Goal: Information Seeking & Learning: Learn about a topic

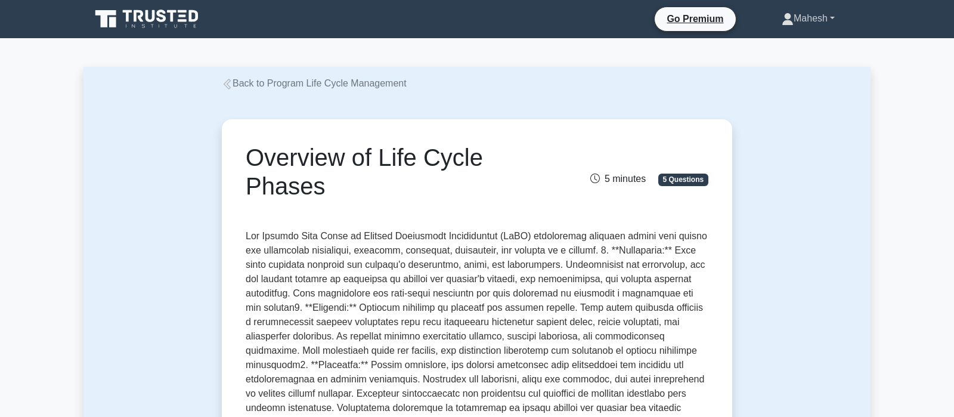
click at [832, 20] on link "Mahesh" at bounding box center [808, 19] width 110 height 24
drag, startPoint x: 864, startPoint y: 125, endPoint x: 562, endPoint y: 24, distance: 318.1
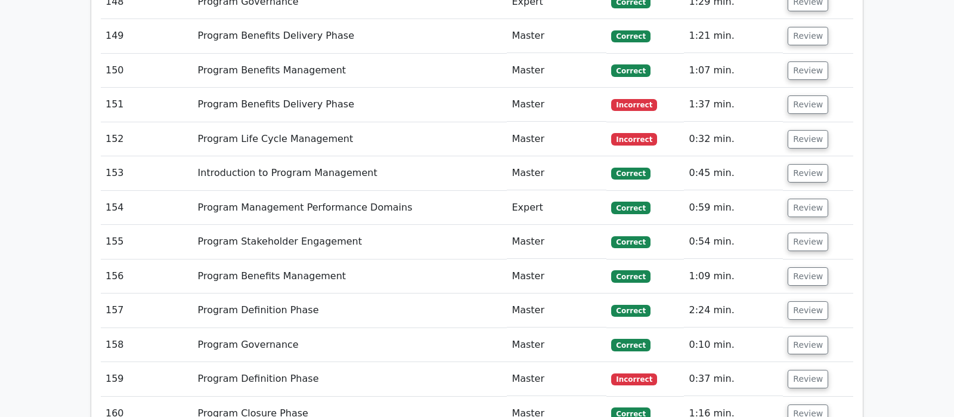
scroll to position [6996, 0]
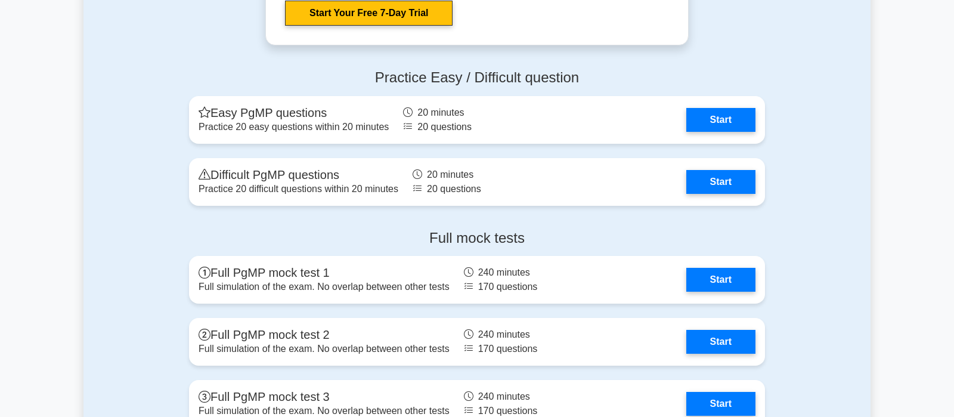
scroll to position [2128, 0]
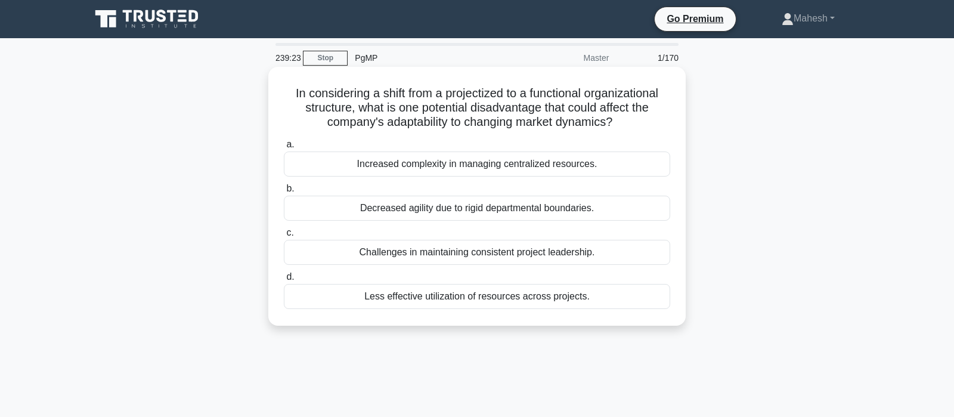
click at [471, 210] on div "Decreased agility due to rigid departmental boundaries." at bounding box center [477, 208] width 386 height 25
click at [284, 193] on input "b. Decreased agility due to rigid departmental boundaries." at bounding box center [284, 189] width 0 height 8
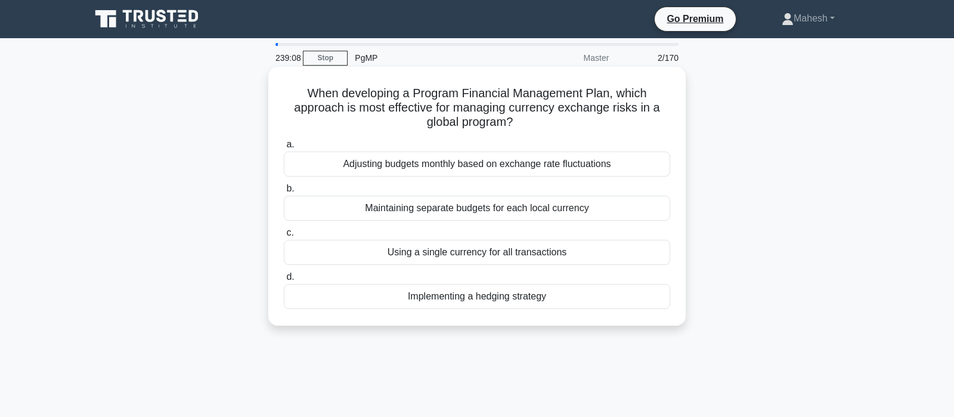
click at [512, 302] on div "Implementing a hedging strategy" at bounding box center [477, 296] width 386 height 25
click at [284, 281] on input "d. Implementing a hedging strategy" at bounding box center [284, 277] width 0 height 8
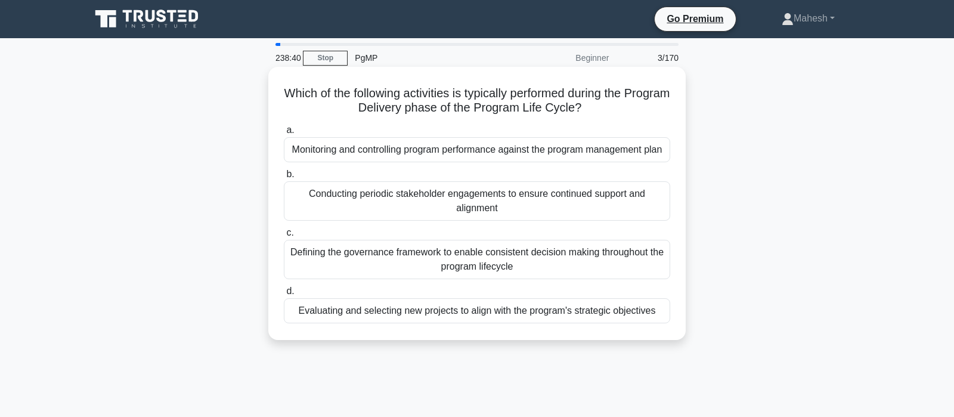
click at [535, 162] on div "Monitoring and controlling program performance against the program management p…" at bounding box center [477, 149] width 386 height 25
click at [284, 134] on input "a. Monitoring and controlling program performance against the program managemen…" at bounding box center [284, 130] width 0 height 8
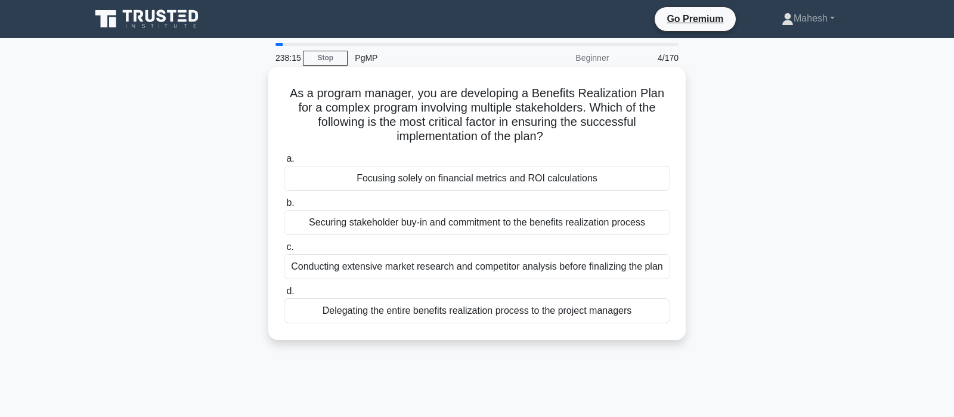
click at [475, 225] on div "Securing stakeholder buy-in and commitment to the benefits realization process" at bounding box center [477, 222] width 386 height 25
click at [284, 207] on input "b. Securing stakeholder buy-in and commitment to the benefits realization proce…" at bounding box center [284, 203] width 0 height 8
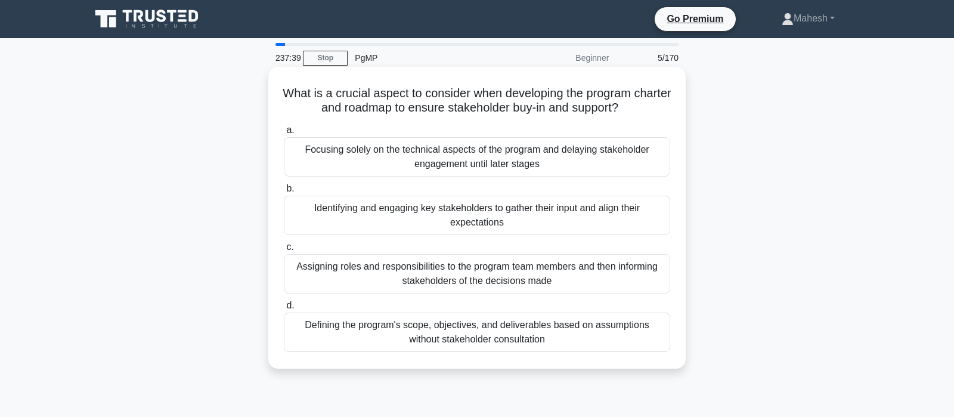
click at [528, 221] on div "Identifying and engaging key stakeholders to gather their input and align their…" at bounding box center [477, 215] width 386 height 39
click at [284, 193] on input "b. Identifying and engaging key stakeholders to gather their input and align th…" at bounding box center [284, 189] width 0 height 8
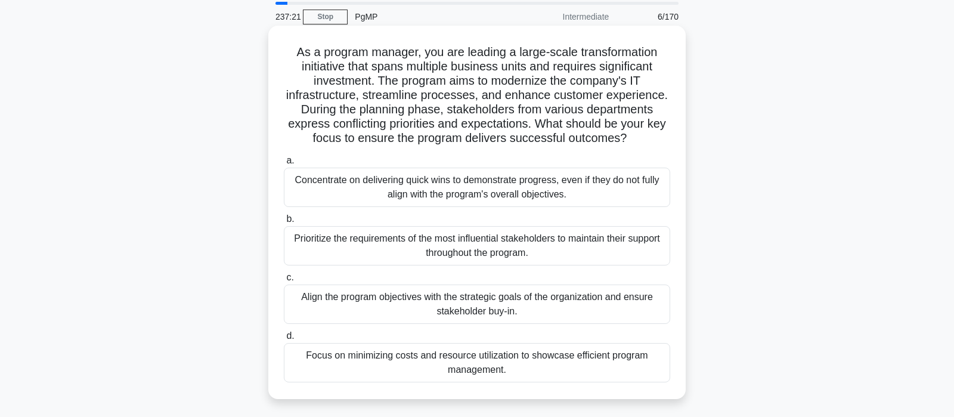
scroll to position [63, 0]
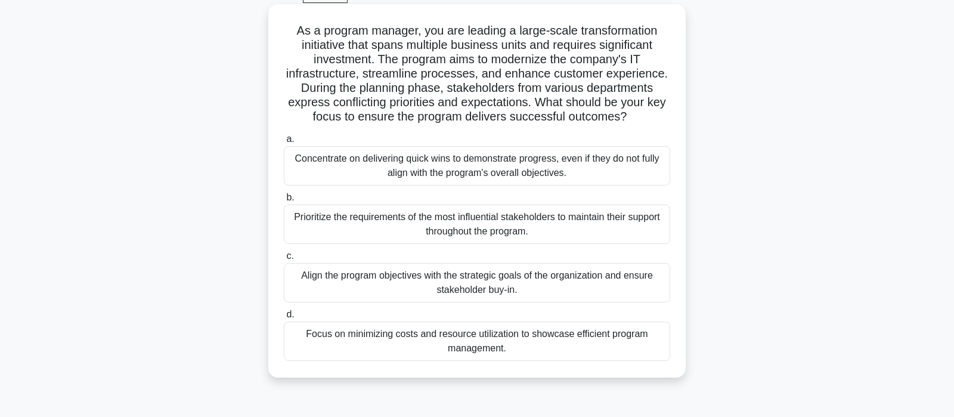
click at [557, 287] on div "Align the program objectives with the strategic goals of the organization and e…" at bounding box center [477, 282] width 386 height 39
click at [284, 260] on input "c. Align the program objectives with the strategic goals of the organization an…" at bounding box center [284, 256] width 0 height 8
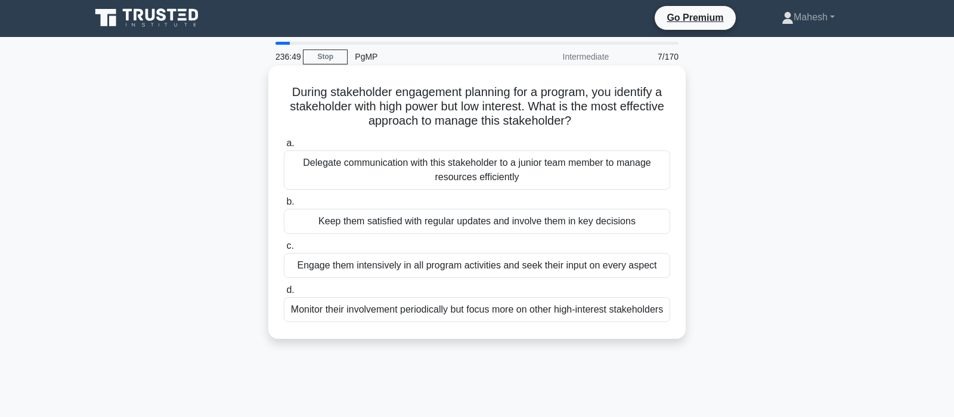
scroll to position [0, 0]
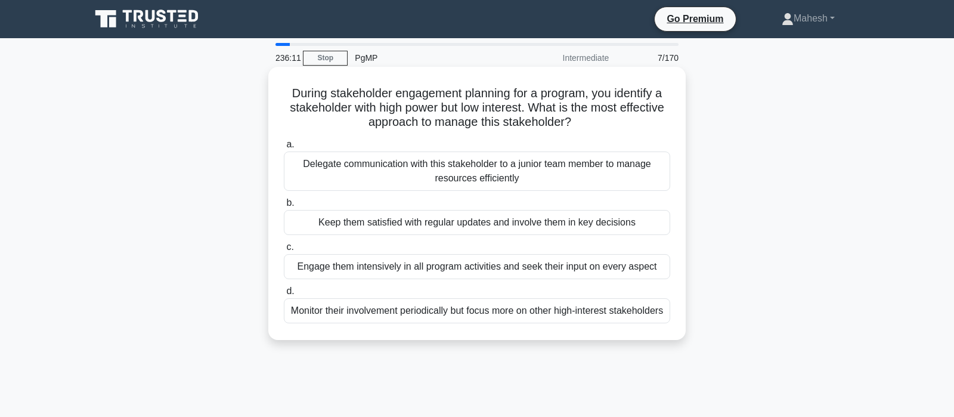
click at [494, 225] on div "Keep them satisfied with regular updates and involve them in key decisions" at bounding box center [477, 222] width 386 height 25
click at [284, 207] on input "b. Keep them satisfied with regular updates and involve them in key decisions" at bounding box center [284, 203] width 0 height 8
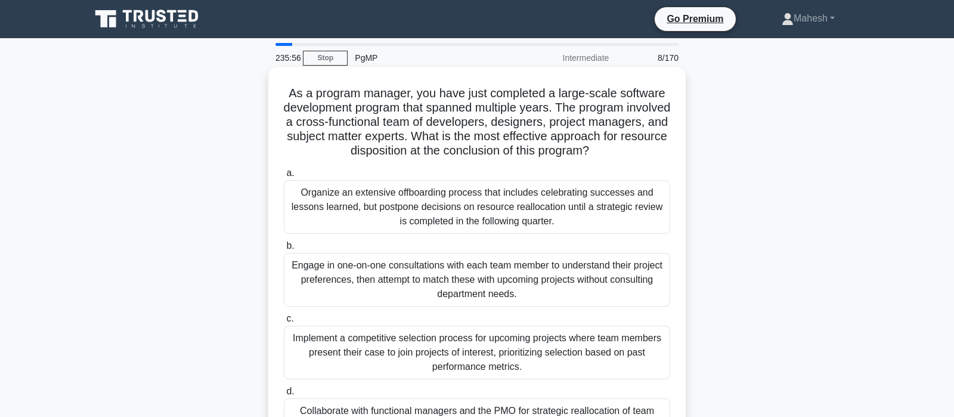
scroll to position [63, 0]
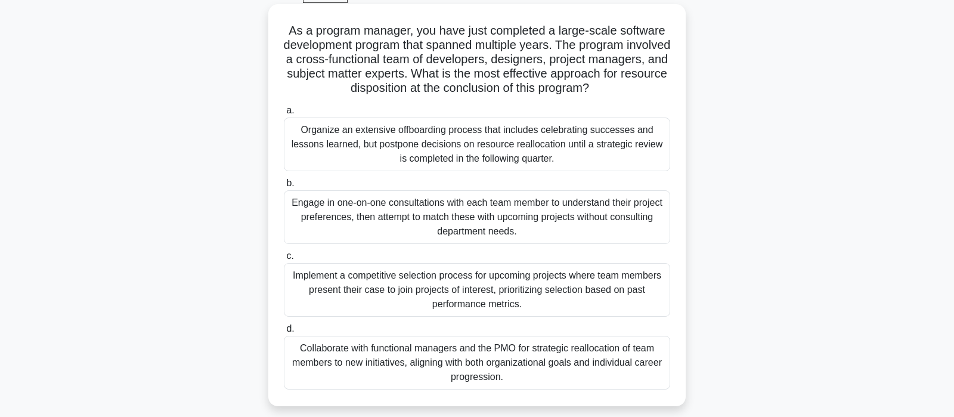
click at [551, 374] on div "Collaborate with functional managers and the PMO for strategic reallocation of …" at bounding box center [477, 363] width 386 height 54
click at [284, 333] on input "d. Collaborate with functional managers and the PMO for strategic reallocation …" at bounding box center [284, 329] width 0 height 8
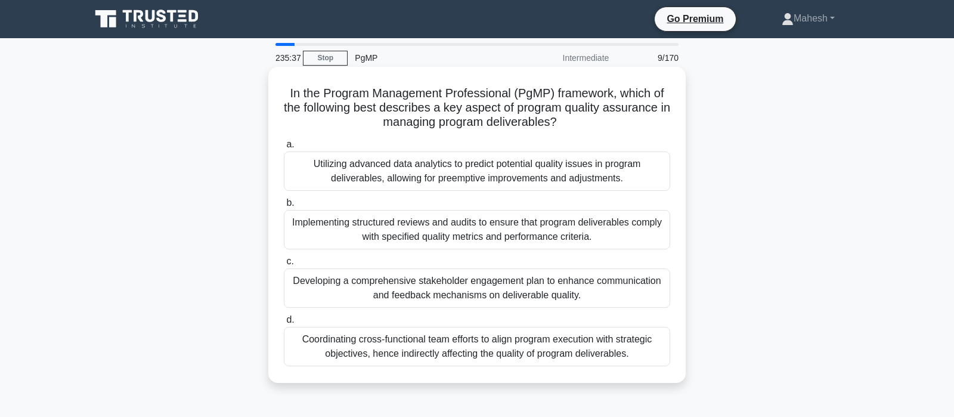
scroll to position [0, 0]
click at [506, 229] on div "Implementing structured reviews and audits to ensure that program deliverables …" at bounding box center [477, 229] width 386 height 39
click at [284, 207] on input "b. Implementing structured reviews and audits to ensure that program deliverabl…" at bounding box center [284, 203] width 0 height 8
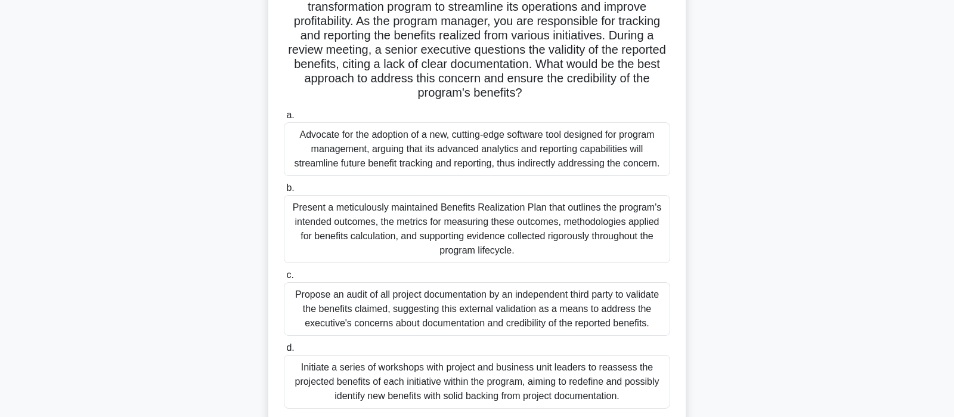
scroll to position [125, 0]
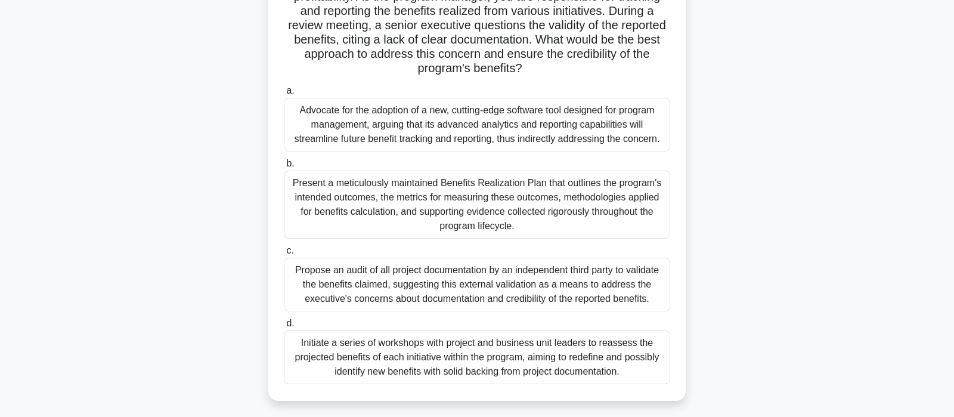
click at [540, 207] on div "Present a meticulously maintained Benefits Realization Plan that outlines the p…" at bounding box center [477, 205] width 386 height 68
click at [284, 168] on input "b. Present a meticulously maintained Benefits Realization Plan that outlines th…" at bounding box center [284, 164] width 0 height 8
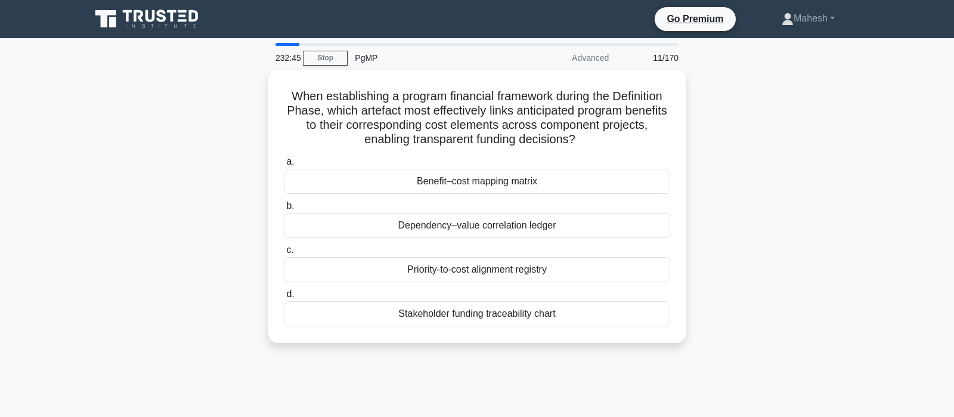
scroll to position [0, 0]
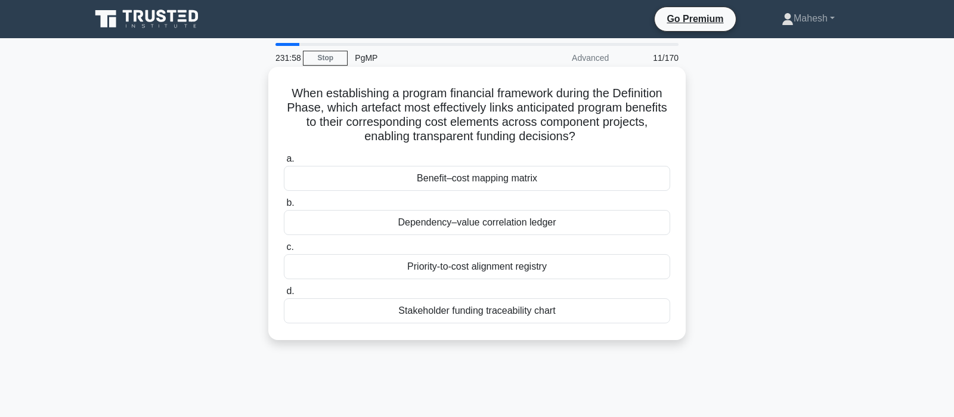
click at [473, 181] on div "Benefit–cost mapping matrix" at bounding box center [477, 178] width 386 height 25
click at [284, 163] on input "a. Benefit–cost mapping matrix" at bounding box center [284, 159] width 0 height 8
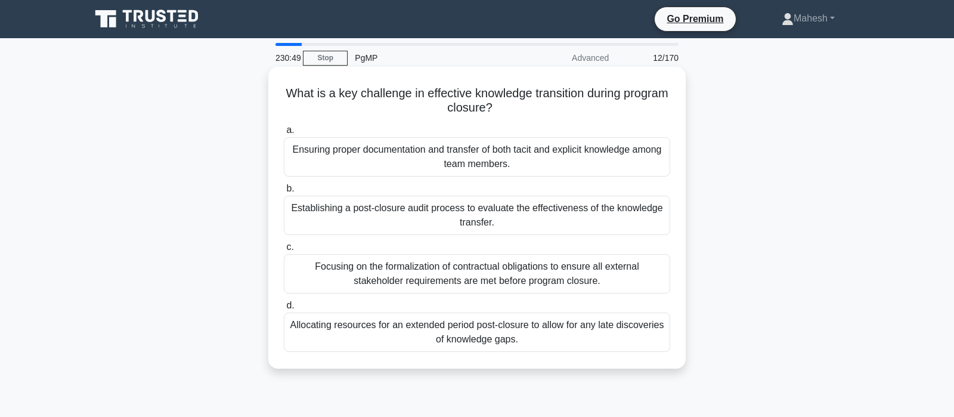
click at [560, 159] on div "Ensuring proper documentation and transfer of both tacit and explicit knowledge…" at bounding box center [477, 156] width 386 height 39
click at [284, 134] on input "a. Ensuring proper documentation and transfer of both tacit and explicit knowle…" at bounding box center [284, 130] width 0 height 8
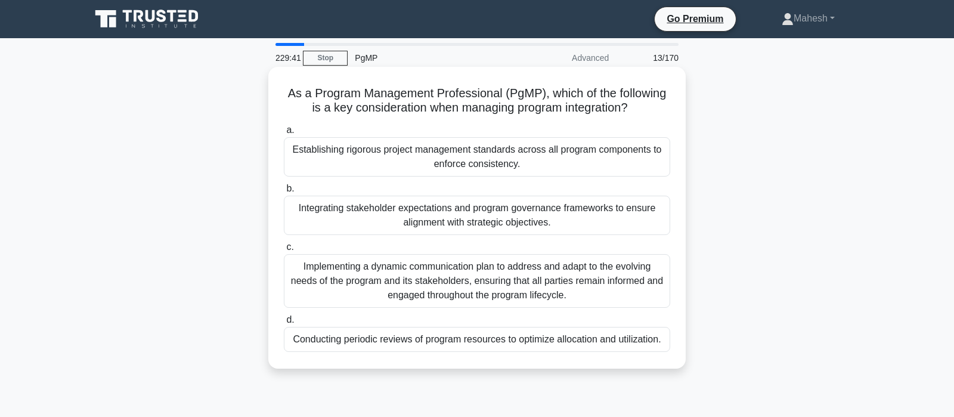
click at [474, 342] on div "Conducting periodic reviews of program resources to optimize allocation and uti…" at bounding box center [477, 339] width 386 height 25
click at [284, 324] on input "d. Conducting periodic reviews of program resources to optimize allocation and …" at bounding box center [284, 320] width 0 height 8
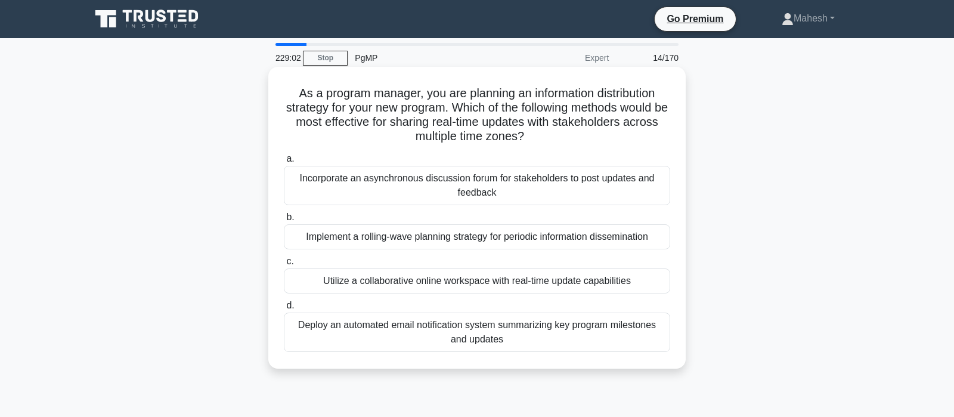
click at [485, 282] on div "Utilize a collaborative online workspace with real-time update capabilities" at bounding box center [477, 280] width 386 height 25
click at [284, 265] on input "c. Utilize a collaborative online workspace with real-time update capabilities" at bounding box center [284, 262] width 0 height 8
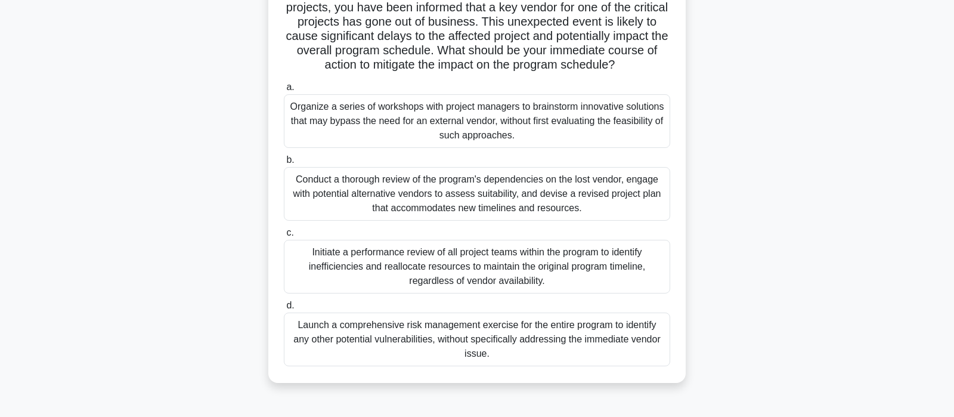
scroll to position [125, 0]
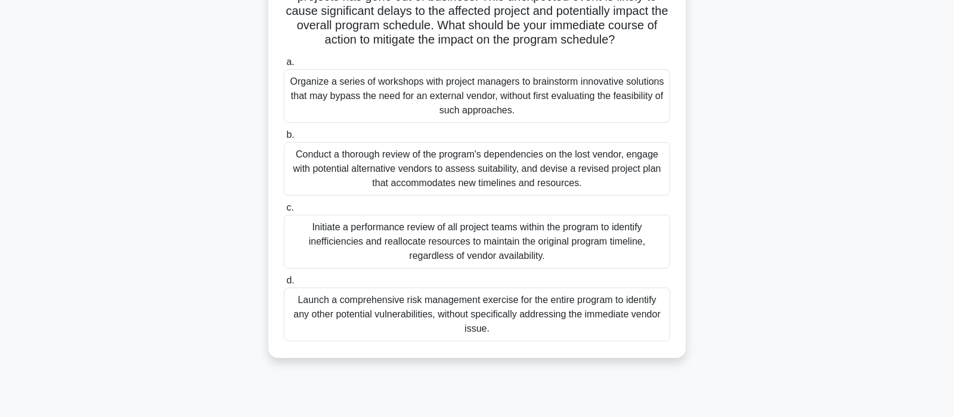
click at [443, 168] on div "Conduct a thorough review of the program's dependencies on the lost vendor, eng…" at bounding box center [477, 169] width 386 height 54
click at [284, 139] on input "b. Conduct a thorough review of the program's dependencies on the lost vendor, …" at bounding box center [284, 135] width 0 height 8
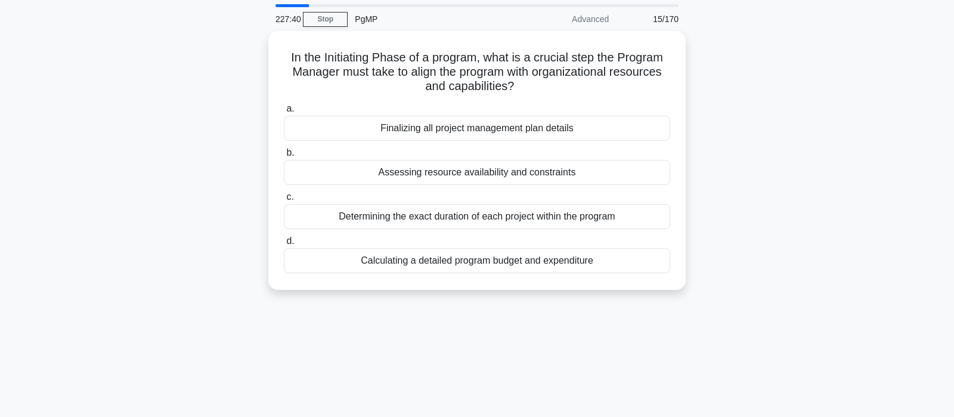
scroll to position [0, 0]
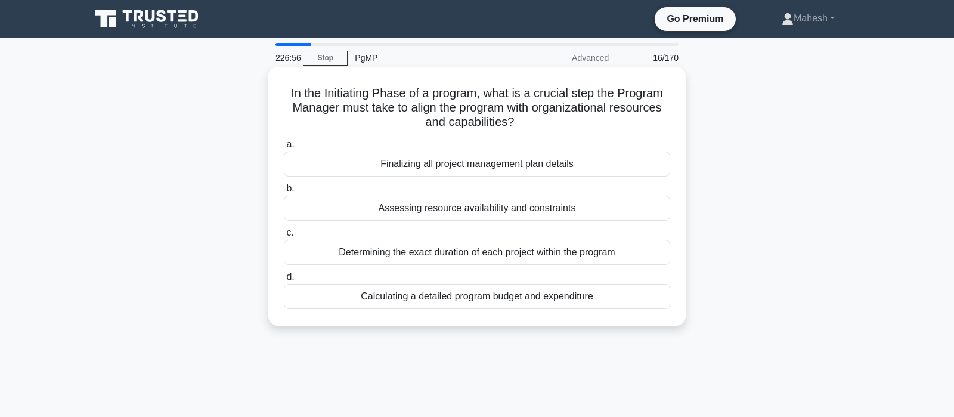
click at [494, 208] on div "Assessing resource availability and constraints" at bounding box center [477, 208] width 386 height 25
click at [284, 193] on input "b. Assessing resource availability and constraints" at bounding box center [284, 189] width 0 height 8
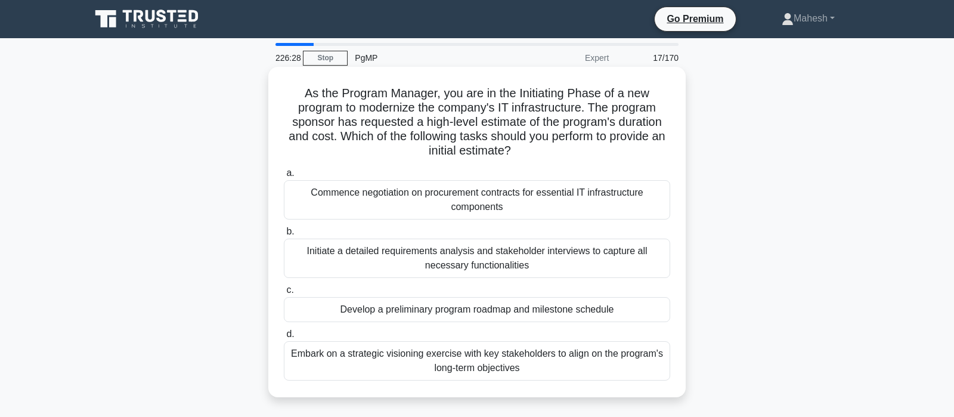
scroll to position [63, 0]
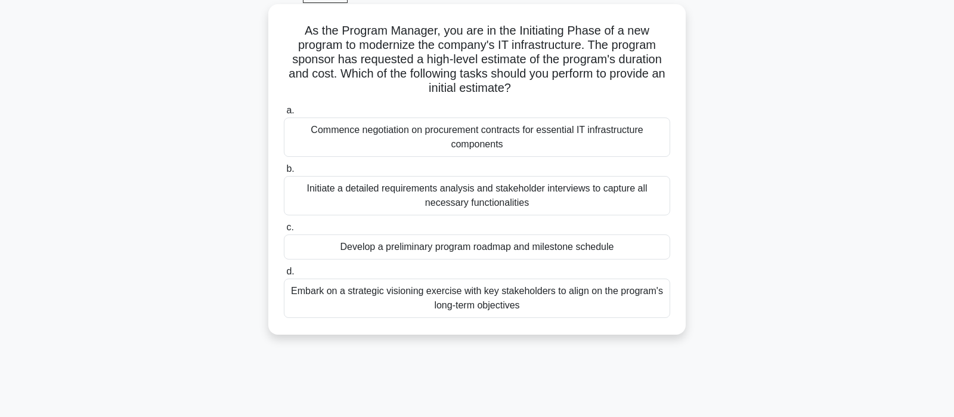
click at [562, 247] on div "Develop a preliminary program roadmap and milestone schedule" at bounding box center [477, 246] width 386 height 25
click at [284, 231] on input "c. Develop a preliminary program roadmap and milestone schedule" at bounding box center [284, 228] width 0 height 8
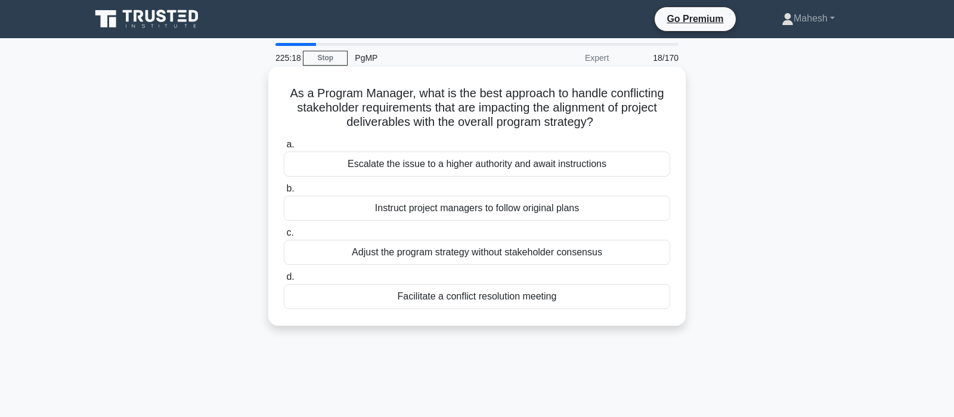
scroll to position [0, 0]
click at [501, 298] on div "Facilitate a conflict resolution meeting" at bounding box center [477, 296] width 386 height 25
click at [284, 281] on input "d. Facilitate a conflict resolution meeting" at bounding box center [284, 277] width 0 height 8
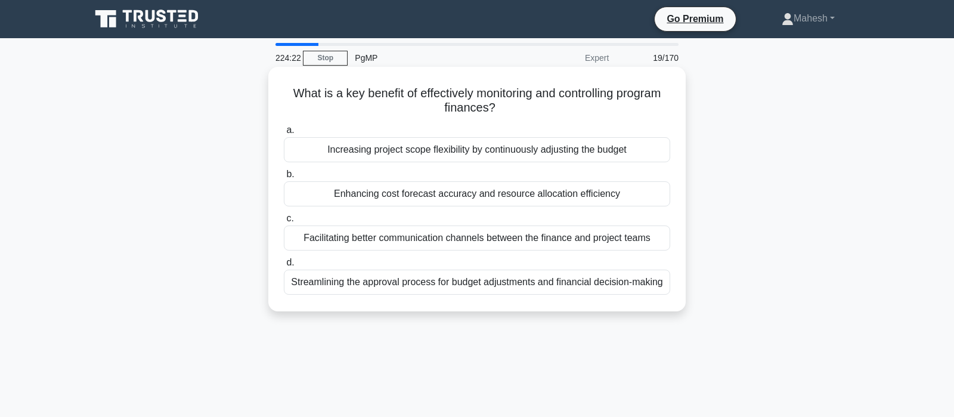
click at [463, 196] on div "Enhancing cost forecast accuracy and resource allocation efficiency" at bounding box center [477, 193] width 386 height 25
click at [284, 178] on input "b. Enhancing cost forecast accuracy and resource allocation efficiency" at bounding box center [284, 175] width 0 height 8
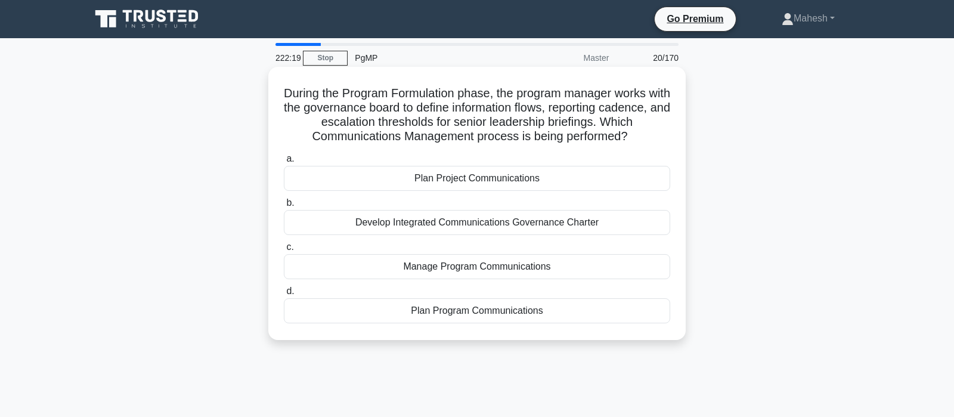
click at [485, 272] on div "Manage Program Communications" at bounding box center [477, 266] width 386 height 25
click at [284, 251] on input "c. Manage Program Communications" at bounding box center [284, 247] width 0 height 8
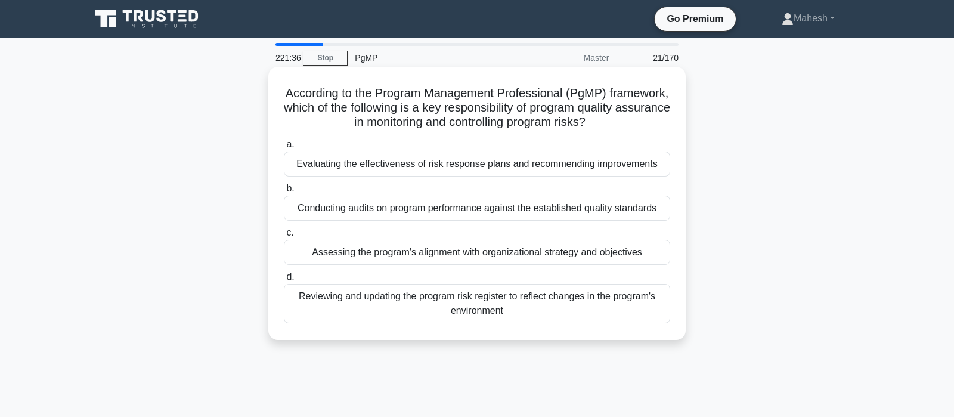
click at [546, 208] on div "Conducting audits on program performance against the established quality standa…" at bounding box center [477, 208] width 386 height 25
click at [284, 193] on input "b. Conducting audits on program performance against the established quality sta…" at bounding box center [284, 189] width 0 height 8
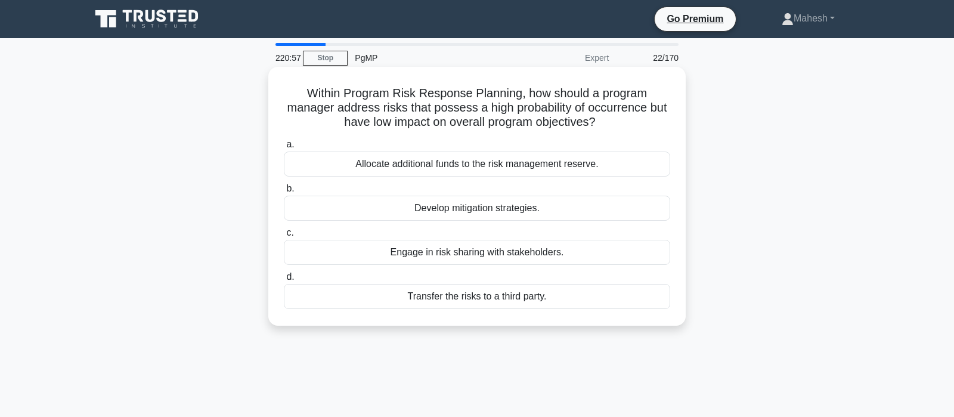
click at [485, 213] on div "Develop mitigation strategies." at bounding box center [477, 208] width 386 height 25
click at [284, 193] on input "b. Develop mitigation strategies." at bounding box center [284, 189] width 0 height 8
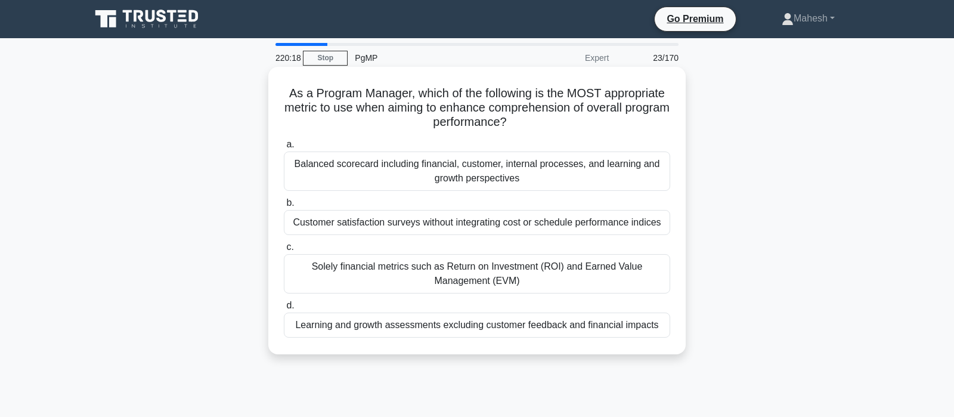
click at [551, 168] on div "Balanced scorecard including financial, customer, internal processes, and learn…" at bounding box center [477, 170] width 386 height 39
click at [284, 148] on input "a. Balanced scorecard including financial, customer, internal processes, and le…" at bounding box center [284, 145] width 0 height 8
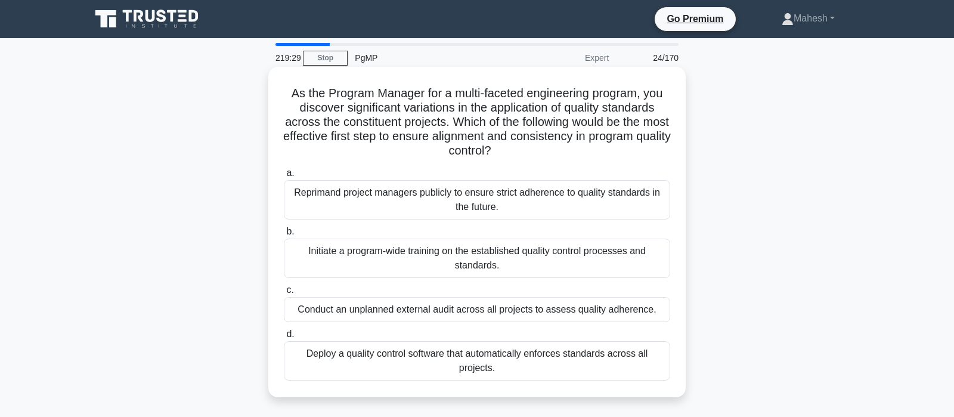
click at [446, 259] on div "Initiate a program-wide training on the established quality control processes a…" at bounding box center [477, 257] width 386 height 39
click at [284, 236] on input "b. Initiate a program-wide training on the established quality control processe…" at bounding box center [284, 232] width 0 height 8
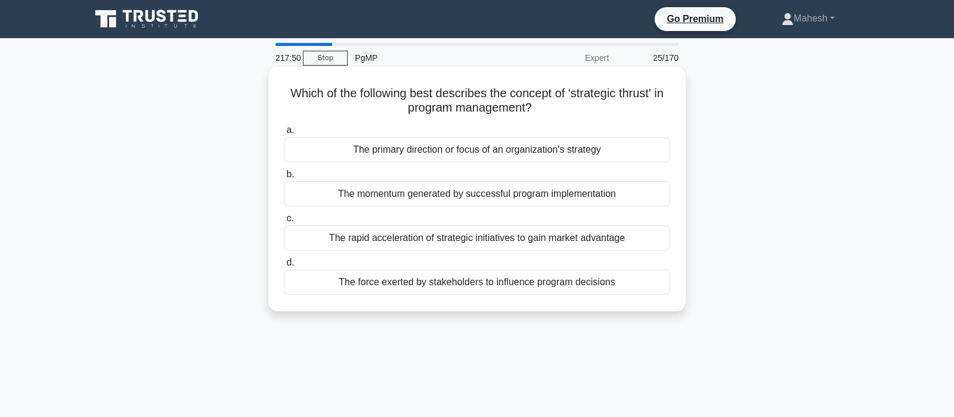
click at [503, 240] on div "The rapid acceleration of strategic initiatives to gain market advantage" at bounding box center [477, 237] width 386 height 25
click at [284, 222] on input "c. The rapid acceleration of strategic initiatives to gain market advantage" at bounding box center [284, 219] width 0 height 8
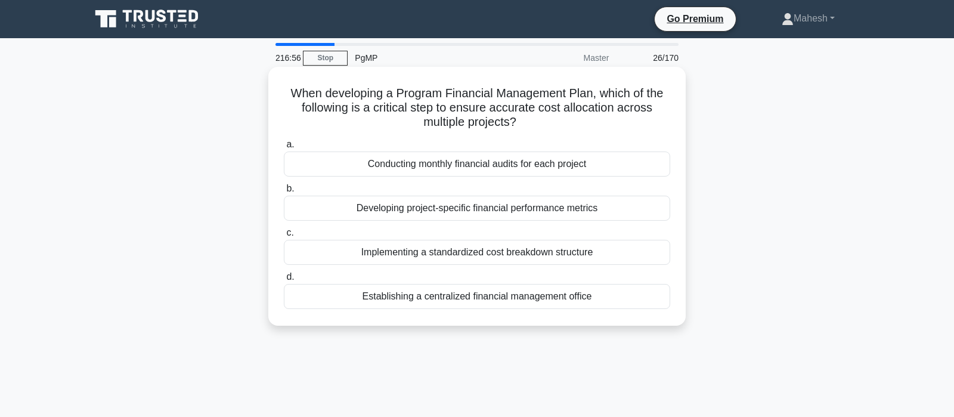
click at [520, 252] on div "Implementing a standardized cost breakdown structure" at bounding box center [477, 252] width 386 height 25
click at [284, 237] on input "c. Implementing a standardized cost breakdown structure" at bounding box center [284, 233] width 0 height 8
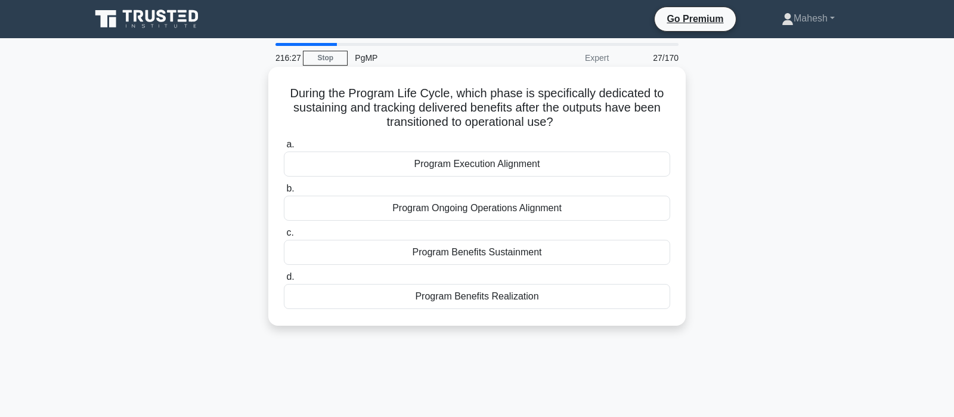
click at [518, 254] on div "Program Benefits Sustainment" at bounding box center [477, 252] width 386 height 25
click at [284, 237] on input "c. Program Benefits Sustainment" at bounding box center [284, 233] width 0 height 8
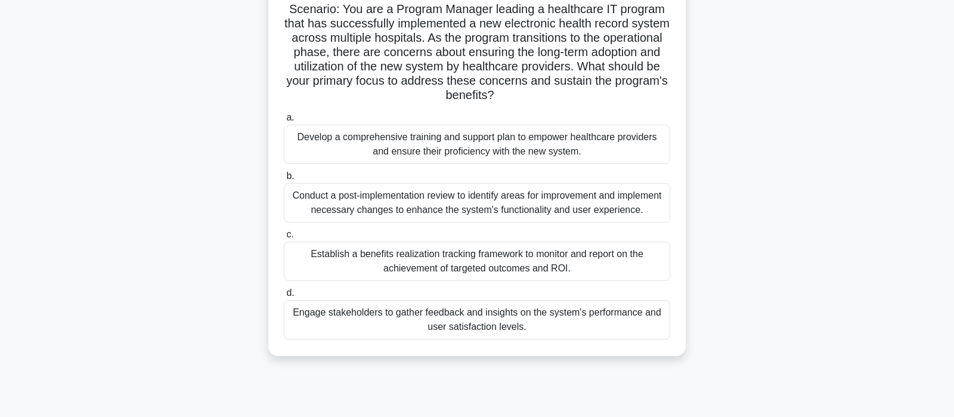
scroll to position [63, 0]
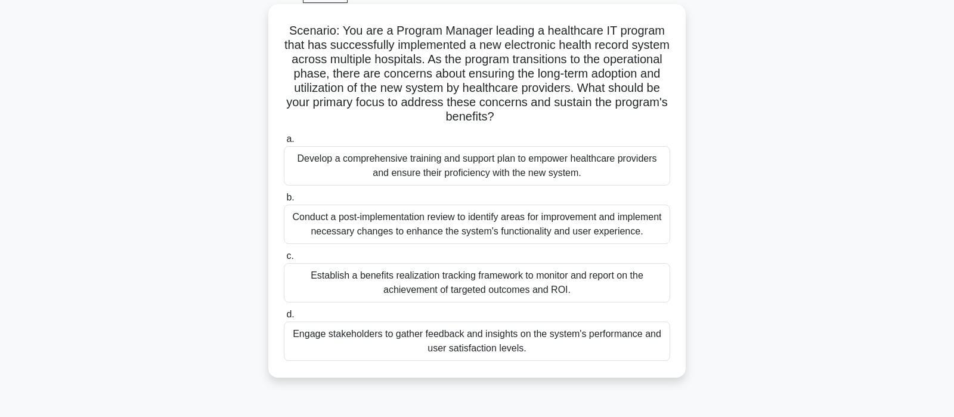
click at [436, 228] on div "Conduct a post-implementation review to identify areas for improvement and impl…" at bounding box center [477, 223] width 386 height 39
click at [284, 202] on input "b. Conduct a post-implementation review to identify areas for improvement and i…" at bounding box center [284, 198] width 0 height 8
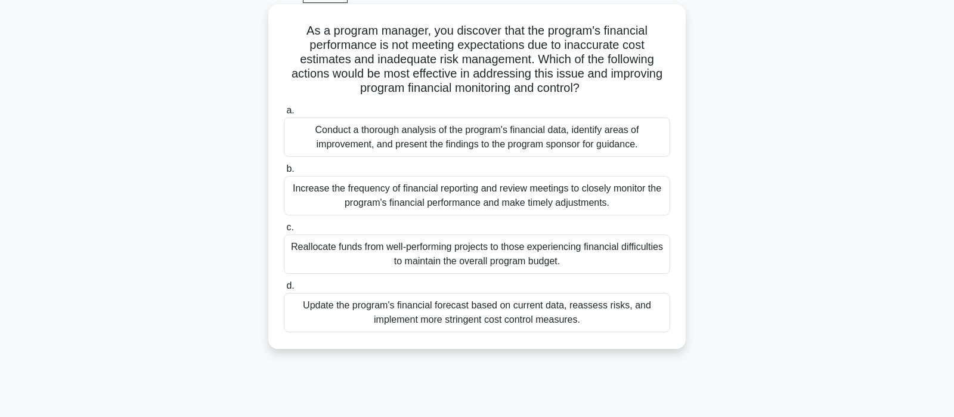
click at [470, 315] on div "Update the program's financial forecast based on current data, reassess risks, …" at bounding box center [477, 312] width 386 height 39
click at [284, 290] on input "d. Update the program's financial forecast based on current data, reassess risk…" at bounding box center [284, 286] width 0 height 8
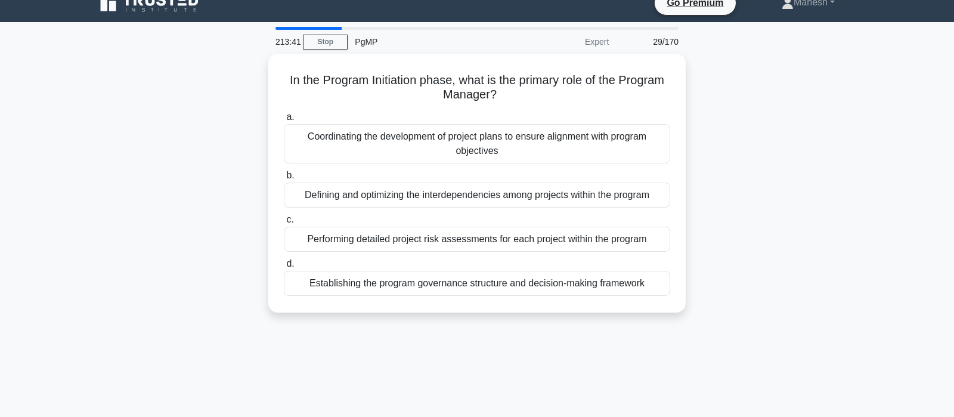
scroll to position [0, 0]
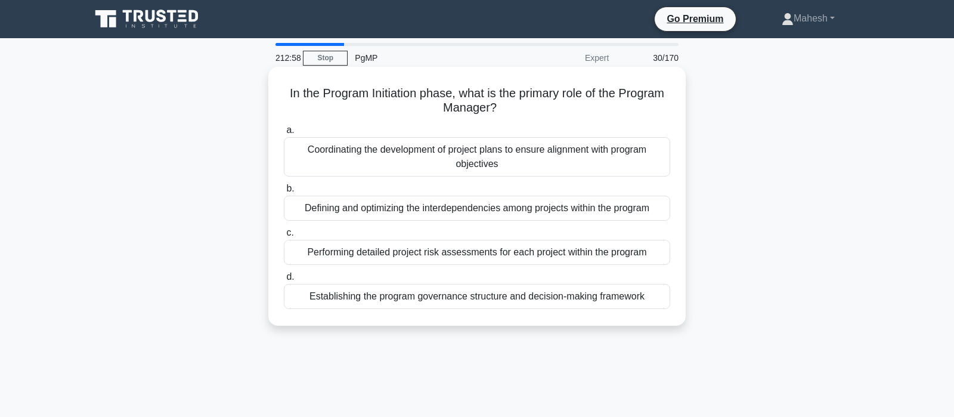
click at [520, 296] on div "Establishing the program governance structure and decision-making framework" at bounding box center [477, 296] width 386 height 25
click at [284, 281] on input "d. Establishing the program governance structure and decision-making framework" at bounding box center [284, 277] width 0 height 8
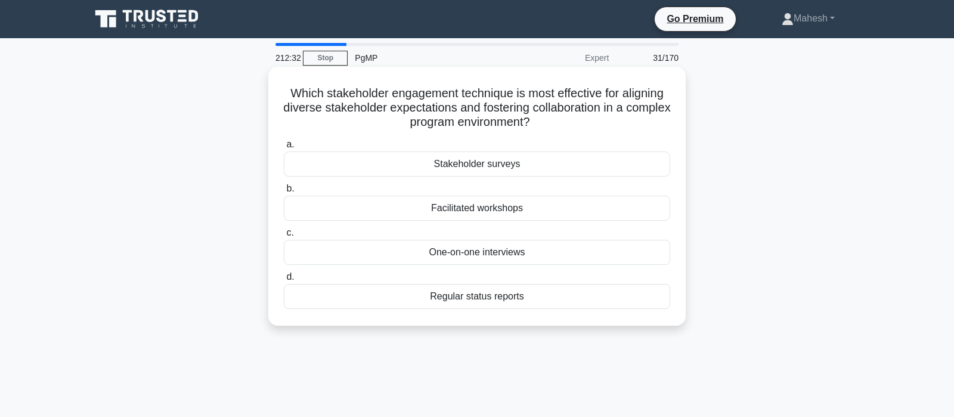
click at [497, 206] on div "Facilitated workshops" at bounding box center [477, 208] width 386 height 25
click at [284, 193] on input "b. Facilitated workshops" at bounding box center [284, 189] width 0 height 8
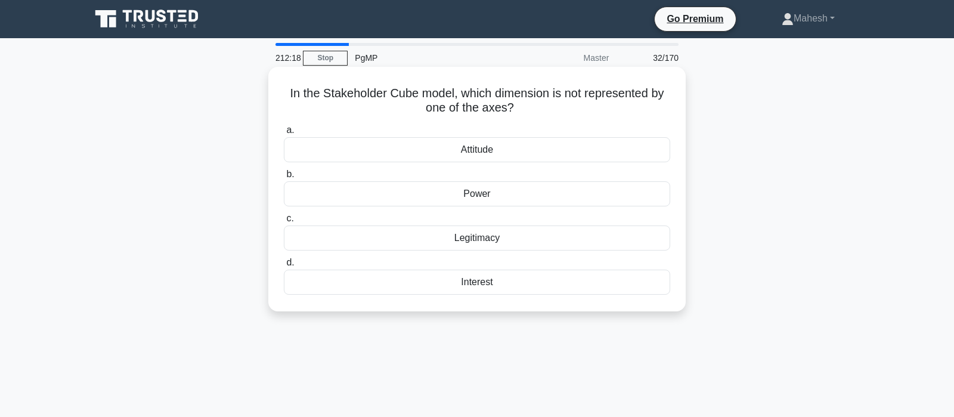
click at [494, 242] on div "Legitimacy" at bounding box center [477, 237] width 386 height 25
click at [284, 222] on input "c. Legitimacy" at bounding box center [284, 219] width 0 height 8
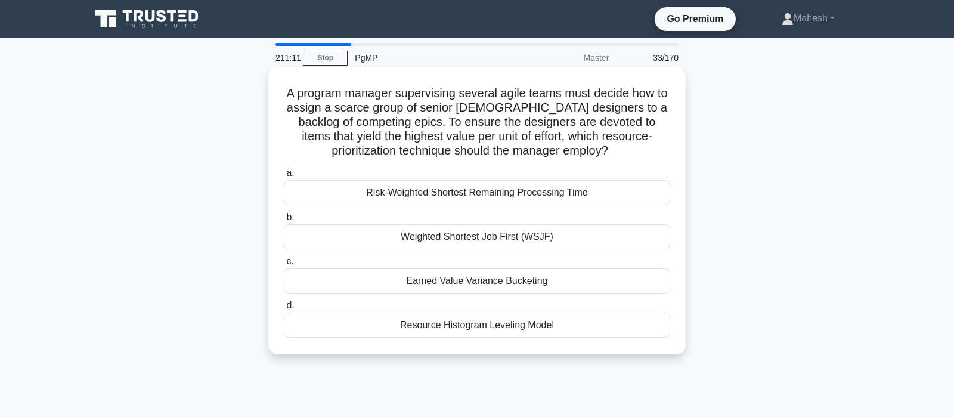
click at [479, 327] on div "Resource Histogram Leveling Model" at bounding box center [477, 324] width 386 height 25
click at [284, 309] on input "d. Resource Histogram Leveling Model" at bounding box center [284, 306] width 0 height 8
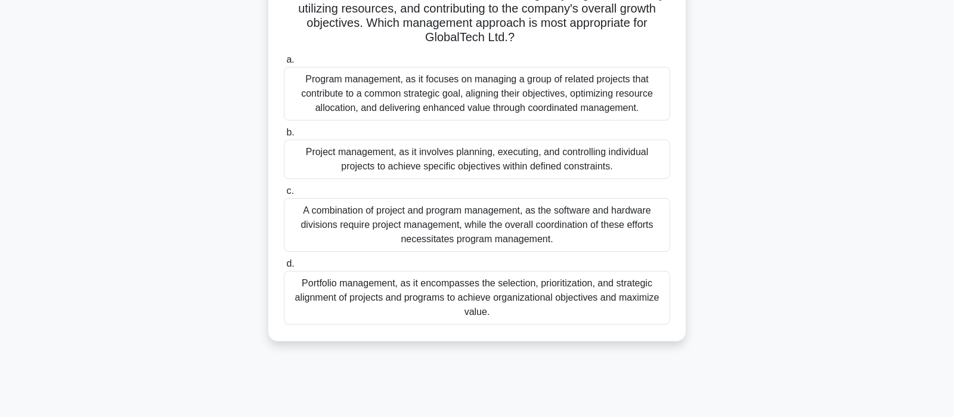
scroll to position [188, 0]
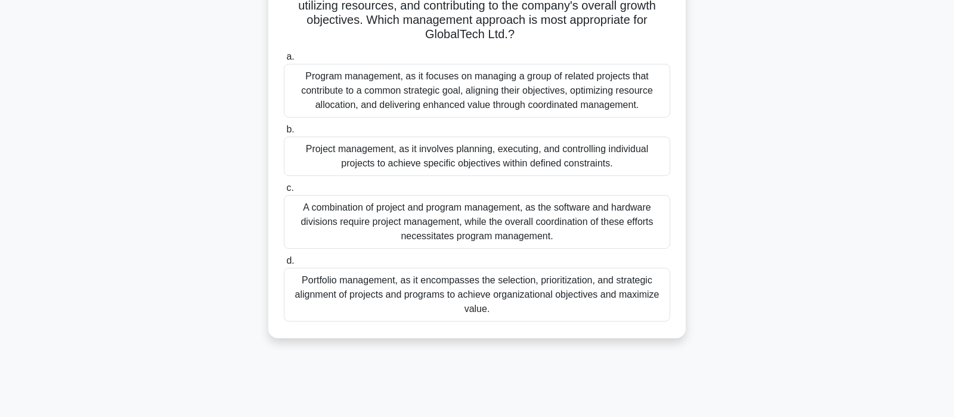
click at [538, 283] on div "Portfolio management, as it encompasses the selection, prioritization, and stra…" at bounding box center [477, 295] width 386 height 54
click at [284, 265] on input "d. Portfolio management, as it encompasses the selection, prioritization, and s…" at bounding box center [284, 261] width 0 height 8
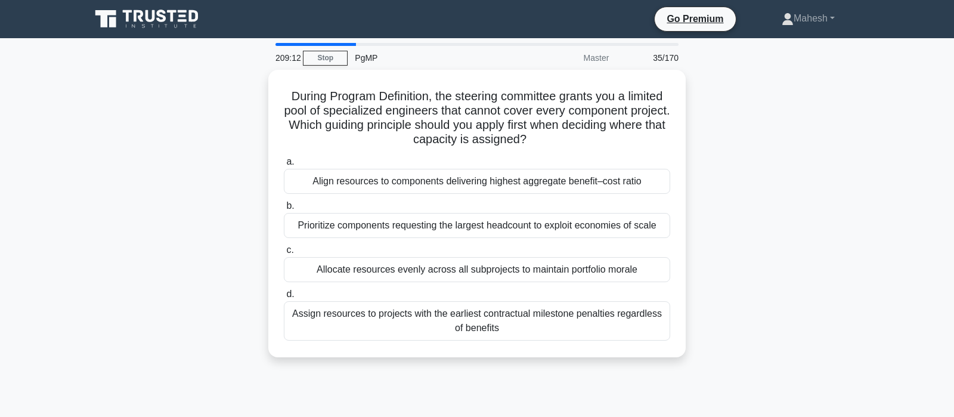
scroll to position [0, 0]
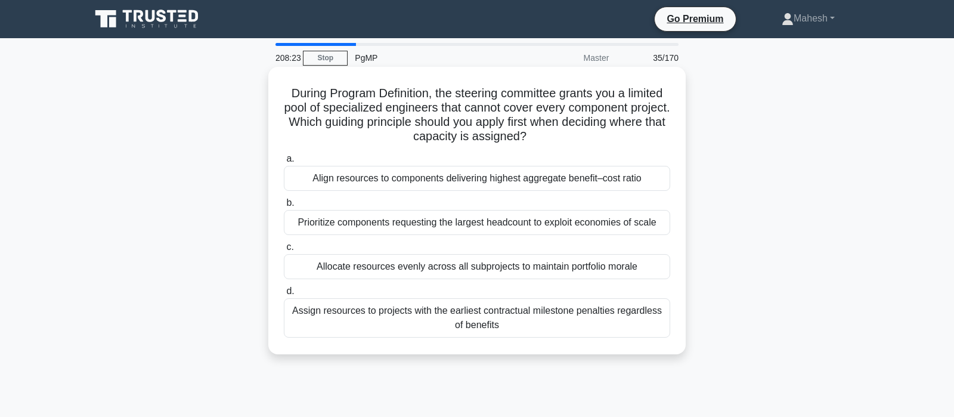
click at [571, 181] on div "Align resources to components delivering highest aggregate benefit–cost ratio" at bounding box center [477, 178] width 386 height 25
click at [284, 163] on input "a. Align resources to components delivering highest aggregate benefit–cost ratio" at bounding box center [284, 159] width 0 height 8
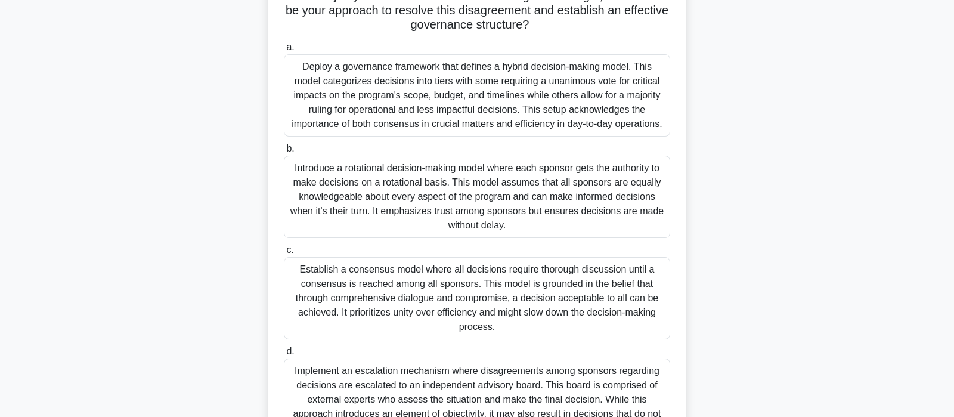
scroll to position [106, 0]
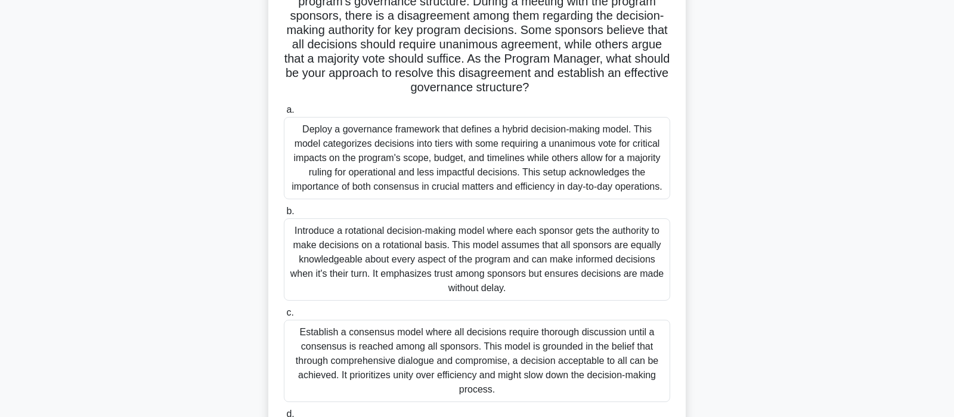
click at [536, 154] on div "Deploy a governance framework that defines a hybrid decision-making model. This…" at bounding box center [477, 158] width 386 height 82
click at [284, 114] on input "a. Deploy a governance framework that defines a hybrid decision-making model. T…" at bounding box center [284, 110] width 0 height 8
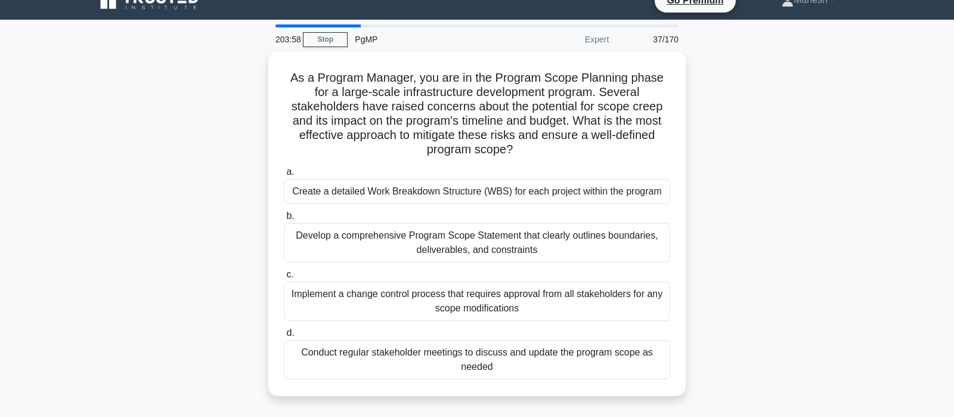
scroll to position [0, 0]
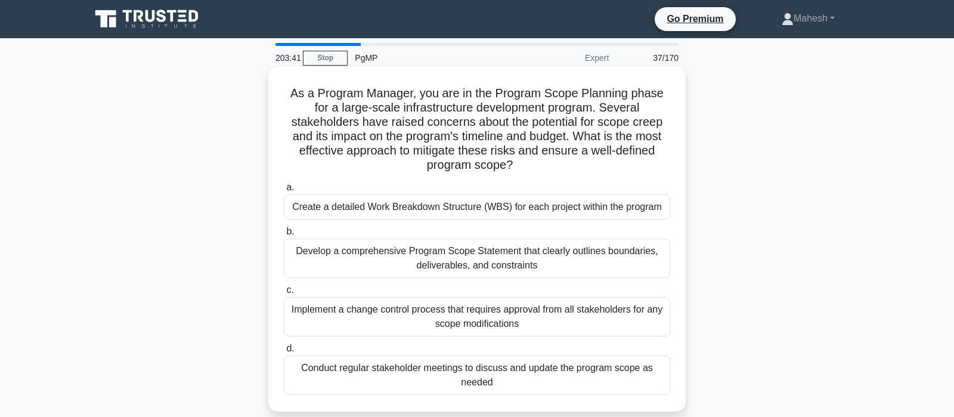
click at [496, 317] on div "Implement a change control process that requires approval from all stakeholders…" at bounding box center [477, 316] width 386 height 39
click at [284, 294] on input "c. Implement a change control process that requires approval from all stakehold…" at bounding box center [284, 290] width 0 height 8
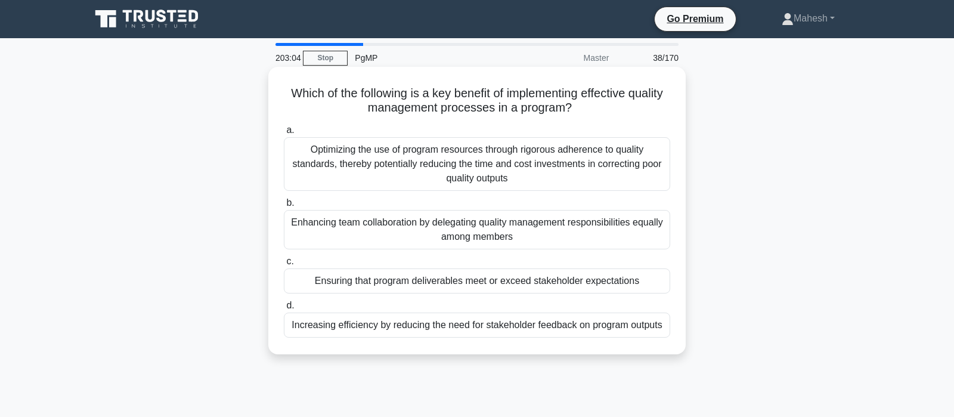
click at [559, 281] on div "Ensuring that program deliverables meet or exceed stakeholder expectations" at bounding box center [477, 280] width 386 height 25
click at [284, 265] on input "c. Ensuring that program deliverables meet or exceed stakeholder expectations" at bounding box center [284, 262] width 0 height 8
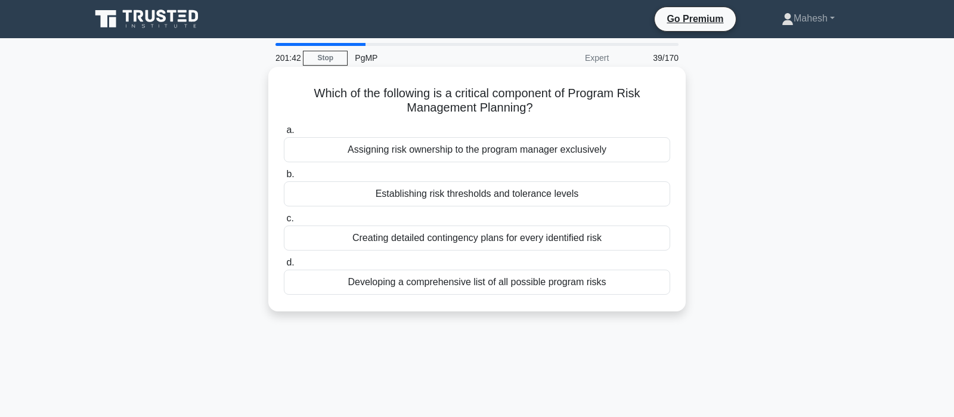
click at [525, 194] on div "Establishing risk thresholds and tolerance levels" at bounding box center [477, 193] width 386 height 25
click at [284, 178] on input "b. Establishing risk thresholds and tolerance levels" at bounding box center [284, 175] width 0 height 8
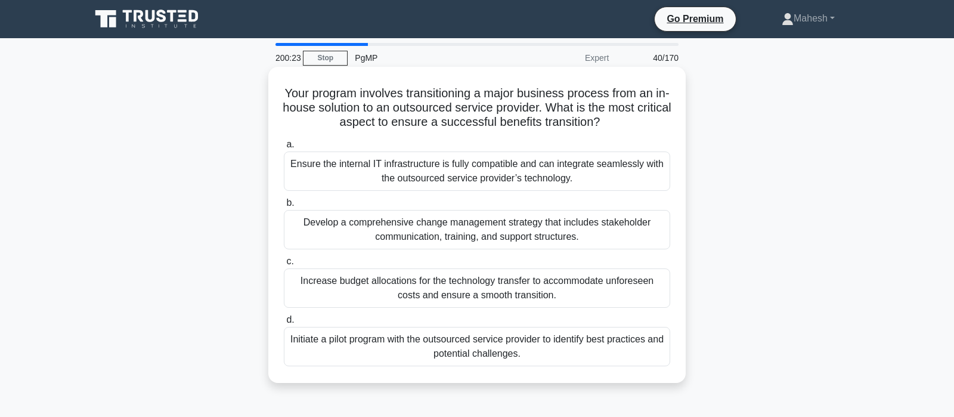
click at [503, 170] on div "Ensure the internal IT infrastructure is fully compatible and can integrate sea…" at bounding box center [477, 170] width 386 height 39
click at [284, 148] on input "a. Ensure the internal IT infrastructure is fully compatible and can integrate …" at bounding box center [284, 145] width 0 height 8
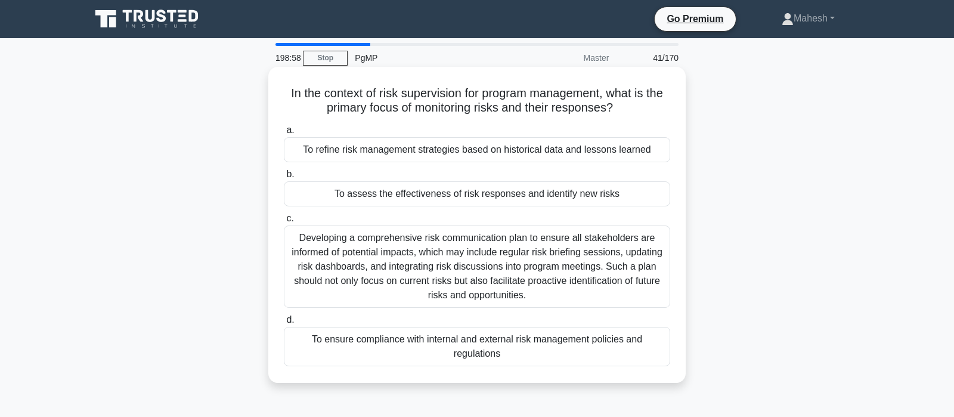
click at [528, 199] on div "To assess the effectiveness of risk responses and identify new risks" at bounding box center [477, 193] width 386 height 25
click at [284, 178] on input "b. To assess the effectiveness of risk responses and identify new risks" at bounding box center [284, 175] width 0 height 8
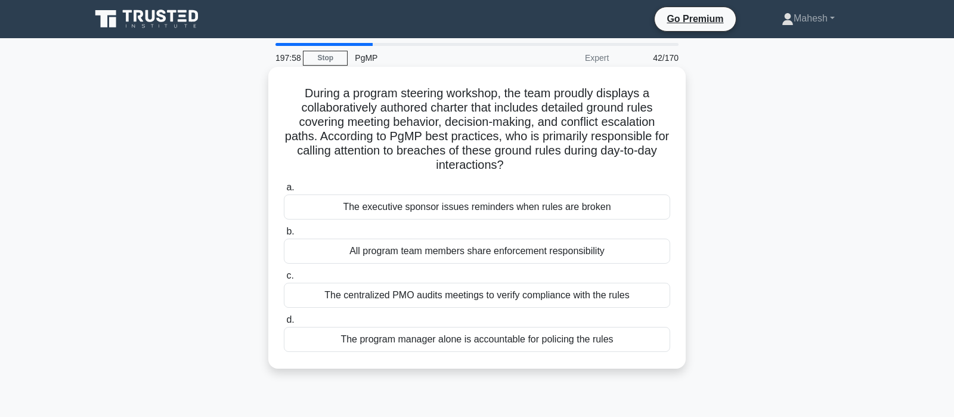
click at [476, 299] on div "The centralized PMO audits meetings to verify compliance with the rules" at bounding box center [477, 295] width 386 height 25
click at [284, 280] on input "c. The centralized PMO audits meetings to verify compliance with the rules" at bounding box center [284, 276] width 0 height 8
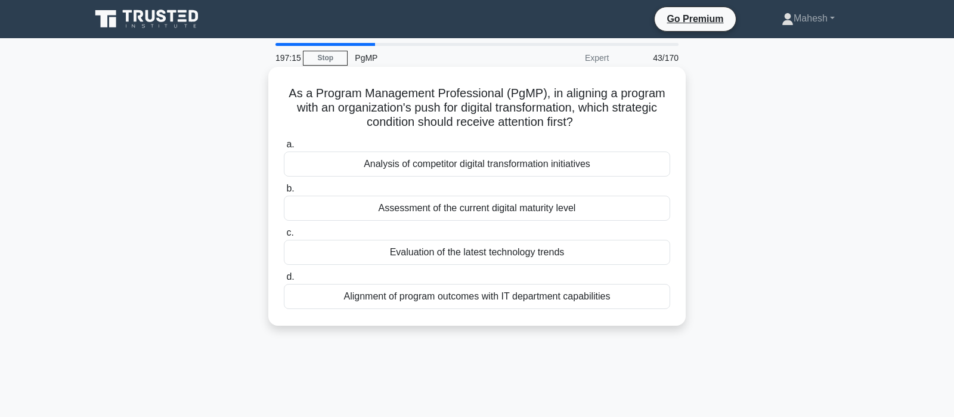
click at [488, 210] on div "Assessment of the current digital maturity level" at bounding box center [477, 208] width 386 height 25
click at [284, 193] on input "b. Assessment of the current digital maturity level" at bounding box center [284, 189] width 0 height 8
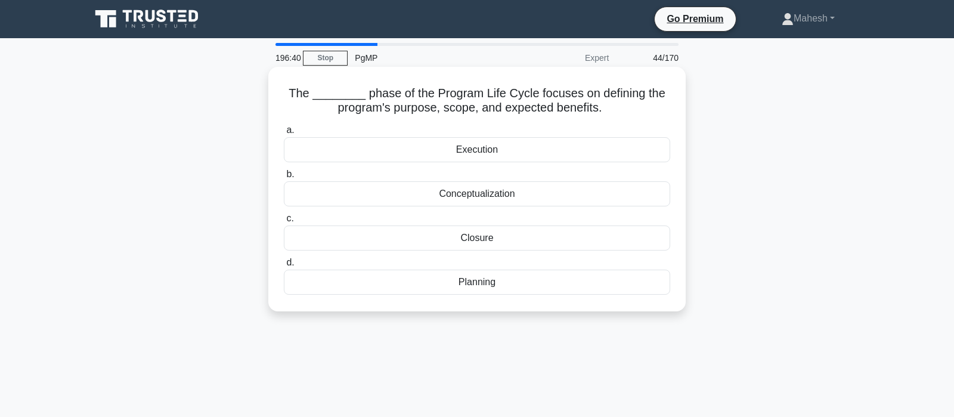
click at [484, 193] on div "Conceptualization" at bounding box center [477, 193] width 386 height 25
click at [284, 178] on input "b. Conceptualization" at bounding box center [284, 175] width 0 height 8
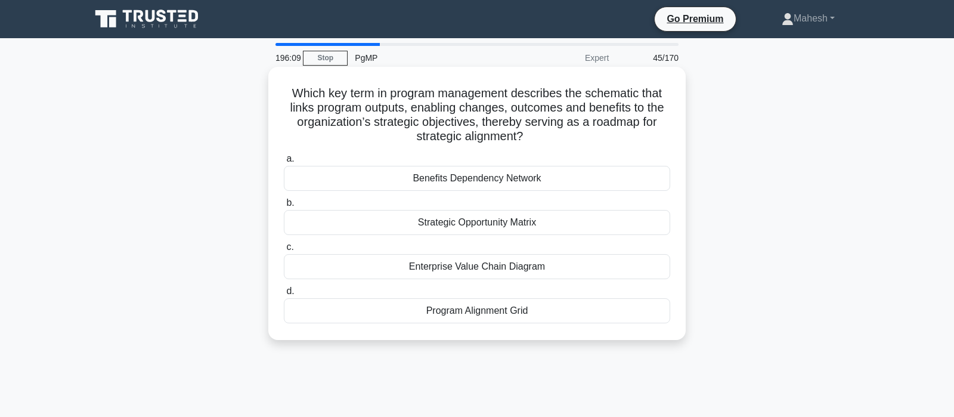
click at [510, 179] on div "Benefits Dependency Network" at bounding box center [477, 178] width 386 height 25
click at [284, 163] on input "a. Benefits Dependency Network" at bounding box center [284, 159] width 0 height 8
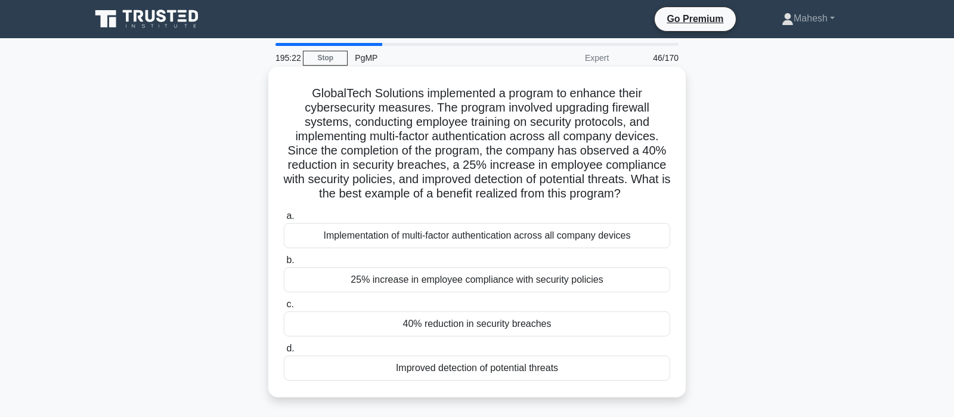
click at [532, 323] on div "40% reduction in security breaches" at bounding box center [477, 323] width 386 height 25
click at [284, 308] on input "c. 40% reduction in security breaches" at bounding box center [284, 304] width 0 height 8
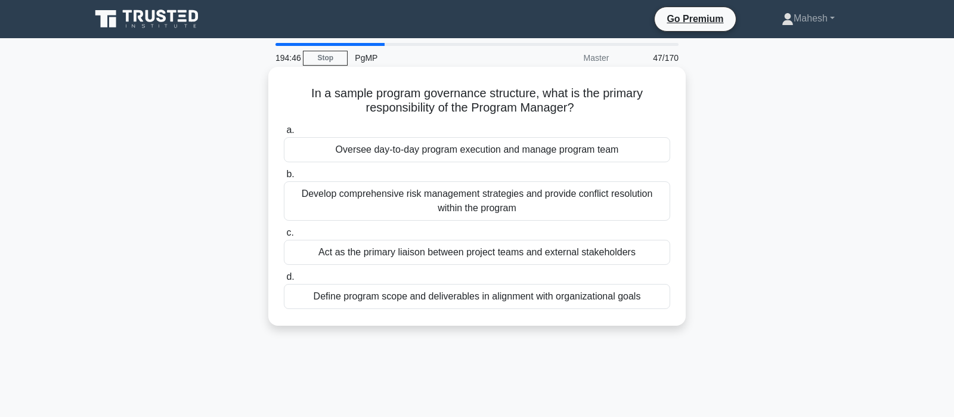
click at [469, 149] on div "Oversee day-to-day program execution and manage program team" at bounding box center [477, 149] width 386 height 25
click at [284, 134] on input "a. Oversee day-to-day program execution and manage program team" at bounding box center [284, 130] width 0 height 8
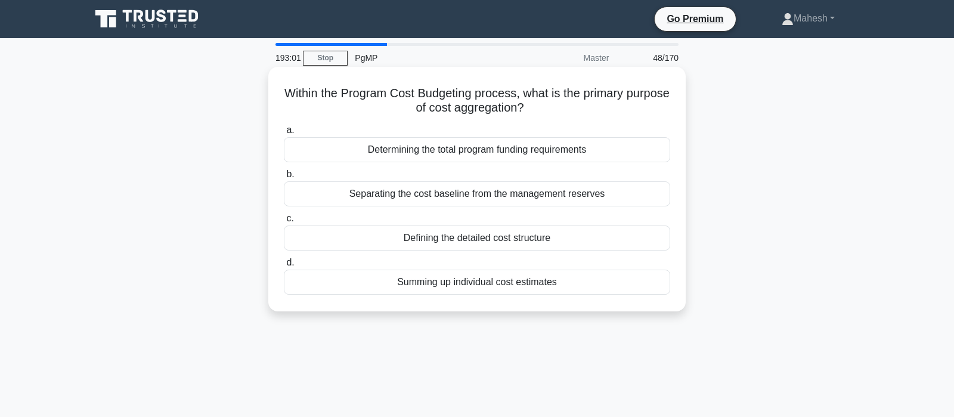
click at [525, 151] on div "Determining the total program funding requirements" at bounding box center [477, 149] width 386 height 25
click at [284, 134] on input "a. Determining the total program funding requirements" at bounding box center [284, 130] width 0 height 8
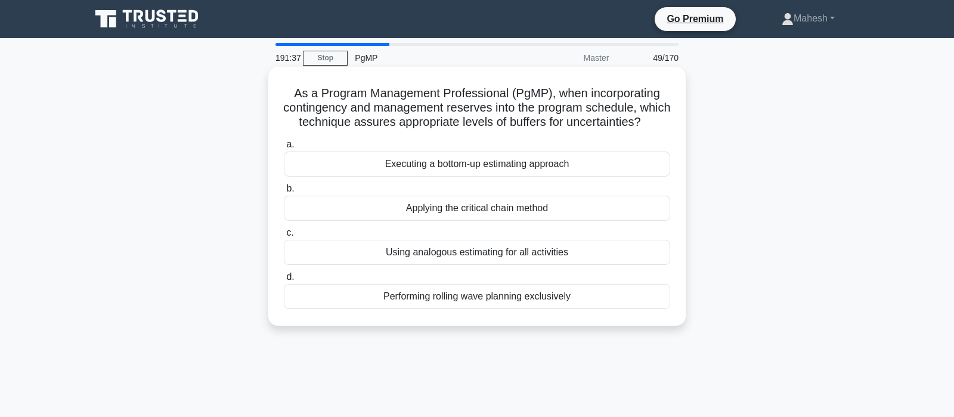
click at [502, 212] on div "Applying the critical chain method" at bounding box center [477, 208] width 386 height 25
click at [284, 193] on input "b. Applying the critical chain method" at bounding box center [284, 189] width 0 height 8
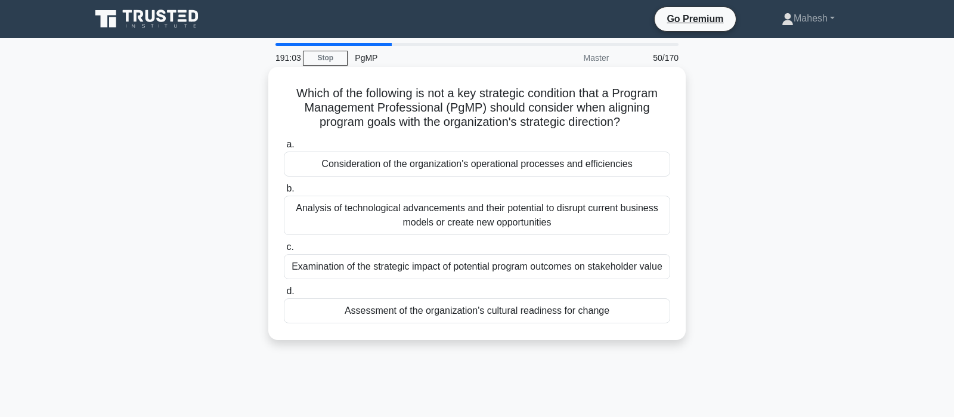
click at [556, 311] on div "Assessment of the organization's cultural readiness for change" at bounding box center [477, 310] width 386 height 25
click at [284, 295] on input "d. Assessment of the organization's cultural readiness for change" at bounding box center [284, 291] width 0 height 8
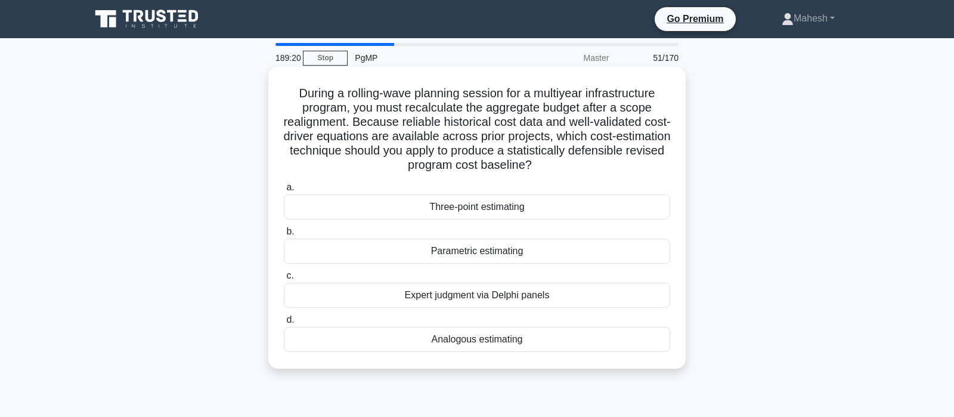
click at [458, 337] on div "Analogous estimating" at bounding box center [477, 339] width 386 height 25
click at [284, 324] on input "d. Analogous estimating" at bounding box center [284, 320] width 0 height 8
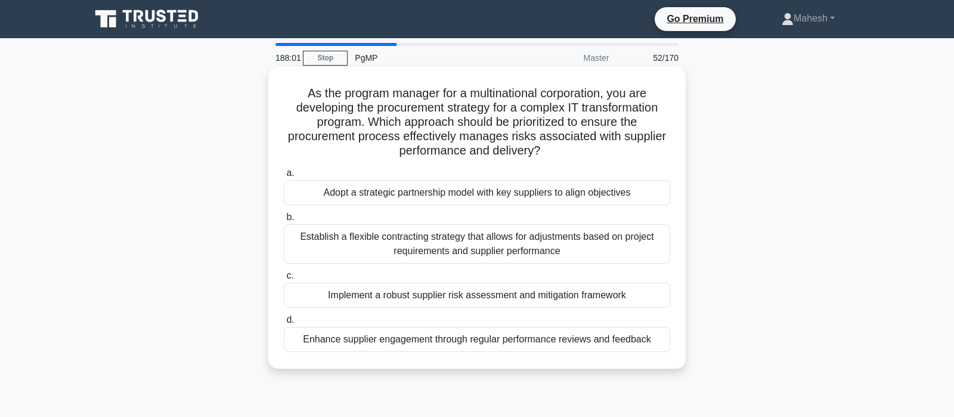
click at [517, 299] on div "Implement a robust supplier risk assessment and mitigation framework" at bounding box center [477, 295] width 386 height 25
click at [284, 280] on input "c. Implement a robust supplier risk assessment and mitigation framework" at bounding box center [284, 276] width 0 height 8
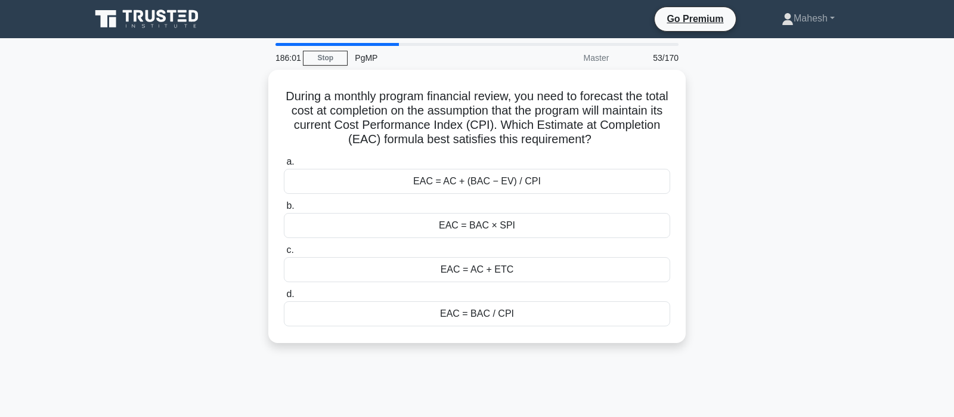
drag, startPoint x: 501, startPoint y: 272, endPoint x: 804, endPoint y: 261, distance: 303.1
click at [804, 261] on div "During a monthly program financial review, you need to forecast the total cost …" at bounding box center [476, 213] width 787 height 287
click at [792, 245] on div "During a monthly program financial review, you need to forecast the total cost …" at bounding box center [476, 213] width 787 height 287
click at [556, 177] on div "EAC = AC + (BAC − EV) / CPI" at bounding box center [477, 178] width 386 height 25
click at [284, 163] on input "a. EAC = AC + (BAC − EV) / CPI" at bounding box center [284, 159] width 0 height 8
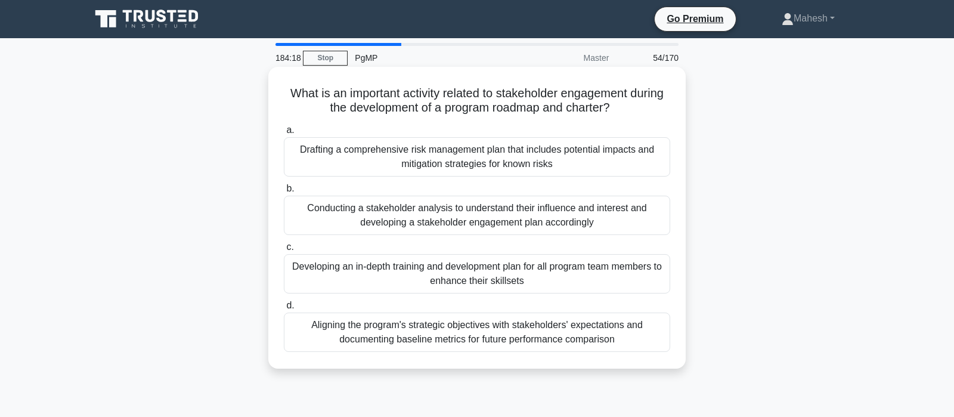
click at [501, 216] on div "Conducting a stakeholder analysis to understand their influence and interest an…" at bounding box center [477, 215] width 386 height 39
click at [284, 193] on input "b. Conducting a stakeholder analysis to understand their influence and interest…" at bounding box center [284, 189] width 0 height 8
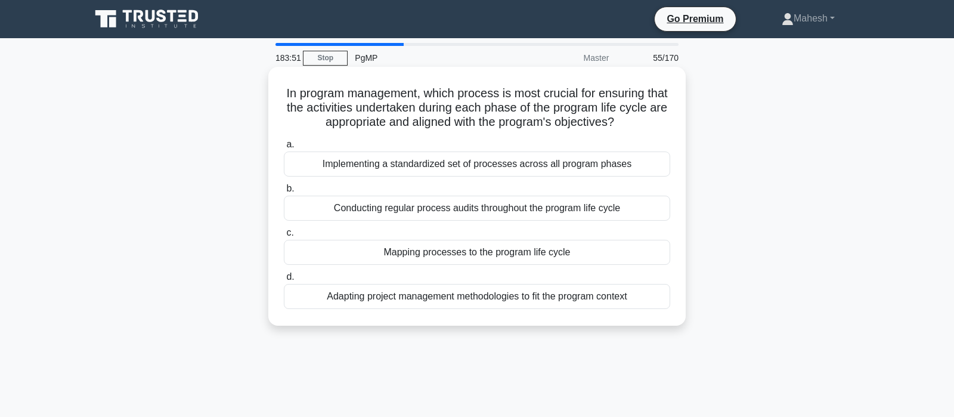
click at [533, 249] on div "Mapping processes to the program life cycle" at bounding box center [477, 252] width 386 height 25
click at [284, 237] on input "c. Mapping processes to the program life cycle" at bounding box center [284, 233] width 0 height 8
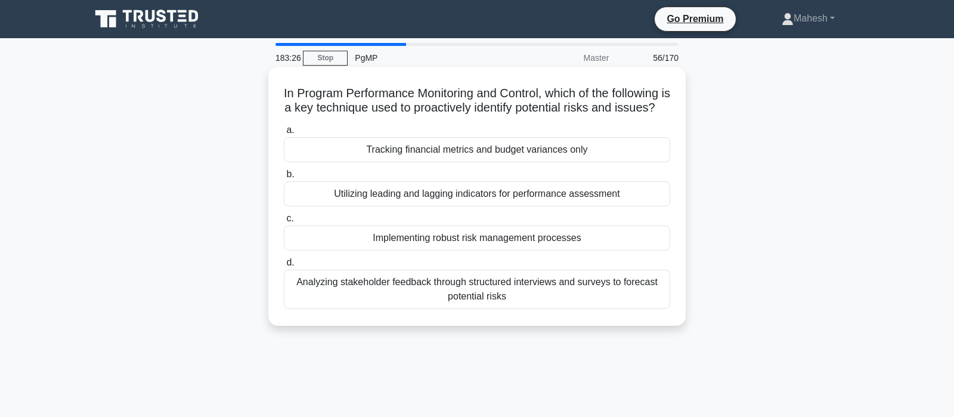
click at [510, 250] on div "Implementing robust risk management processes" at bounding box center [477, 237] width 386 height 25
click at [284, 222] on input "c. Implementing robust risk management processes" at bounding box center [284, 219] width 0 height 8
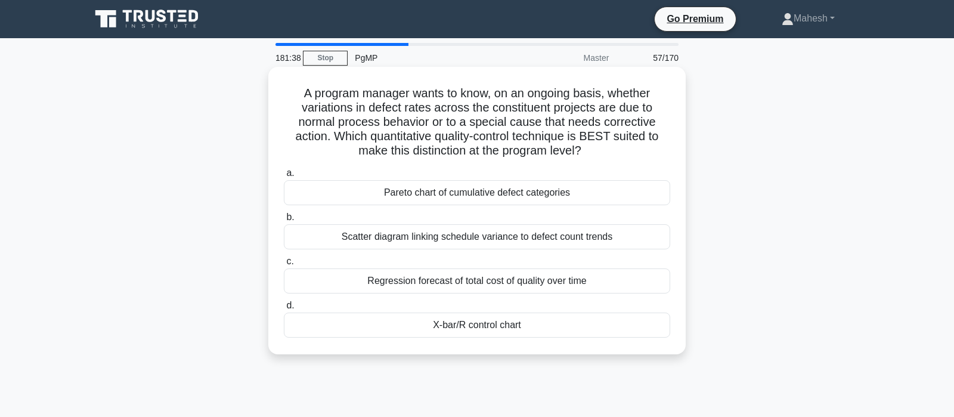
click at [503, 234] on div "Scatter diagram linking schedule variance to defect count trends" at bounding box center [477, 236] width 386 height 25
click at [284, 221] on input "b. Scatter diagram linking schedule variance to defect count trends" at bounding box center [284, 217] width 0 height 8
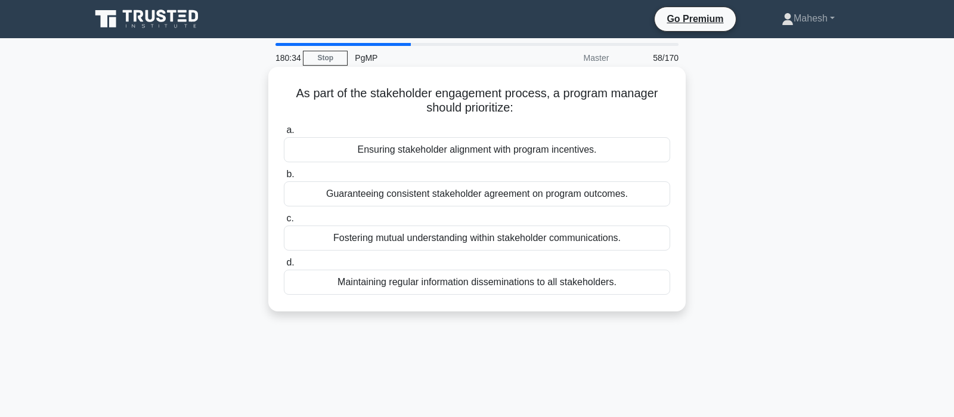
click at [512, 240] on div "Fostering mutual understanding within stakeholder communications." at bounding box center [477, 237] width 386 height 25
click at [284, 222] on input "c. Fostering mutual understanding within stakeholder communications." at bounding box center [284, 219] width 0 height 8
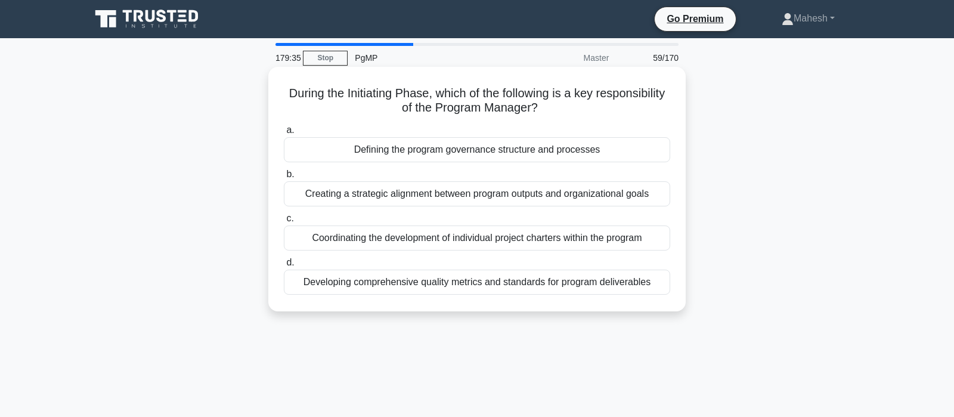
click at [511, 151] on div "Defining the program governance structure and processes" at bounding box center [477, 149] width 386 height 25
click at [284, 134] on input "a. Defining the program governance structure and processes" at bounding box center [284, 130] width 0 height 8
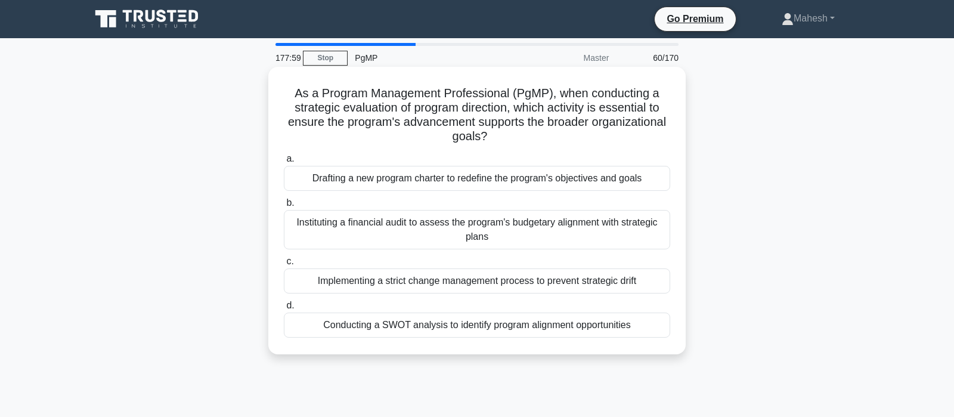
click at [574, 281] on div "Implementing a strict change management process to prevent strategic drift" at bounding box center [477, 280] width 386 height 25
click at [284, 265] on input "c. Implementing a strict change management process to prevent strategic drift" at bounding box center [284, 262] width 0 height 8
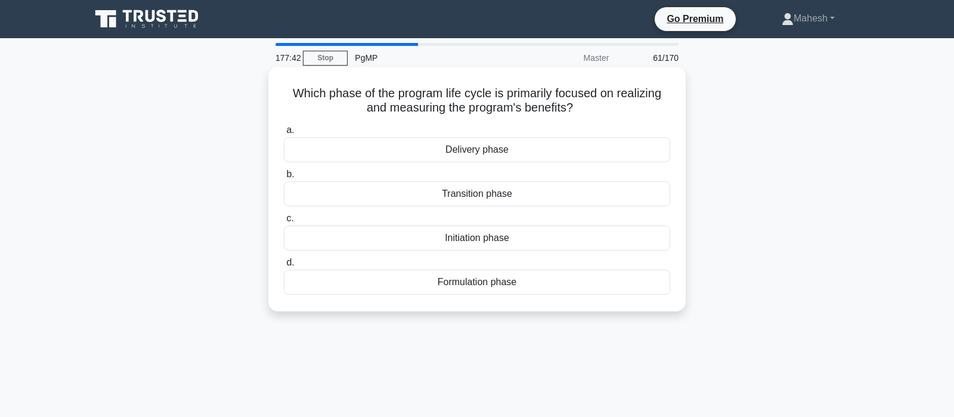
click at [472, 151] on div "Delivery phase" at bounding box center [477, 149] width 386 height 25
click at [284, 134] on input "a. Delivery phase" at bounding box center [284, 130] width 0 height 8
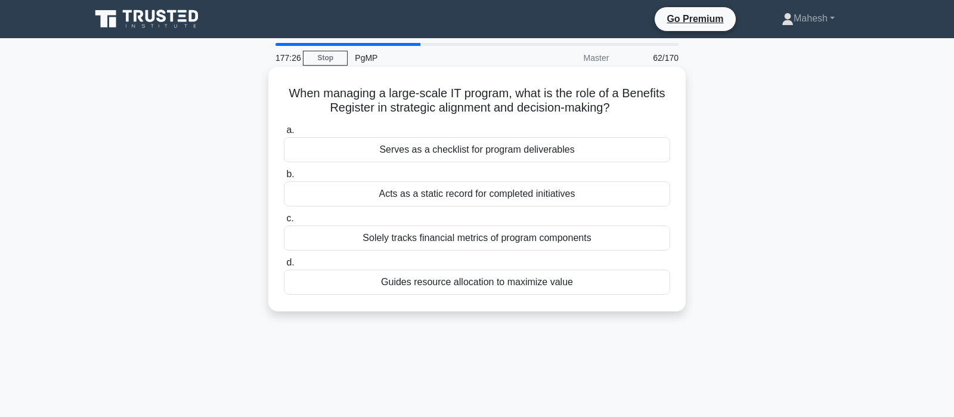
click at [495, 197] on div "Acts as a static record for completed initiatives" at bounding box center [477, 193] width 386 height 25
click at [284, 178] on input "b. Acts as a static record for completed initiatives" at bounding box center [284, 175] width 0 height 8
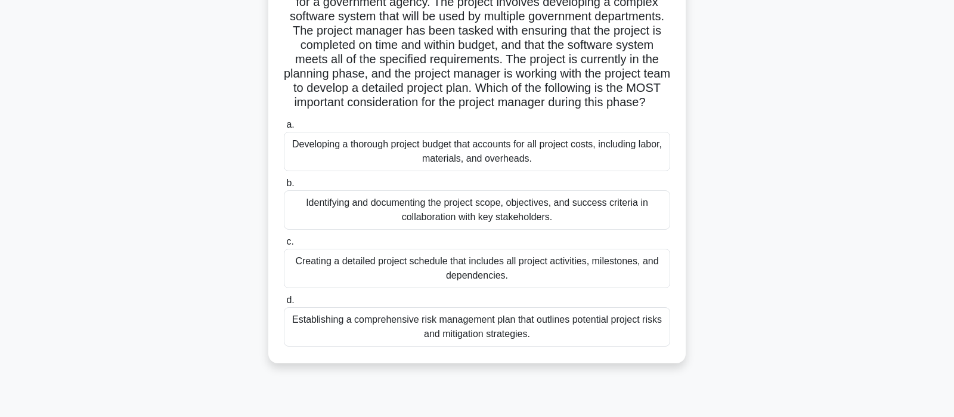
scroll to position [125, 0]
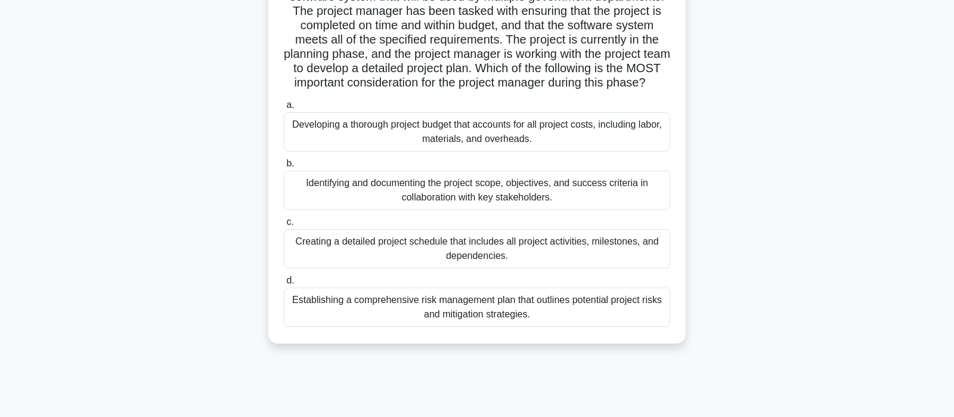
click at [532, 265] on div "Creating a detailed project schedule that includes all project activities, mile…" at bounding box center [477, 248] width 386 height 39
click at [284, 226] on input "c. Creating a detailed project schedule that includes all project activities, m…" at bounding box center [284, 222] width 0 height 8
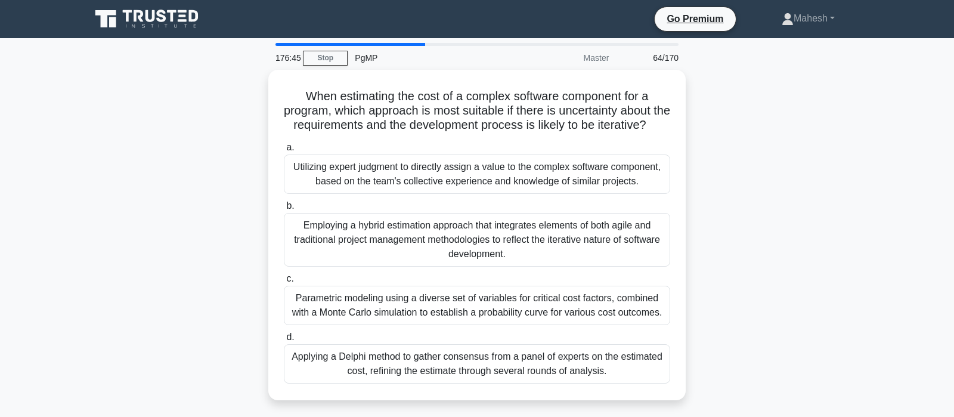
scroll to position [0, 0]
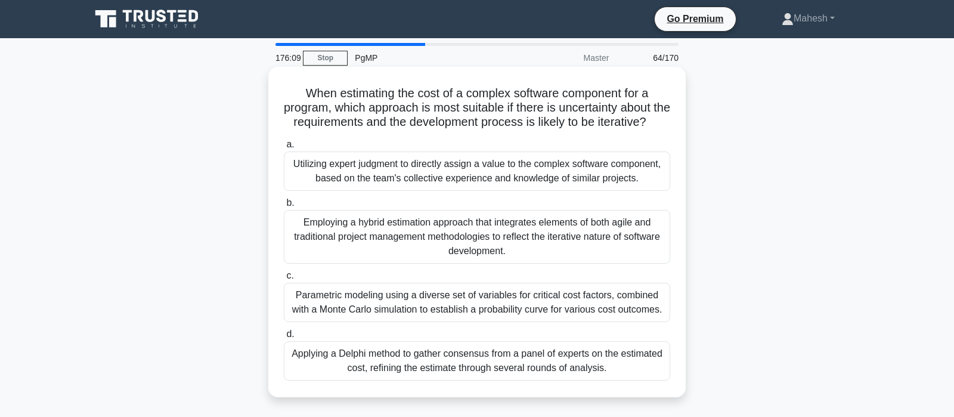
click at [538, 309] on div "Parametric modeling using a diverse set of variables for critical cost factors,…" at bounding box center [477, 302] width 386 height 39
click at [284, 280] on input "c. Parametric modeling using a diverse set of variables for critical cost facto…" at bounding box center [284, 276] width 0 height 8
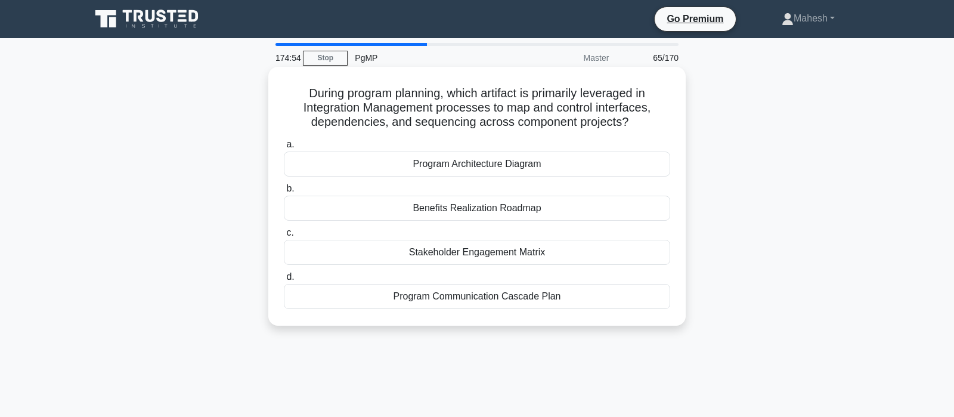
click at [512, 165] on div "Program Architecture Diagram" at bounding box center [477, 163] width 386 height 25
click at [284, 148] on input "a. Program Architecture Diagram" at bounding box center [284, 145] width 0 height 8
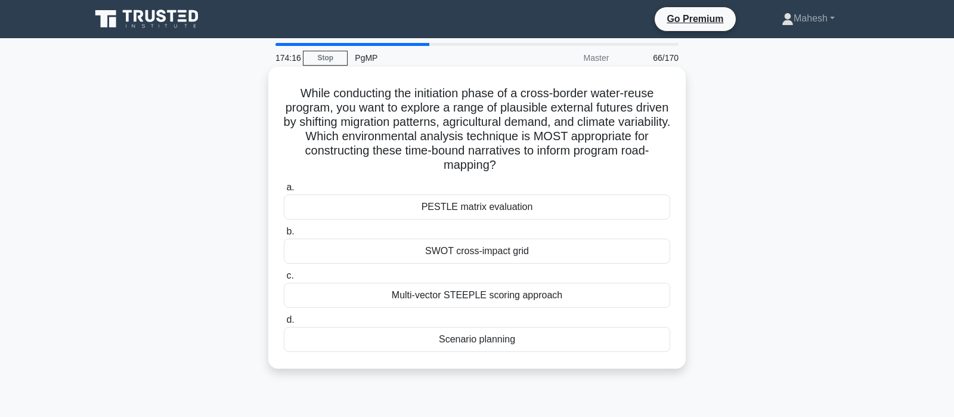
click at [508, 207] on div "PESTLE matrix evaluation" at bounding box center [477, 206] width 386 height 25
click at [284, 191] on input "a. PESTLE matrix evaluation" at bounding box center [284, 188] width 0 height 8
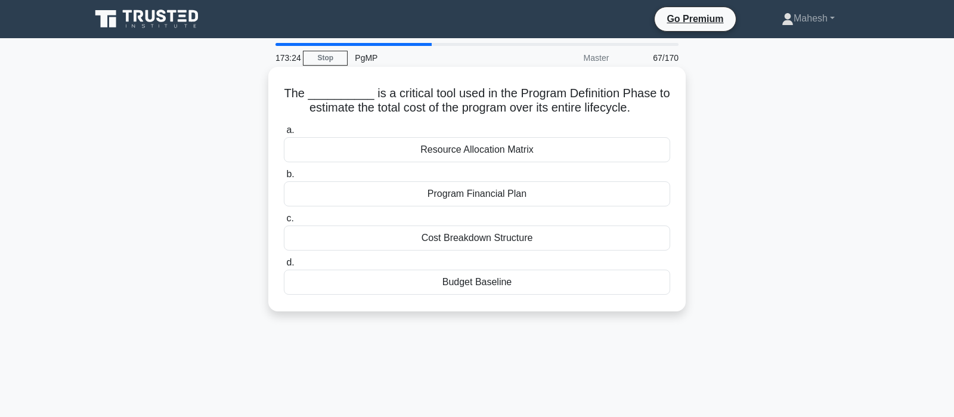
click at [500, 237] on div "Cost Breakdown Structure" at bounding box center [477, 237] width 386 height 25
click at [284, 222] on input "c. Cost Breakdown Structure" at bounding box center [284, 219] width 0 height 8
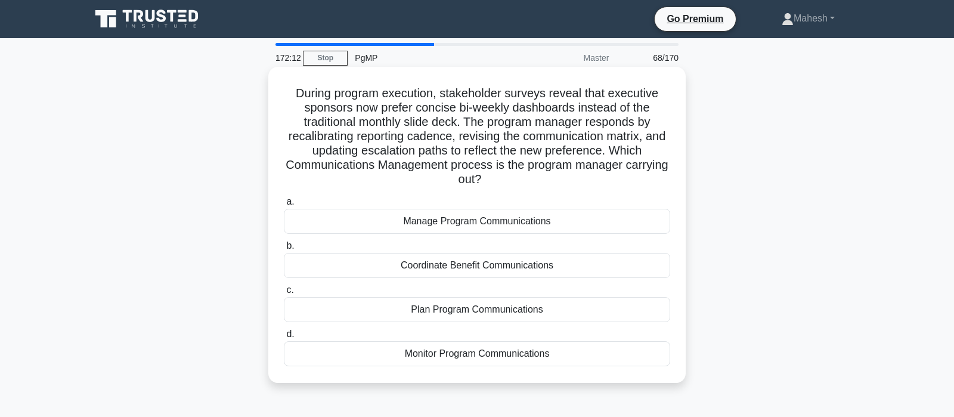
click at [468, 222] on div "Manage Program Communications" at bounding box center [477, 221] width 386 height 25
click at [284, 206] on input "a. Manage Program Communications" at bounding box center [284, 202] width 0 height 8
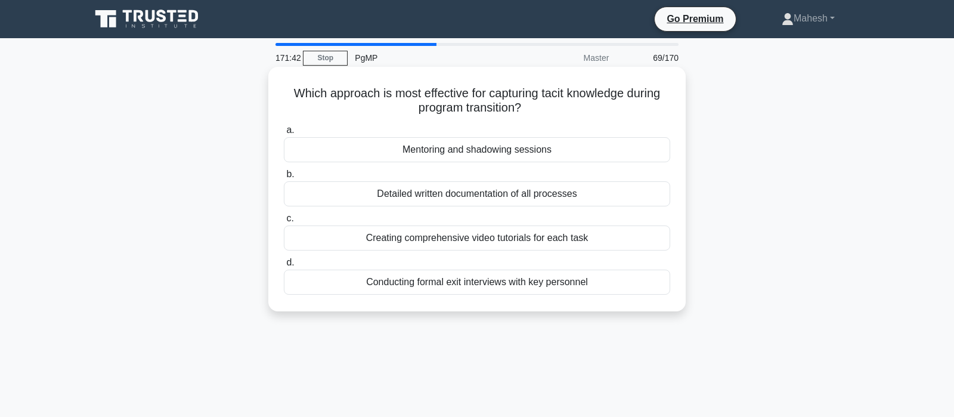
click at [496, 150] on div "Mentoring and shadowing sessions" at bounding box center [477, 149] width 386 height 25
click at [284, 134] on input "a. Mentoring and shadowing sessions" at bounding box center [284, 130] width 0 height 8
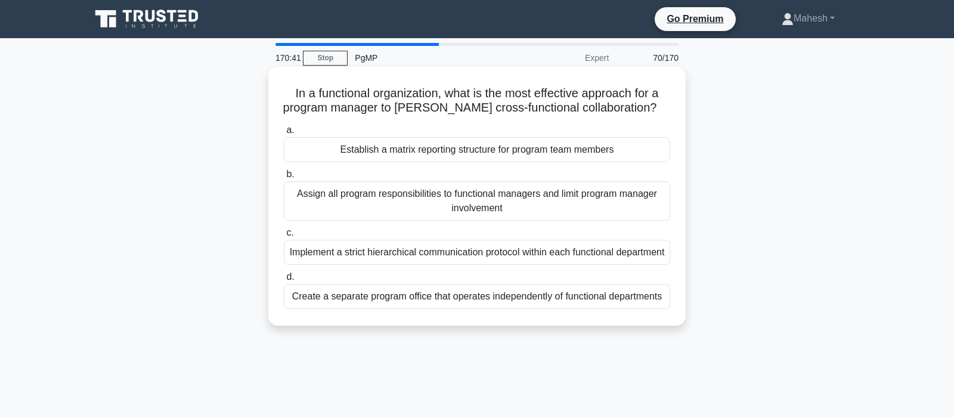
click at [538, 150] on div "Establish a matrix reporting structure for program team members" at bounding box center [477, 149] width 386 height 25
click at [284, 134] on input "a. Establish a matrix reporting structure for program team members" at bounding box center [284, 130] width 0 height 8
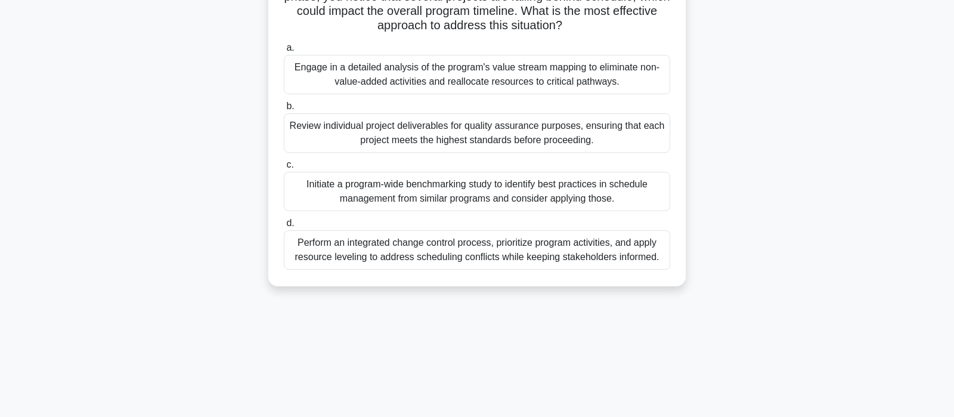
scroll to position [63, 0]
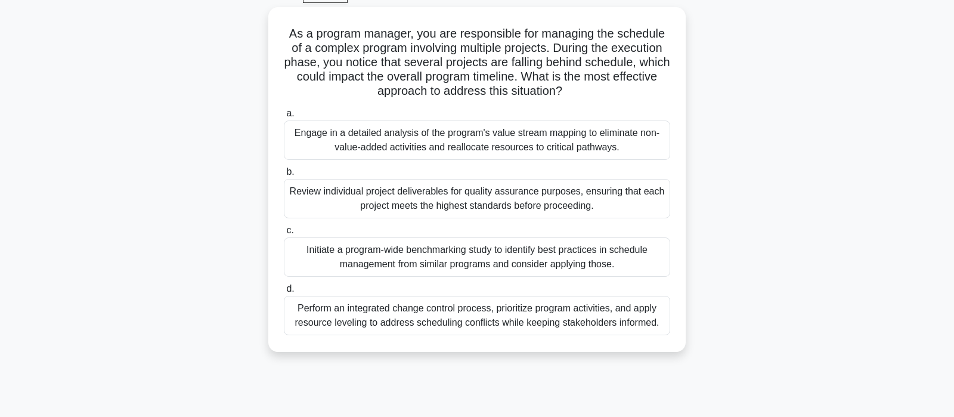
drag, startPoint x: 585, startPoint y: 140, endPoint x: 813, endPoint y: 143, distance: 227.8
click at [813, 143] on div "As a program manager, you are responsible for managing the schedule of a comple…" at bounding box center [476, 186] width 787 height 359
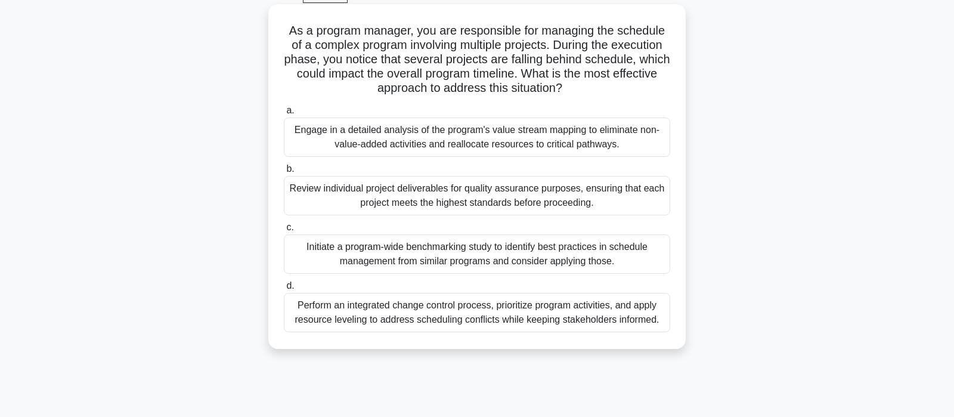
click at [589, 315] on div "Perform an integrated change control process, prioritize program activities, an…" at bounding box center [477, 312] width 386 height 39
click at [284, 290] on input "d. Perform an integrated change control process, prioritize program activities,…" at bounding box center [284, 286] width 0 height 8
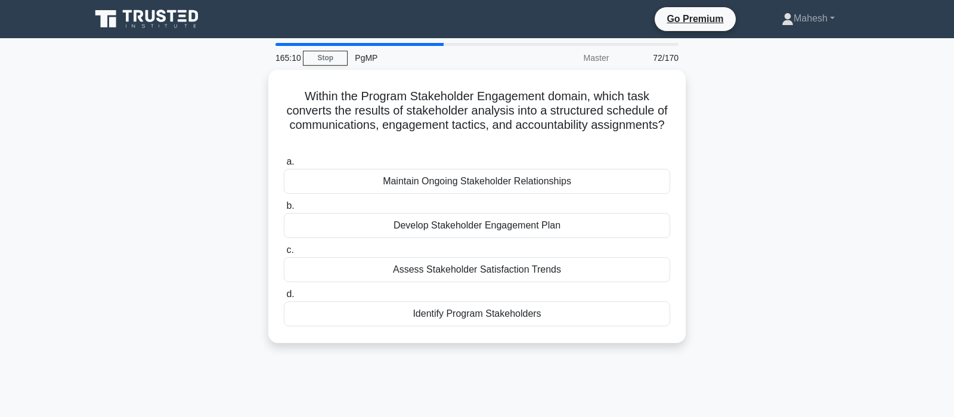
scroll to position [0, 0]
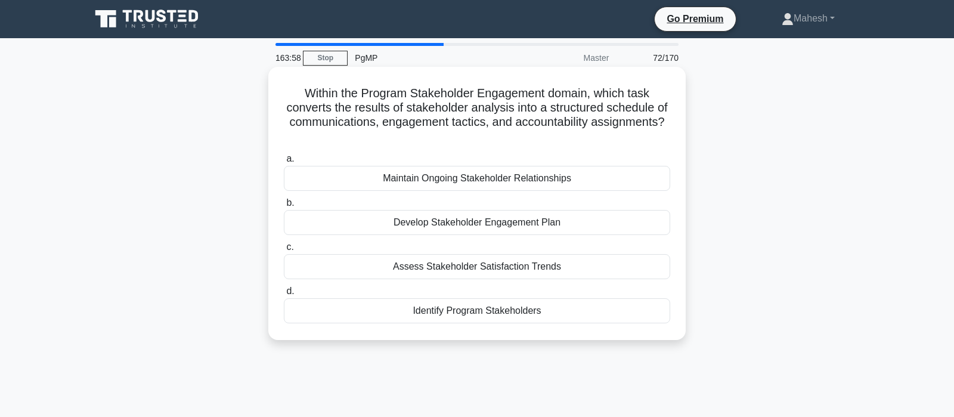
click at [514, 221] on div "Develop Stakeholder Engagement Plan" at bounding box center [477, 222] width 386 height 25
click at [284, 207] on input "b. Develop Stakeholder Engagement Plan" at bounding box center [284, 203] width 0 height 8
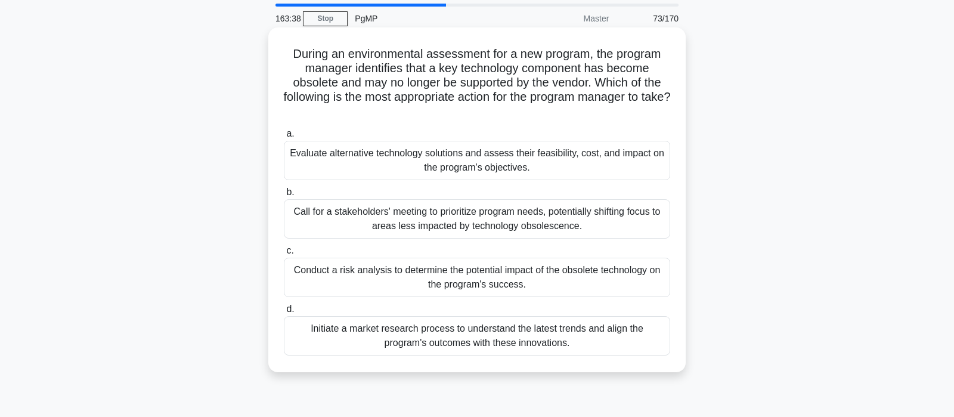
scroll to position [63, 0]
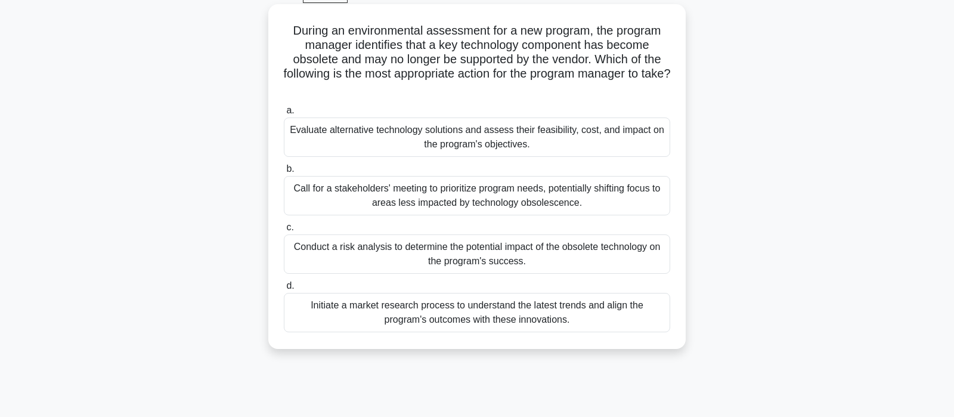
click at [507, 258] on div "Conduct a risk analysis to determine the potential impact of the obsolete techn…" at bounding box center [477, 253] width 386 height 39
click at [284, 231] on input "c. Conduct a risk analysis to determine the potential impact of the obsolete te…" at bounding box center [284, 228] width 0 height 8
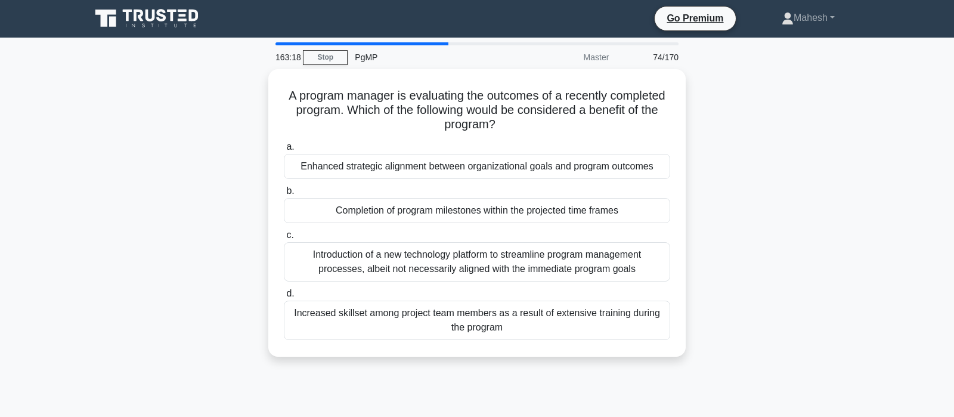
scroll to position [0, 0]
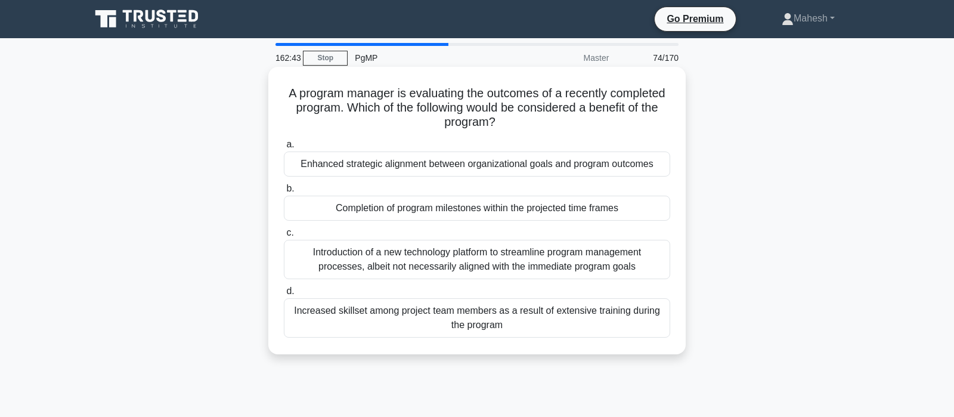
click at [529, 168] on div "Enhanced strategic alignment between organizational goals and program outcomes" at bounding box center [477, 163] width 386 height 25
click at [284, 148] on input "a. Enhanced strategic alignment between organizational goals and program outcom…" at bounding box center [284, 145] width 0 height 8
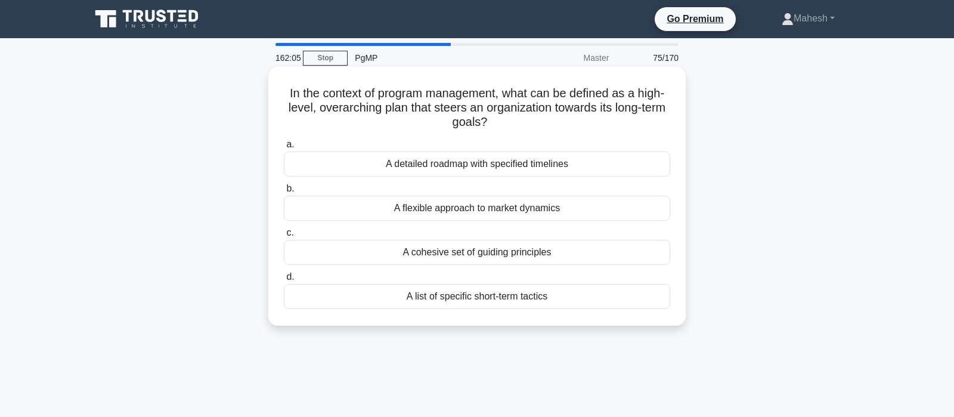
click at [501, 257] on div "A cohesive set of guiding principles" at bounding box center [477, 252] width 386 height 25
click at [284, 237] on input "c. A cohesive set of guiding principles" at bounding box center [284, 233] width 0 height 8
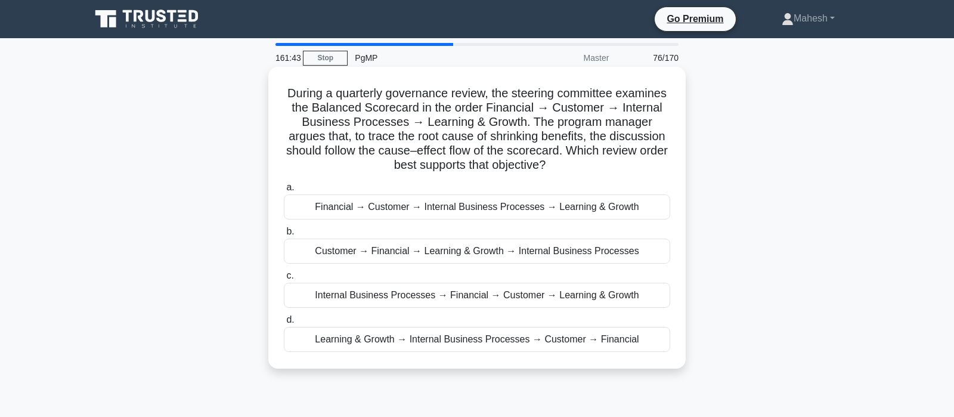
click at [507, 339] on div "Learning & Growth → Internal Business Processes → Customer → Financial" at bounding box center [477, 339] width 386 height 25
click at [284, 324] on input "d. Learning & Growth → Internal Business Processes → Customer → Financial" at bounding box center [284, 320] width 0 height 8
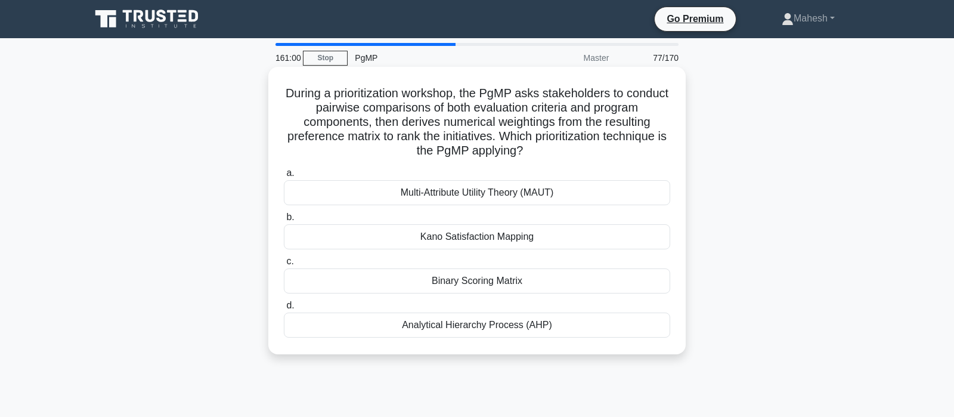
click at [485, 330] on div "Analytical Hierarchy Process (AHP)" at bounding box center [477, 324] width 386 height 25
click at [284, 309] on input "d. Analytical Hierarchy Process (AHP)" at bounding box center [284, 306] width 0 height 8
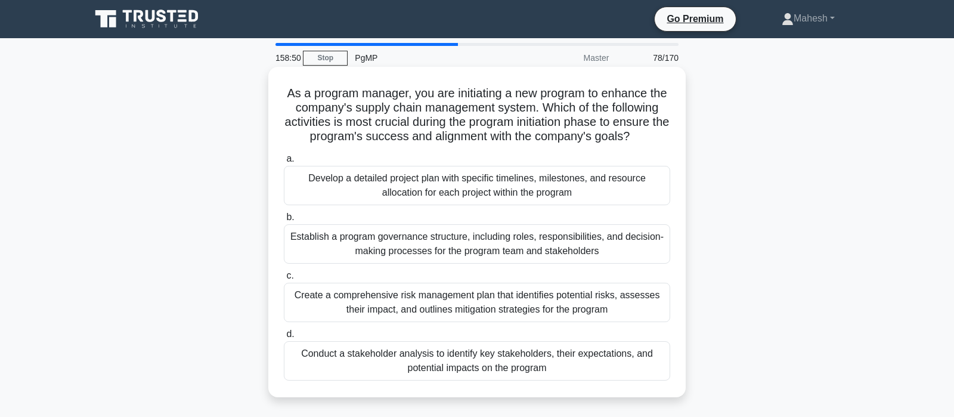
click at [497, 360] on div "Conduct a stakeholder analysis to identify key stakeholders, their expectations…" at bounding box center [477, 360] width 386 height 39
click at [284, 338] on input "d. Conduct a stakeholder analysis to identify key stakeholders, their expectati…" at bounding box center [284, 334] width 0 height 8
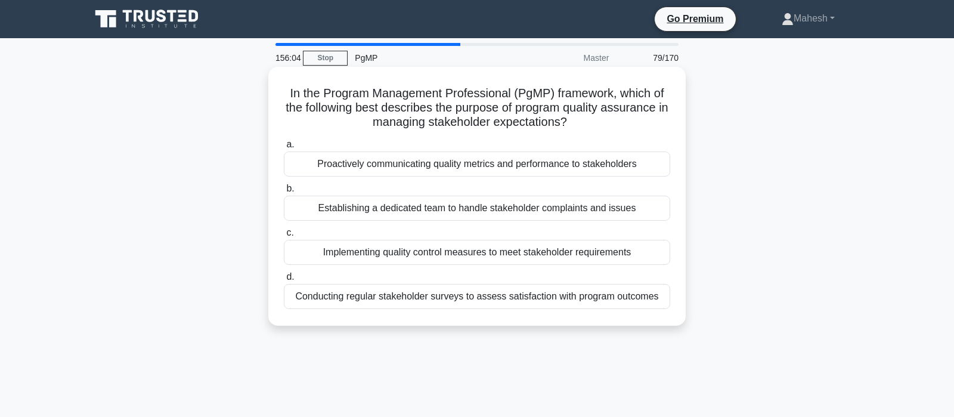
click at [509, 253] on div "Implementing quality control measures to meet stakeholder requirements" at bounding box center [477, 252] width 386 height 25
click at [284, 237] on input "c. Implementing quality control measures to meet stakeholder requirements" at bounding box center [284, 233] width 0 height 8
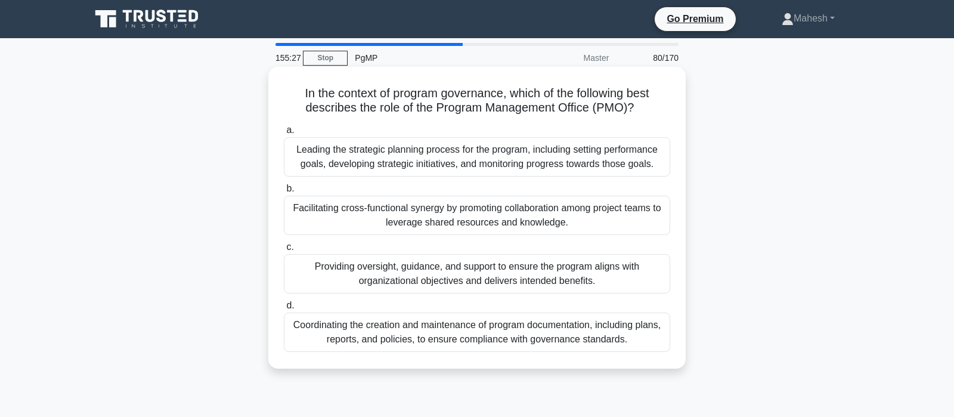
click at [520, 274] on div "Providing oversight, guidance, and support to ensure the program aligns with or…" at bounding box center [477, 273] width 386 height 39
click at [284, 251] on input "c. Providing oversight, guidance, and support to ensure the program aligns with…" at bounding box center [284, 247] width 0 height 8
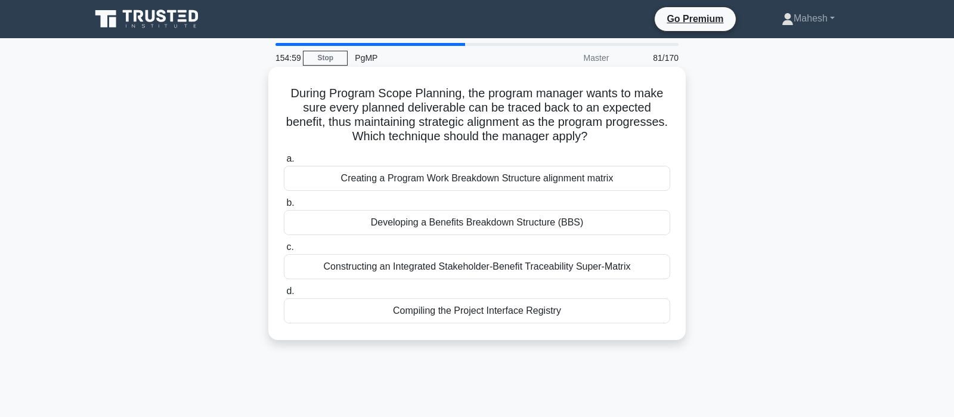
click at [512, 223] on div "Developing a Benefits Breakdown Structure (BBS)" at bounding box center [477, 222] width 386 height 25
click at [284, 207] on input "b. Developing a Benefits Breakdown Structure (BBS)" at bounding box center [284, 203] width 0 height 8
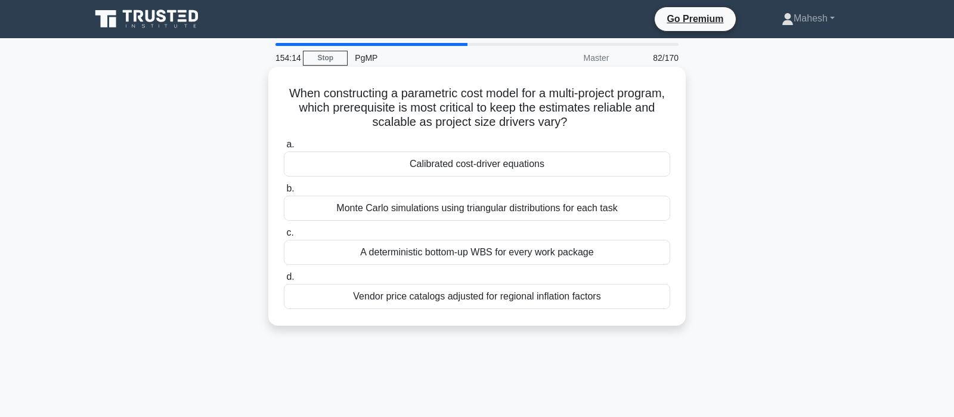
click at [490, 297] on div "Vendor price catalogs adjusted for regional inflation factors" at bounding box center [477, 296] width 386 height 25
click at [284, 281] on input "d. Vendor price catalogs adjusted for regional inflation factors" at bounding box center [284, 277] width 0 height 8
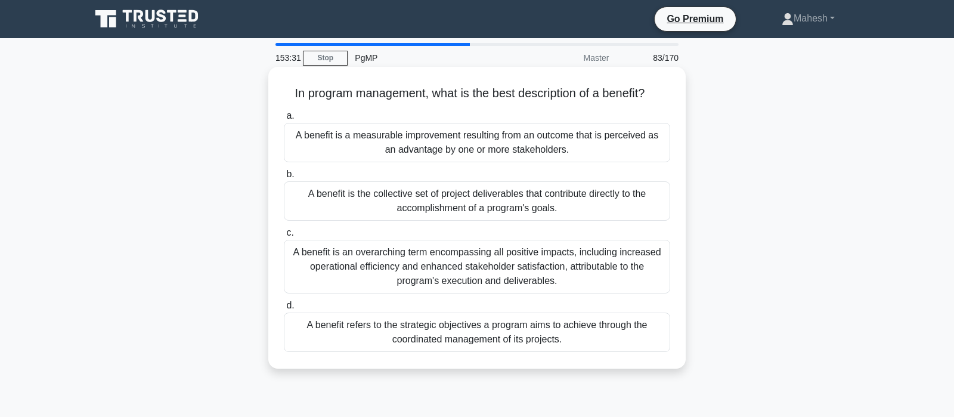
click at [577, 144] on div "A benefit is a measurable improvement resulting from an outcome that is perceiv…" at bounding box center [477, 142] width 386 height 39
click at [284, 120] on input "a. A benefit is a measurable improvement resulting from an outcome that is perc…" at bounding box center [284, 116] width 0 height 8
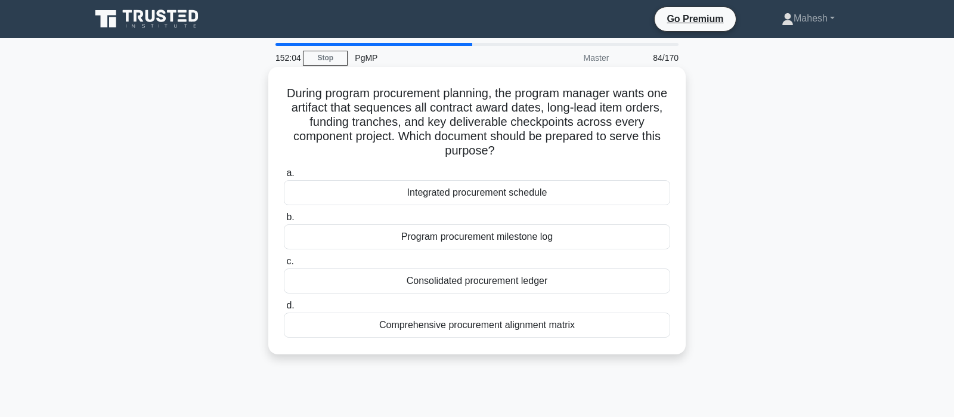
click at [497, 194] on div "Integrated procurement schedule" at bounding box center [477, 192] width 386 height 25
click at [284, 177] on input "a. Integrated procurement schedule" at bounding box center [284, 173] width 0 height 8
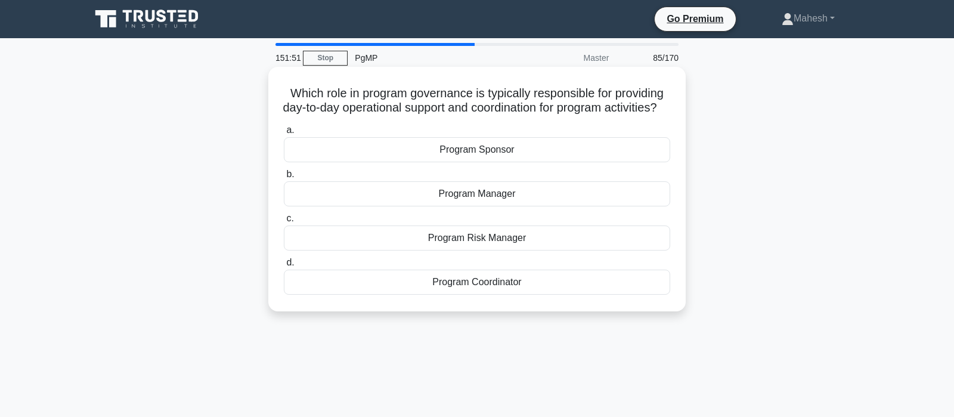
click at [475, 295] on div "Program Coordinator" at bounding box center [477, 281] width 386 height 25
click at [284, 267] on input "d. Program Coordinator" at bounding box center [284, 263] width 0 height 8
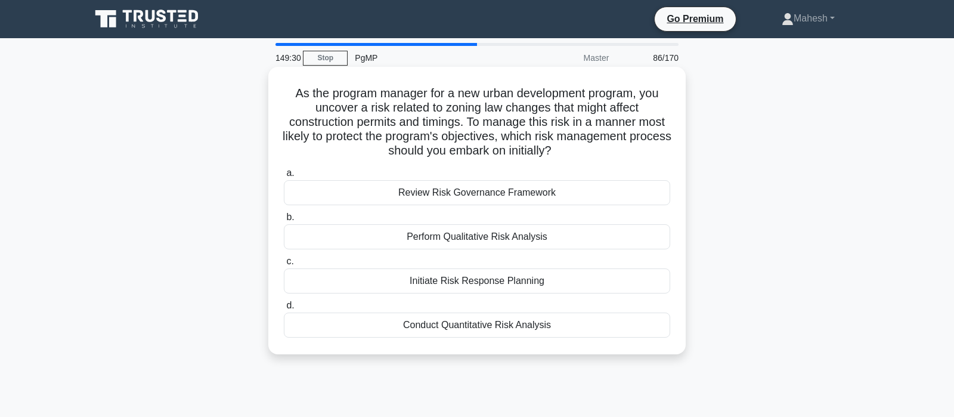
click at [509, 282] on div "Initiate Risk Response Planning" at bounding box center [477, 280] width 386 height 25
click at [284, 265] on input "c. Initiate Risk Response Planning" at bounding box center [284, 262] width 0 height 8
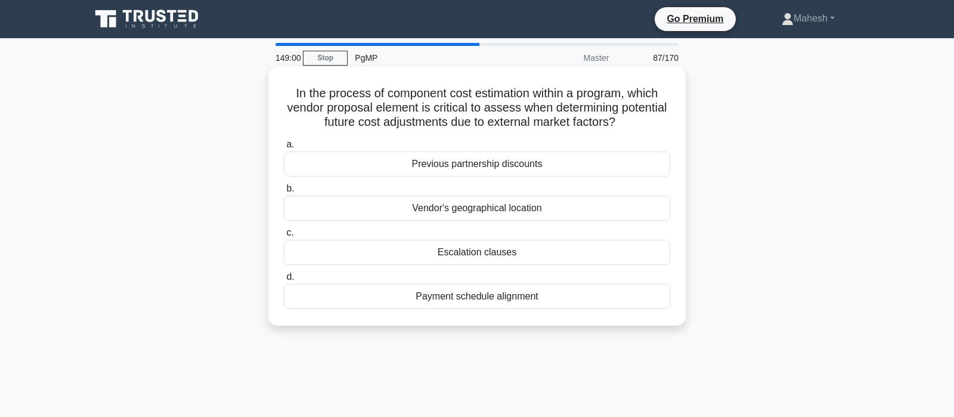
click at [488, 252] on div "Escalation clauses" at bounding box center [477, 252] width 386 height 25
click at [284, 237] on input "c. Escalation clauses" at bounding box center [284, 233] width 0 height 8
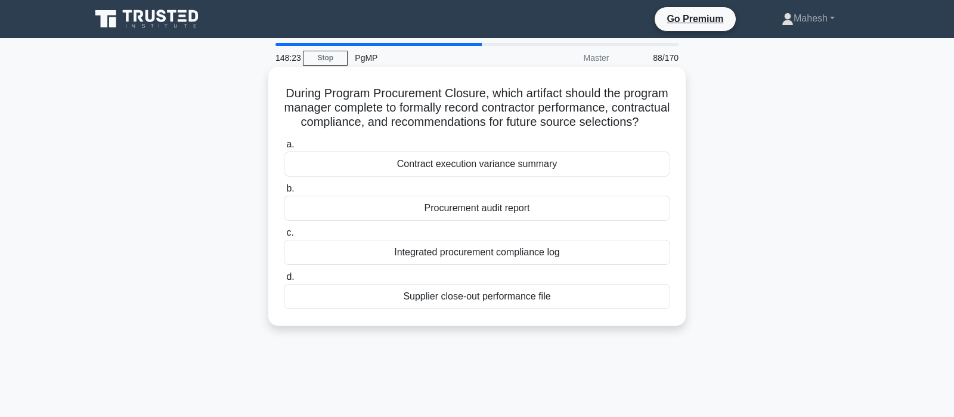
click at [500, 221] on div "Procurement audit report" at bounding box center [477, 208] width 386 height 25
click at [284, 193] on input "b. Procurement audit report" at bounding box center [284, 189] width 0 height 8
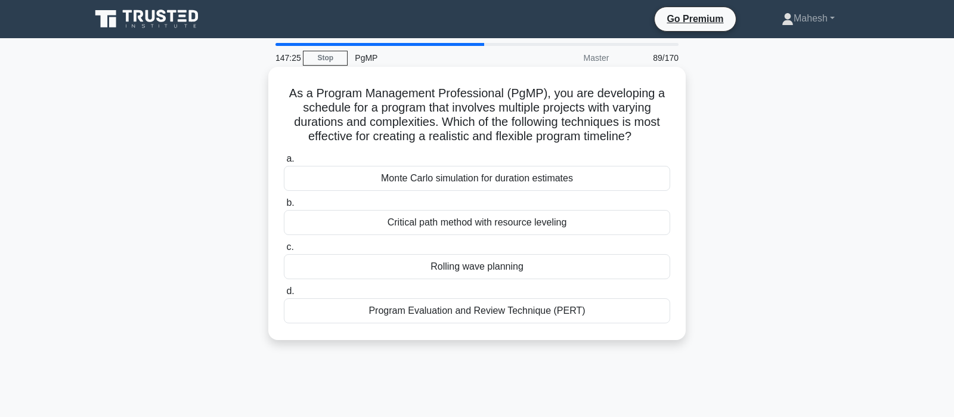
click at [520, 181] on div "Monte Carlo simulation for duration estimates" at bounding box center [477, 178] width 386 height 25
click at [284, 163] on input "a. Monte Carlo simulation for duration estimates" at bounding box center [284, 159] width 0 height 8
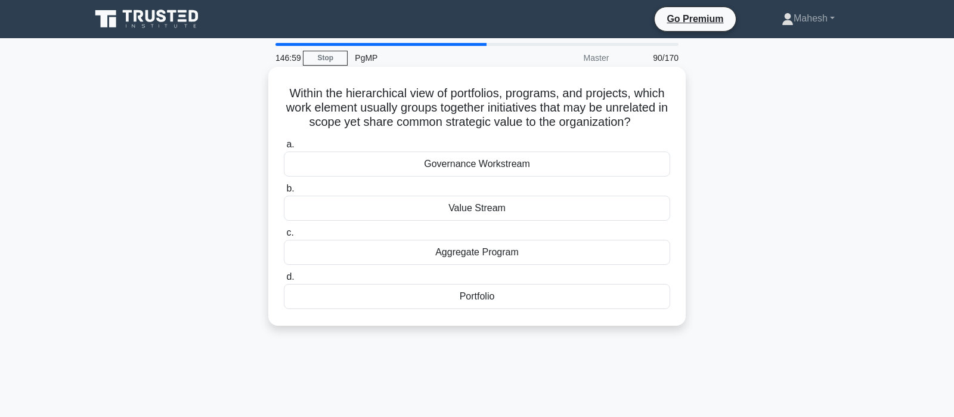
click at [481, 300] on div "Portfolio" at bounding box center [477, 296] width 386 height 25
click at [284, 281] on input "d. Portfolio" at bounding box center [284, 277] width 0 height 8
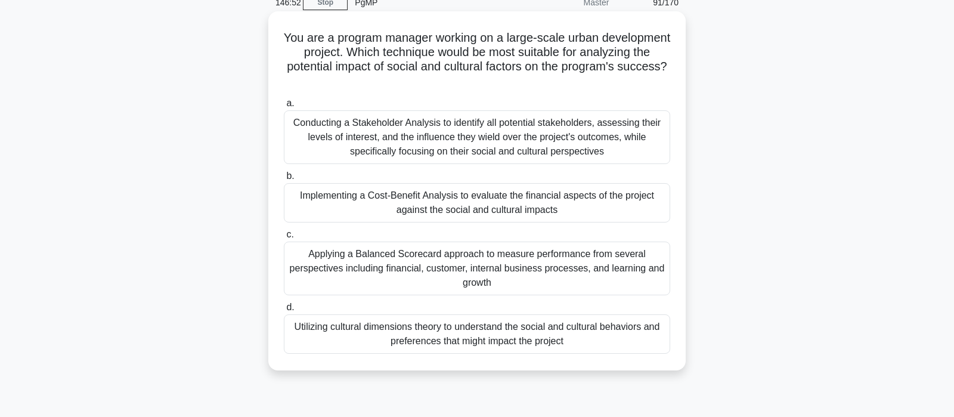
scroll to position [63, 0]
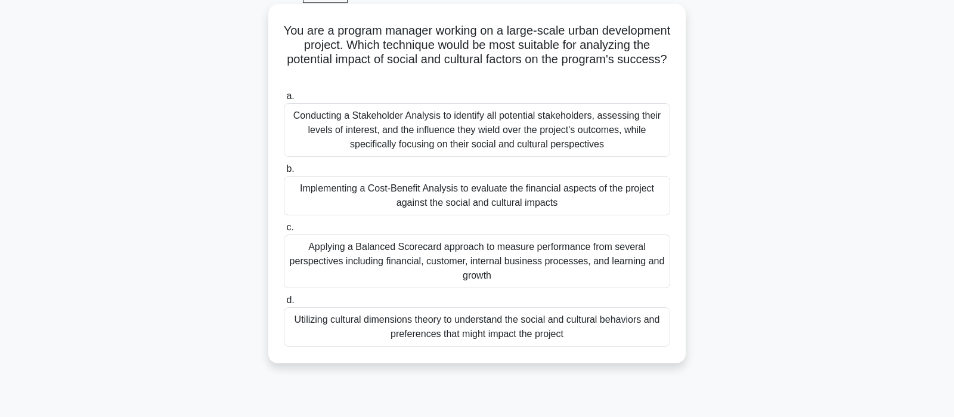
click at [491, 326] on div "Utilizing cultural dimensions theory to understand the social and cultural beha…" at bounding box center [477, 326] width 386 height 39
click at [284, 304] on input "d. Utilizing cultural dimensions theory to understand the social and cultural b…" at bounding box center [284, 300] width 0 height 8
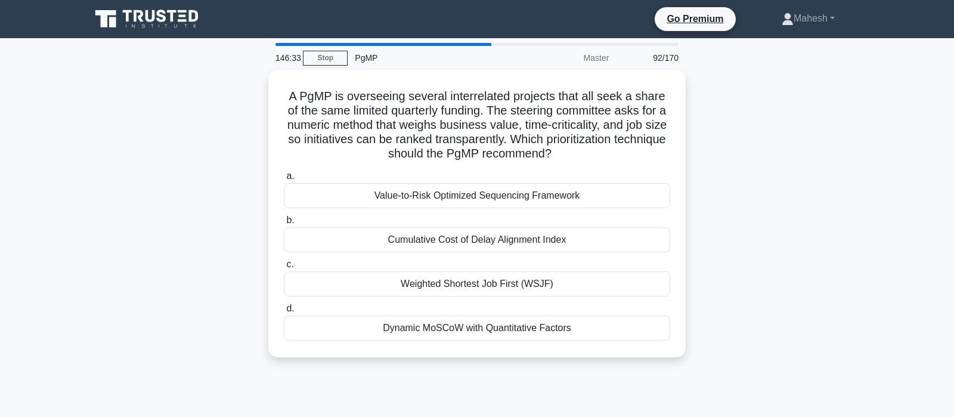
scroll to position [0, 0]
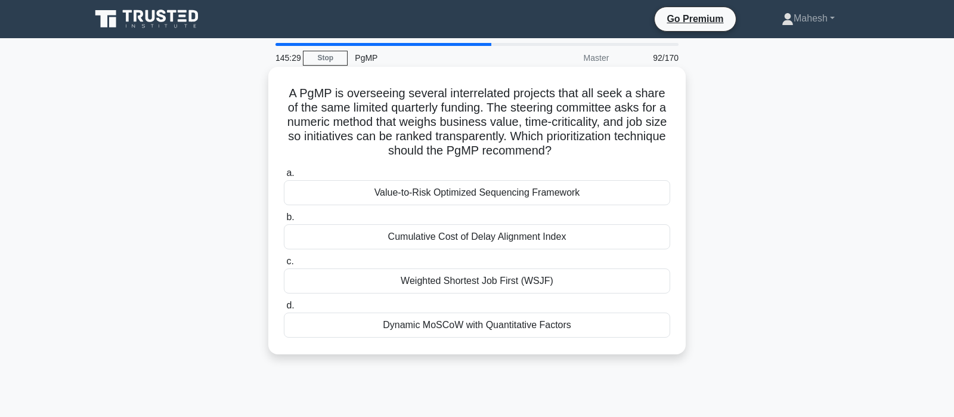
click at [532, 323] on div "Dynamic MoSCoW with Quantitative Factors" at bounding box center [477, 324] width 386 height 25
click at [284, 309] on input "d. Dynamic MoSCoW with Quantitative Factors" at bounding box center [284, 306] width 0 height 8
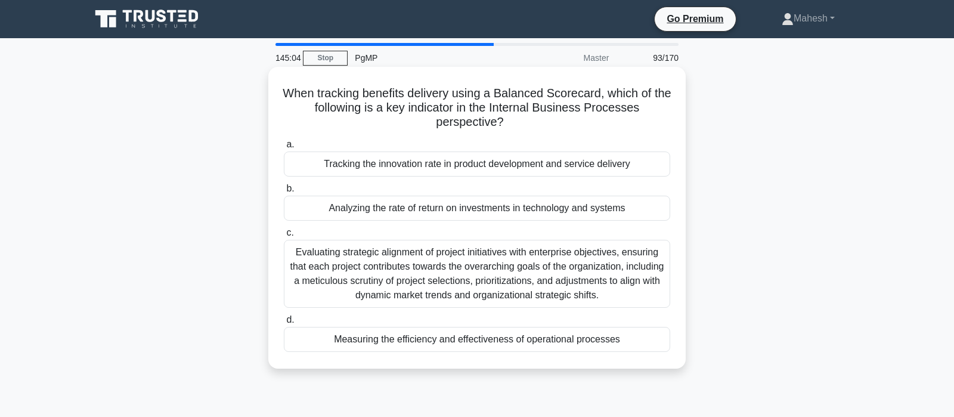
click at [540, 343] on div "Measuring the efficiency and effectiveness of operational processes" at bounding box center [477, 339] width 386 height 25
click at [284, 324] on input "d. Measuring the efficiency and effectiveness of operational processes" at bounding box center [284, 320] width 0 height 8
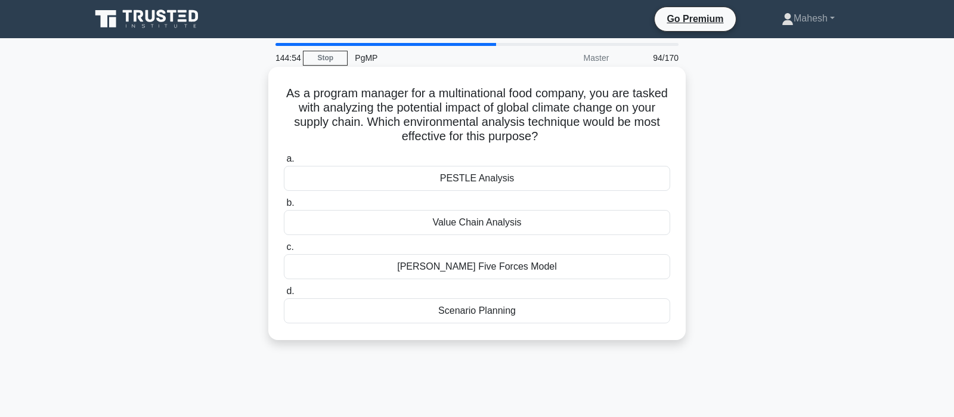
click at [497, 182] on div "PESTLE Analysis" at bounding box center [477, 178] width 386 height 25
click at [284, 163] on input "a. PESTLE Analysis" at bounding box center [284, 159] width 0 height 8
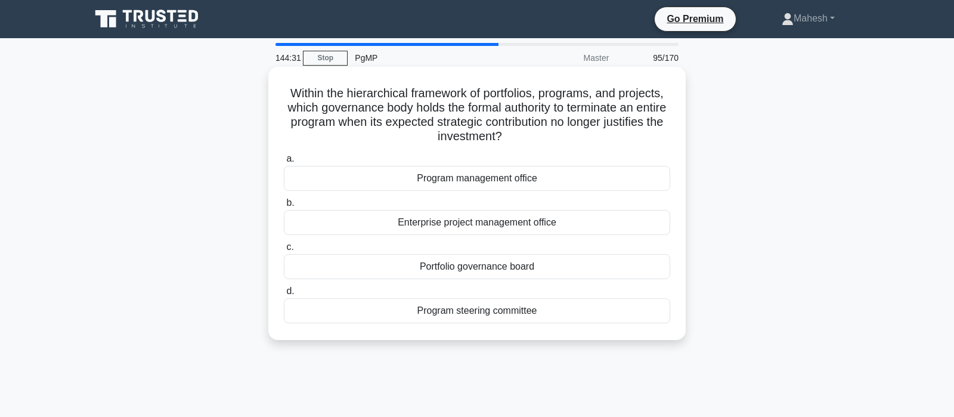
click at [522, 267] on div "Portfolio governance board" at bounding box center [477, 266] width 386 height 25
click at [284, 251] on input "c. Portfolio governance board" at bounding box center [284, 247] width 0 height 8
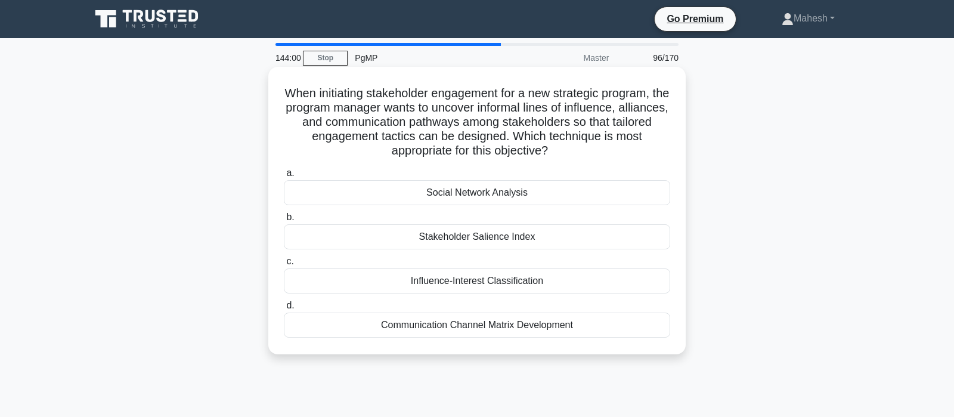
click at [485, 199] on div "Social Network Analysis" at bounding box center [477, 192] width 386 height 25
click at [284, 177] on input "a. Social Network Analysis" at bounding box center [284, 173] width 0 height 8
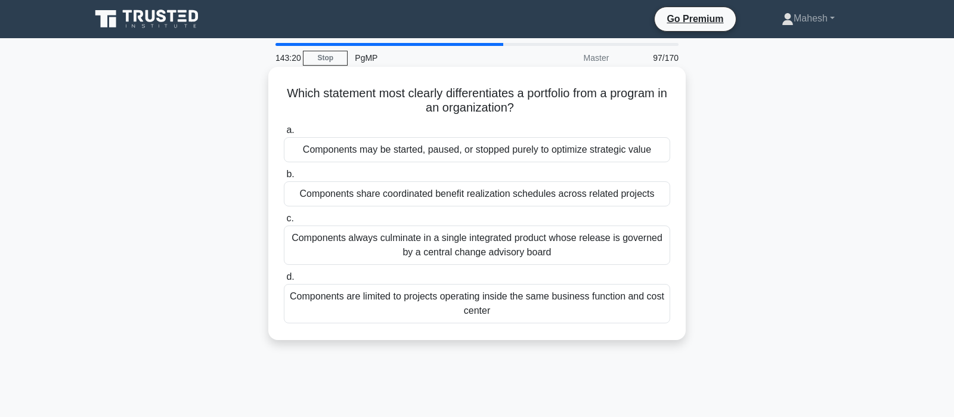
click at [588, 150] on div "Components may be started, paused, or stopped purely to optimize strategic value" at bounding box center [477, 149] width 386 height 25
click at [284, 134] on input "a. Components may be started, paused, or stopped purely to optimize strategic v…" at bounding box center [284, 130] width 0 height 8
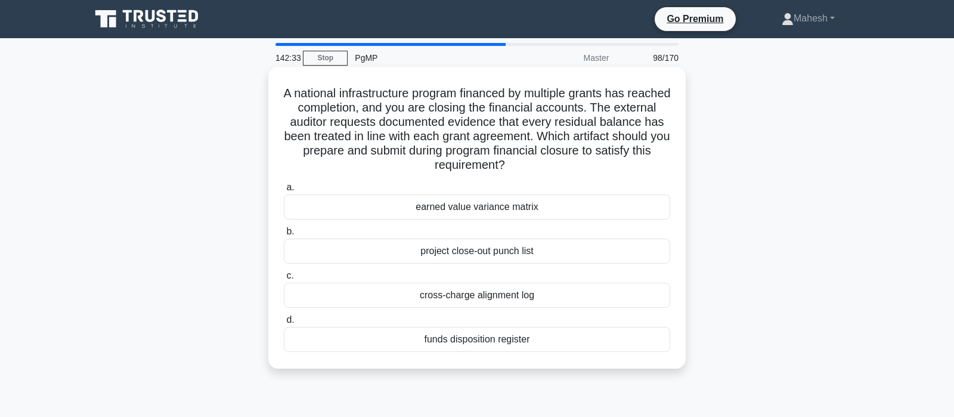
click at [481, 342] on div "funds disposition register" at bounding box center [477, 339] width 386 height 25
click at [284, 324] on input "d. funds disposition register" at bounding box center [284, 320] width 0 height 8
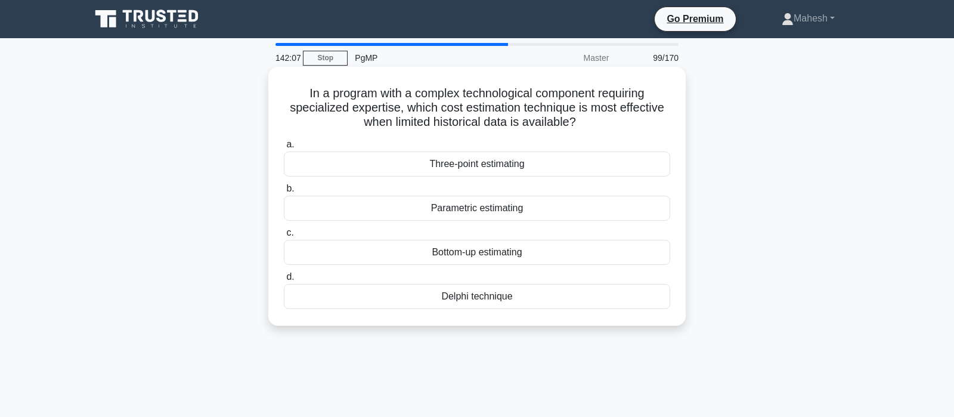
click at [490, 297] on div "Delphi technique" at bounding box center [477, 296] width 386 height 25
click at [284, 281] on input "d. Delphi technique" at bounding box center [284, 277] width 0 height 8
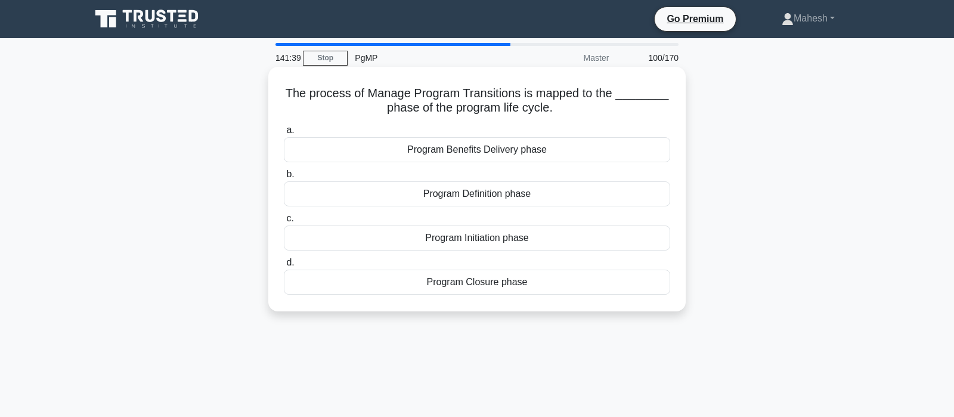
click at [497, 282] on div "Program Closure phase" at bounding box center [477, 281] width 386 height 25
click at [284, 267] on input "d. Program Closure phase" at bounding box center [284, 263] width 0 height 8
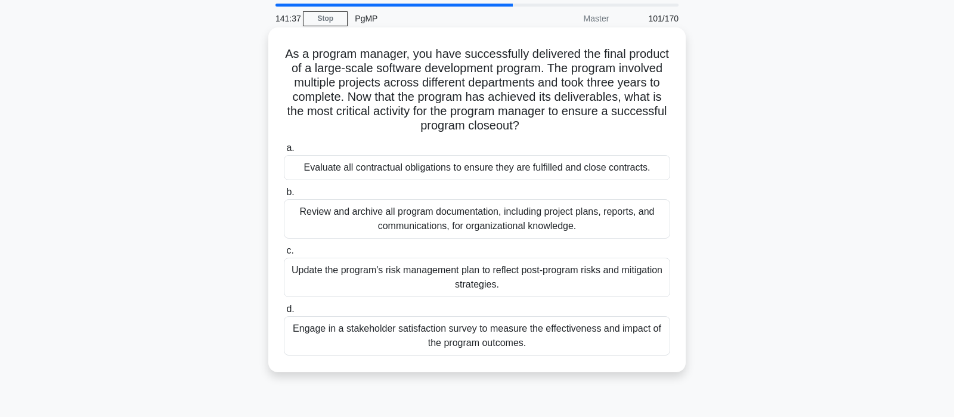
scroll to position [63, 0]
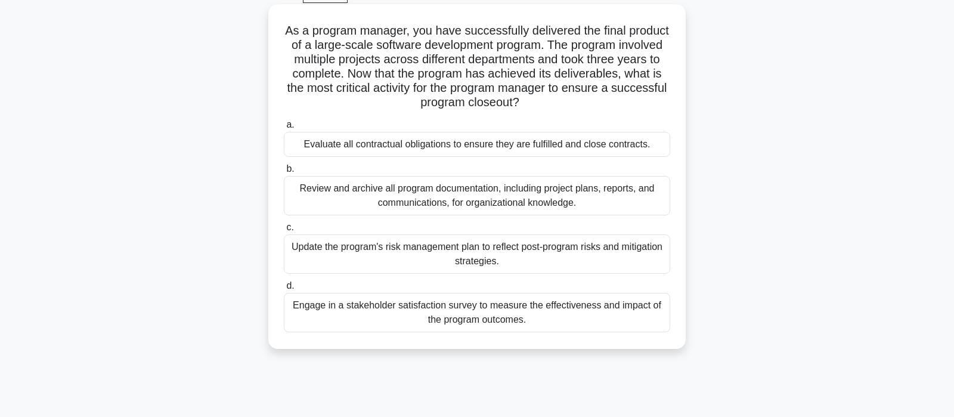
click at [476, 143] on div "Evaluate all contractual obligations to ensure they are fulfilled and close con…" at bounding box center [477, 144] width 386 height 25
click at [284, 129] on input "a. Evaluate all contractual obligations to ensure they are fulfilled and close …" at bounding box center [284, 125] width 0 height 8
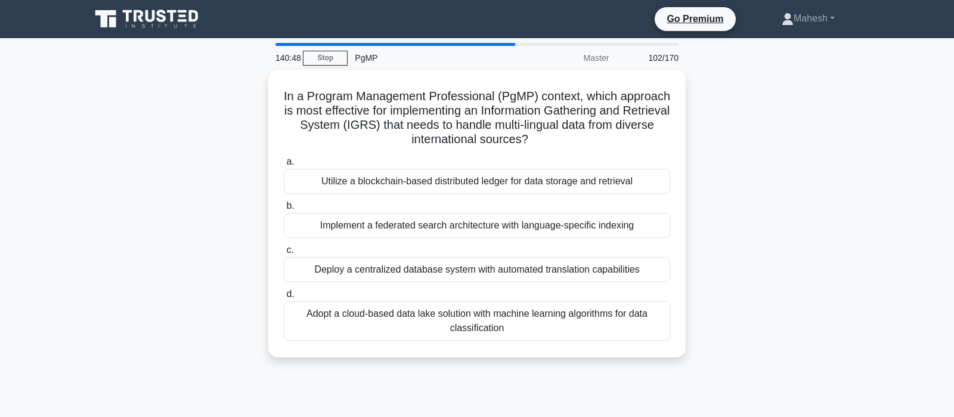
scroll to position [0, 0]
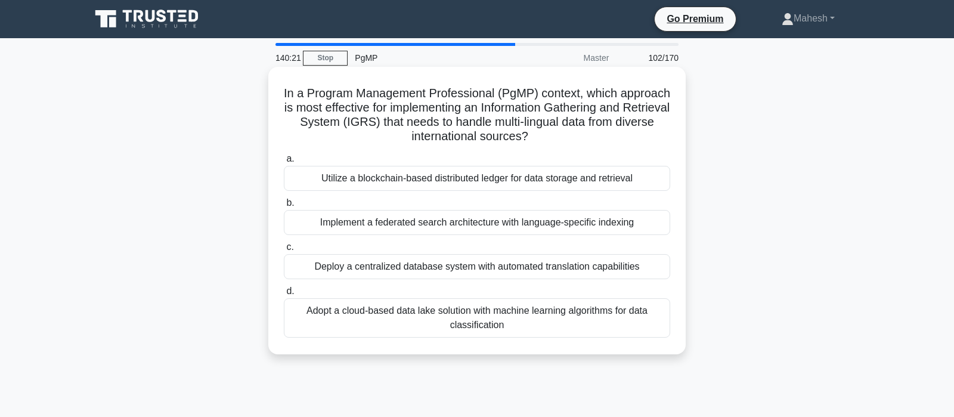
click at [532, 227] on div "Implement a federated search architecture with language-specific indexing" at bounding box center [477, 222] width 386 height 25
click at [284, 207] on input "b. Implement a federated search architecture with language-specific indexing" at bounding box center [284, 203] width 0 height 8
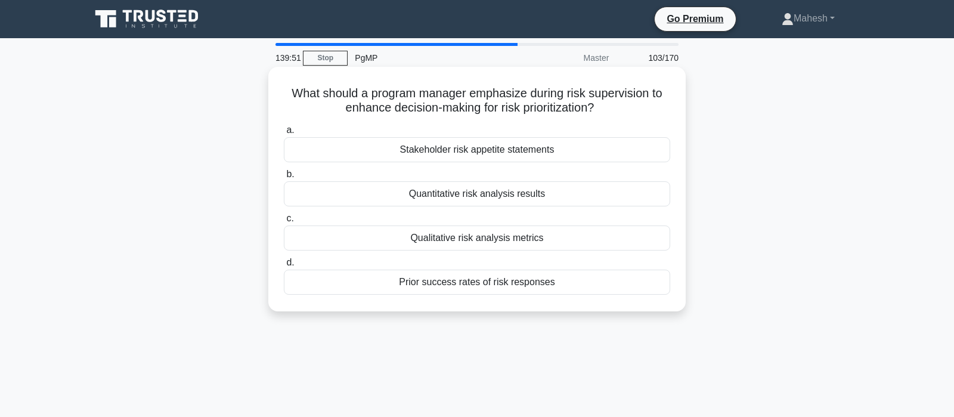
click at [505, 151] on div "Stakeholder risk appetite statements" at bounding box center [477, 149] width 386 height 25
click at [284, 134] on input "a. Stakeholder risk appetite statements" at bounding box center [284, 130] width 0 height 8
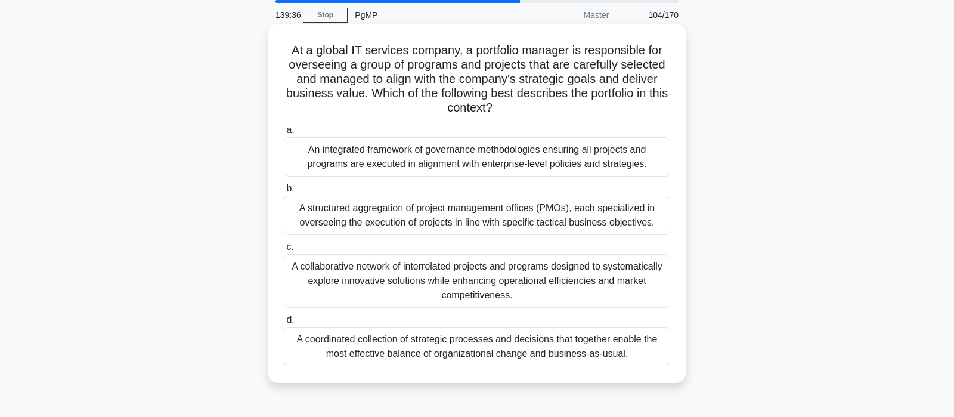
scroll to position [63, 0]
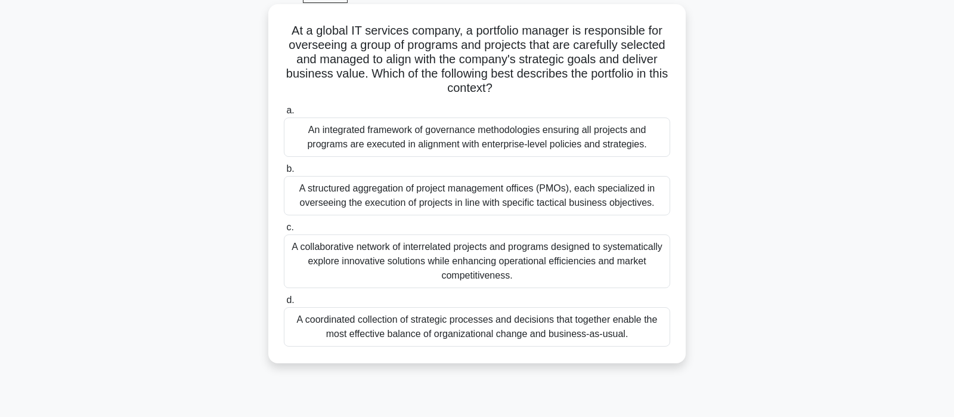
click at [488, 327] on div "A coordinated collection of strategic processes and decisions that together ena…" at bounding box center [477, 326] width 386 height 39
click at [284, 304] on input "d. A coordinated collection of strategic processes and decisions that together …" at bounding box center [284, 300] width 0 height 8
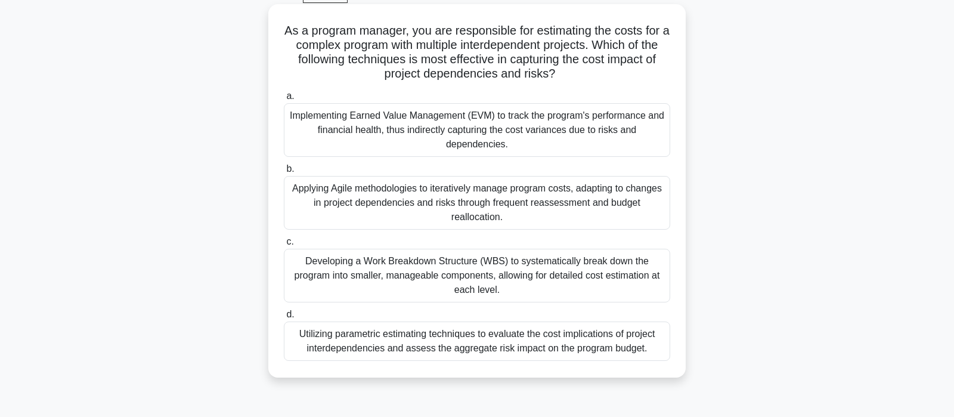
click at [532, 348] on div "Utilizing parametric estimating techniques to evaluate the cost implications of…" at bounding box center [477, 340] width 386 height 39
click at [284, 318] on input "d. Utilizing parametric estimating techniques to evaluate the cost implications…" at bounding box center [284, 315] width 0 height 8
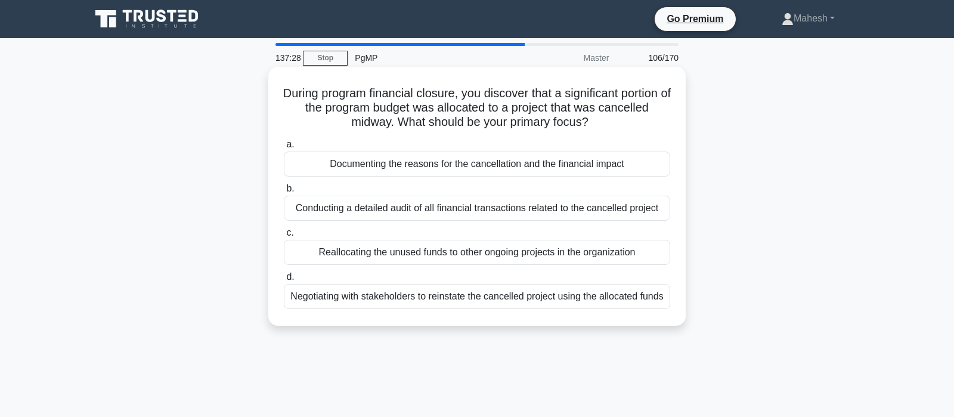
scroll to position [0, 0]
click at [510, 166] on div "Documenting the reasons for the cancellation and the financial impact" at bounding box center [477, 163] width 386 height 25
click at [284, 148] on input "a. Documenting the reasons for the cancellation and the financial impact" at bounding box center [284, 145] width 0 height 8
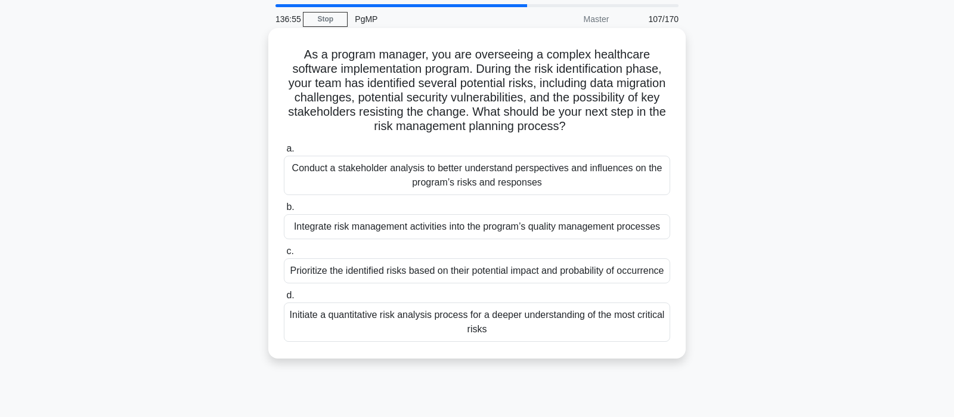
scroll to position [63, 0]
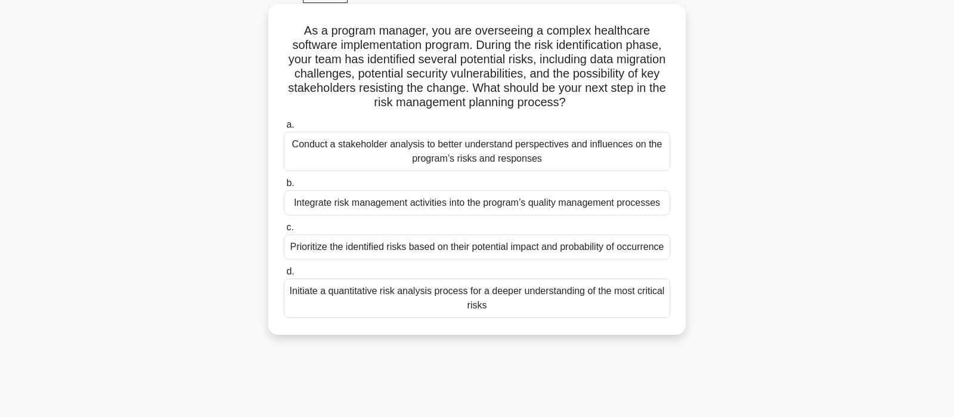
click at [562, 156] on div "Conduct a stakeholder analysis to better understand perspectives and influences…" at bounding box center [477, 151] width 386 height 39
click at [284, 129] on input "a. Conduct a stakeholder analysis to better understand perspectives and influen…" at bounding box center [284, 125] width 0 height 8
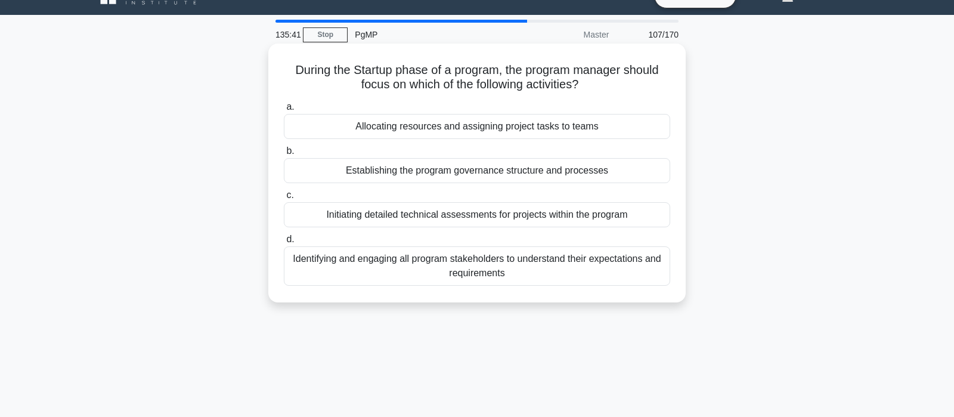
scroll to position [0, 0]
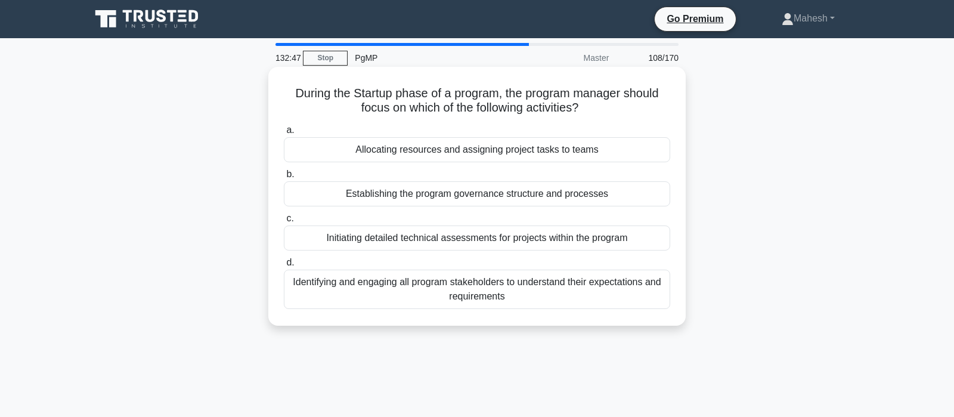
click at [462, 282] on div "Identifying and engaging all program stakeholders to understand their expectati…" at bounding box center [477, 288] width 386 height 39
click at [284, 267] on input "d. Identifying and engaging all program stakeholders to understand their expect…" at bounding box center [284, 263] width 0 height 8
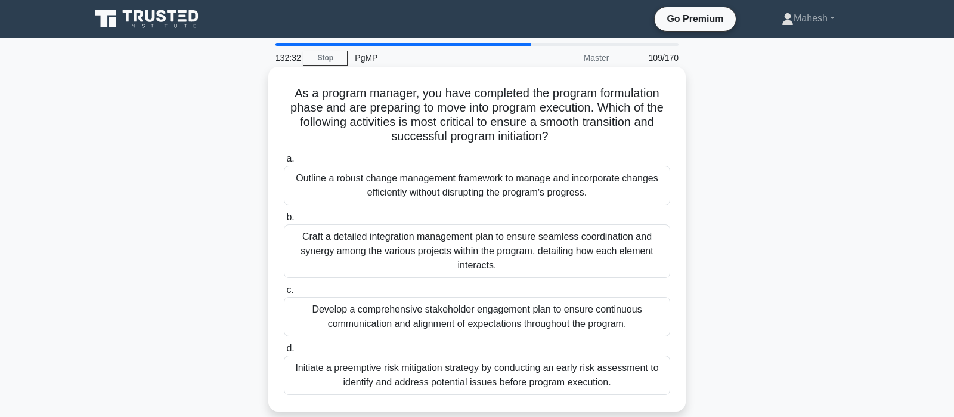
scroll to position [63, 0]
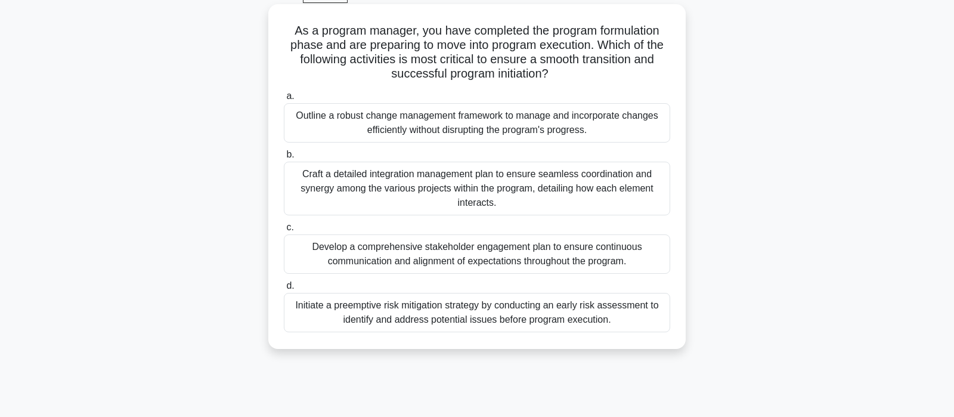
click at [515, 203] on div "Craft a detailed integration management plan to ensure seamless coordination an…" at bounding box center [477, 189] width 386 height 54
click at [284, 159] on input "[PERSON_NAME] a detailed integration management plan to ensure seamless coordin…" at bounding box center [284, 155] width 0 height 8
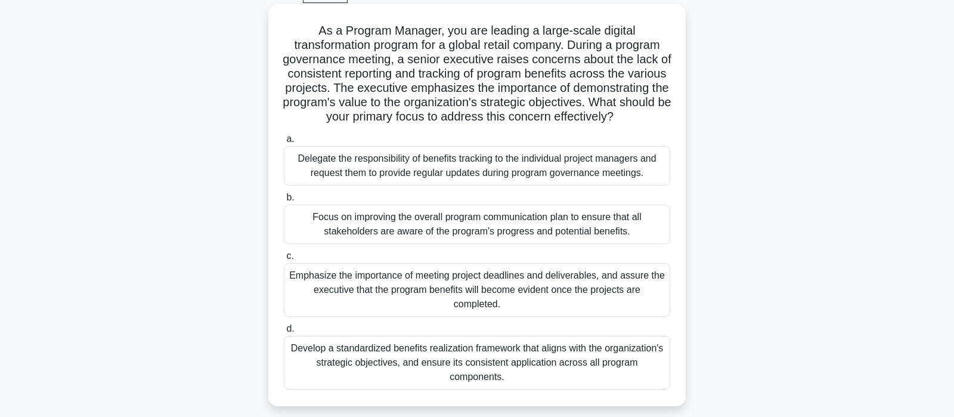
click at [494, 359] on div "Develop a standardized benefits realization framework that aligns with the orga…" at bounding box center [477, 363] width 386 height 54
click at [284, 333] on input "d. Develop a standardized benefits realization framework that aligns with the o…" at bounding box center [284, 329] width 0 height 8
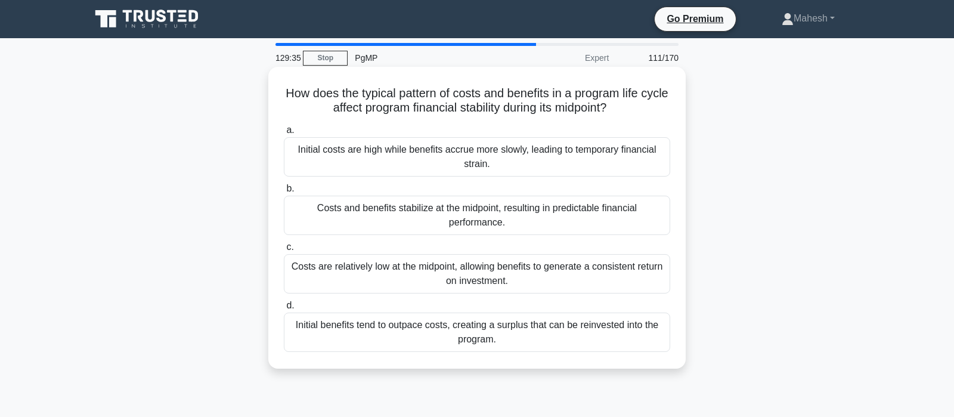
scroll to position [0, 0]
click at [419, 162] on div "Initial costs are high while benefits accrue more slowly, leading to temporary …" at bounding box center [477, 156] width 386 height 39
click at [284, 134] on input "a. Initial costs are high while benefits accrue more slowly, leading to tempora…" at bounding box center [284, 130] width 0 height 8
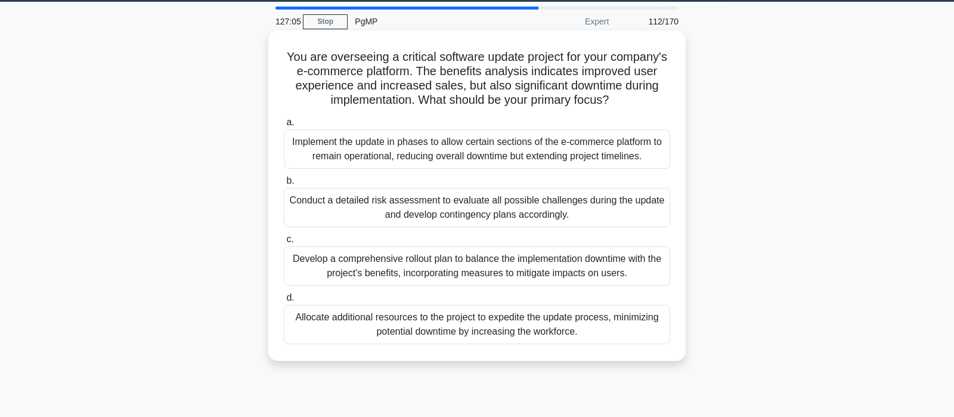
scroll to position [63, 0]
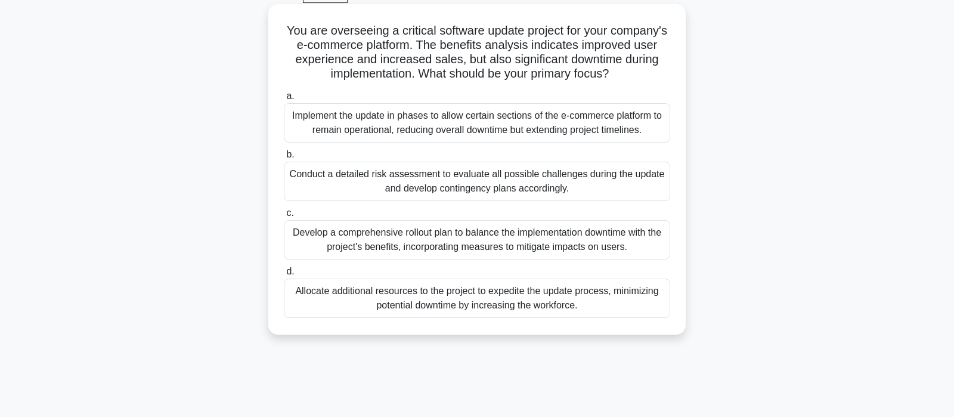
click at [485, 241] on div "Develop a comprehensive rollout plan to balance the implementation downtime wit…" at bounding box center [477, 239] width 386 height 39
click at [284, 217] on input "c. Develop a comprehensive rollout plan to balance the implementation downtime …" at bounding box center [284, 213] width 0 height 8
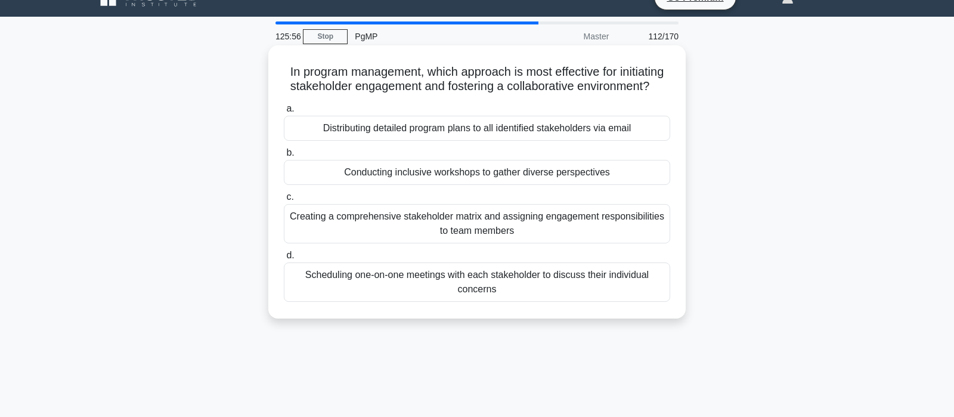
scroll to position [0, 0]
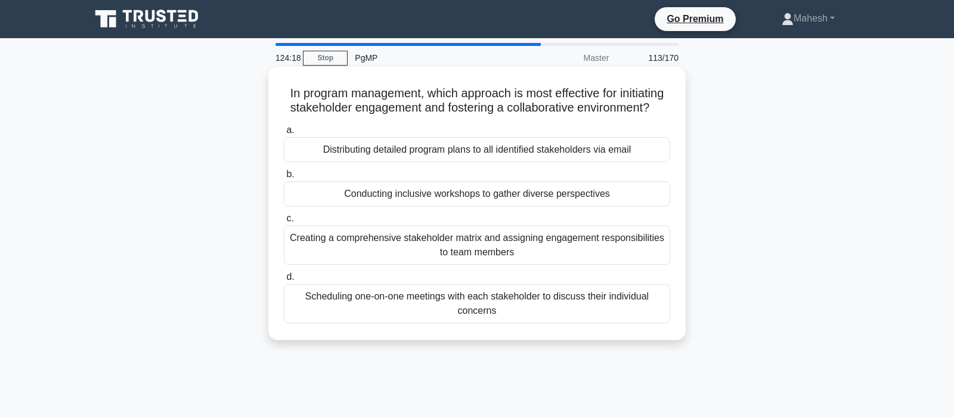
click at [559, 307] on div "Scheduling one-on-one meetings with each stakeholder to discuss their individua…" at bounding box center [477, 303] width 386 height 39
click at [284, 281] on input "d. Scheduling one-on-one meetings with each stakeholder to discuss their indivi…" at bounding box center [284, 277] width 0 height 8
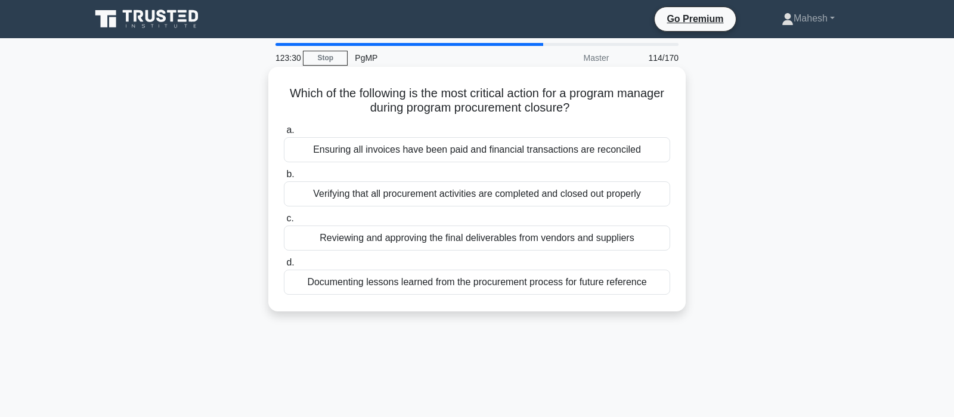
click at [549, 196] on div "Verifying that all procurement activities are completed and closed out properly" at bounding box center [477, 193] width 386 height 25
click at [284, 178] on input "b. Verifying that all procurement activities are completed and closed out prope…" at bounding box center [284, 175] width 0 height 8
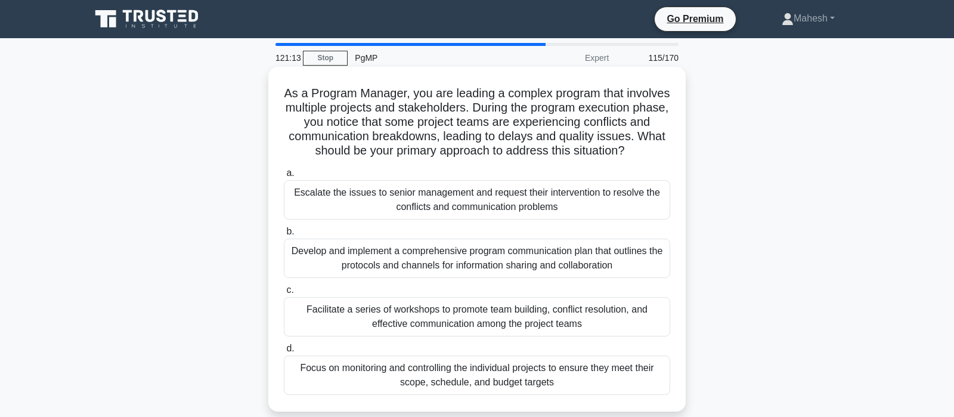
scroll to position [63, 0]
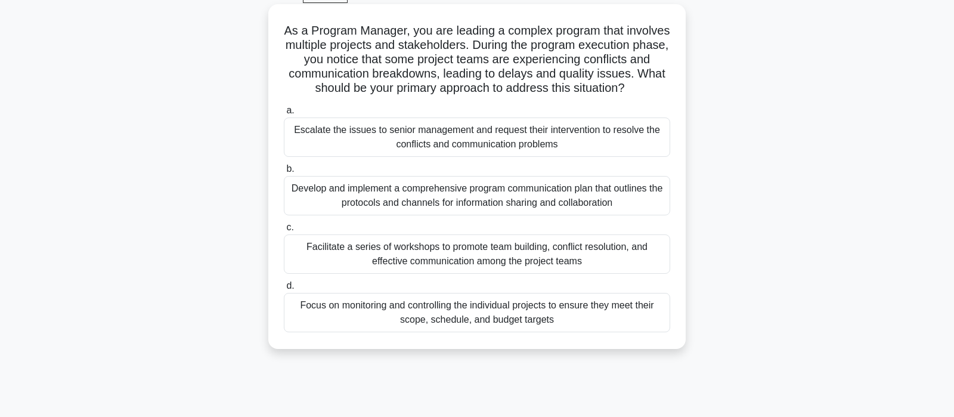
click at [500, 252] on div "Facilitate a series of workshops to promote team building, conflict resolution,…" at bounding box center [477, 253] width 386 height 39
click at [284, 231] on input "c. Facilitate a series of workshops to promote team building, conflict resoluti…" at bounding box center [284, 228] width 0 height 8
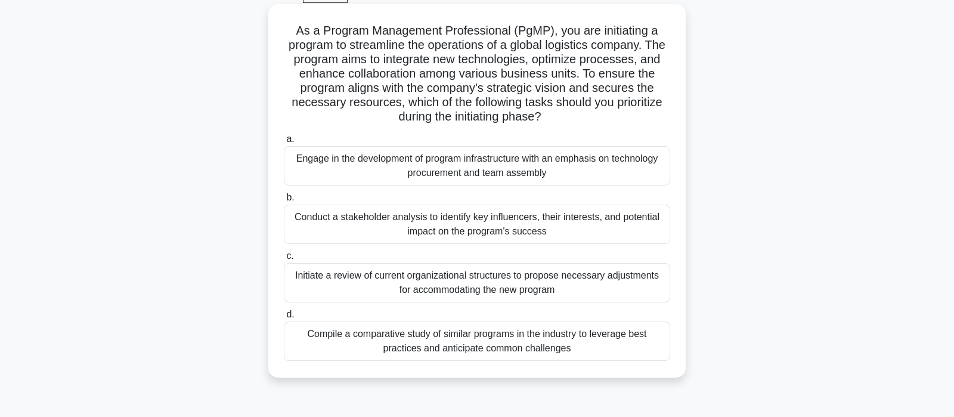
click at [431, 286] on div "Initiate a review of current organizational structures to propose necessary adj…" at bounding box center [477, 282] width 386 height 39
click at [284, 260] on input "c. Initiate a review of current organizational structures to propose necessary …" at bounding box center [284, 256] width 0 height 8
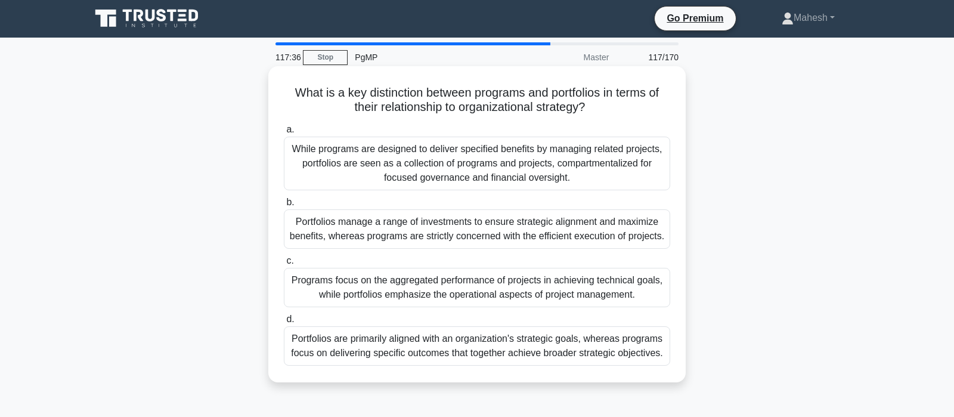
scroll to position [0, 0]
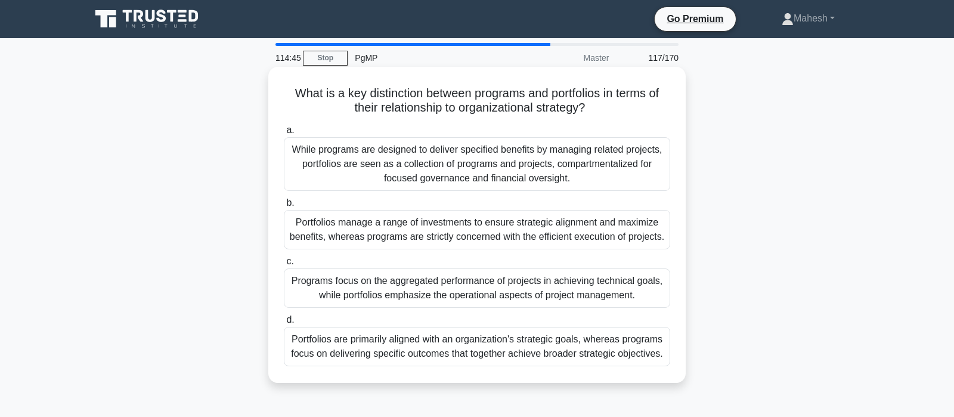
click at [546, 170] on div "While programs are designed to deliver specified benefits by managing related p…" at bounding box center [477, 164] width 386 height 54
click at [284, 134] on input "a. While programs are designed to deliver specified benefits by managing relate…" at bounding box center [284, 130] width 0 height 8
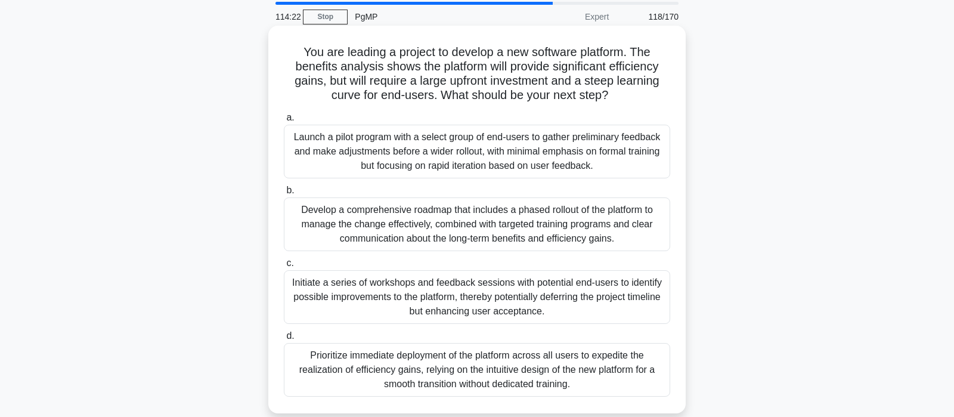
scroll to position [63, 0]
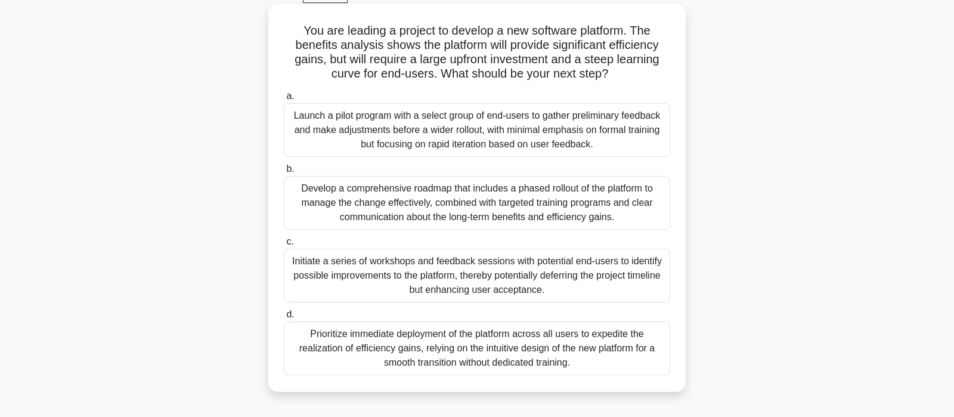
click at [478, 204] on div "Develop a comprehensive roadmap that includes a phased rollout of the platform …" at bounding box center [477, 203] width 386 height 54
click at [284, 173] on input "b. Develop a comprehensive roadmap that includes a phased rollout of the platfo…" at bounding box center [284, 169] width 0 height 8
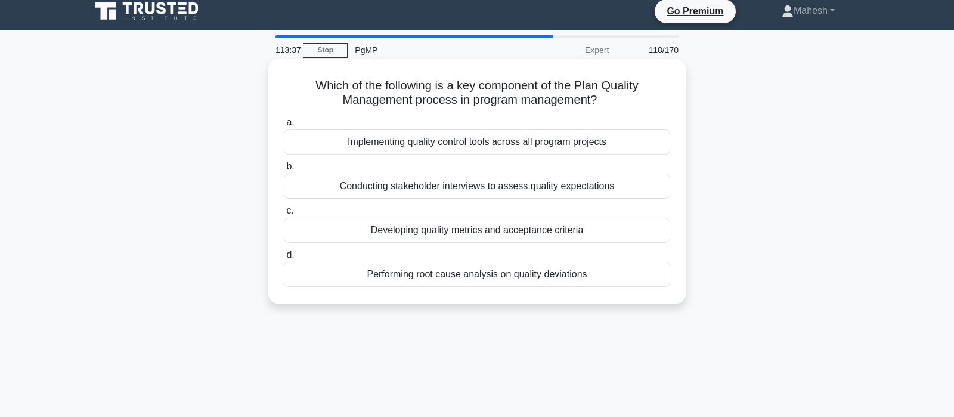
scroll to position [0, 0]
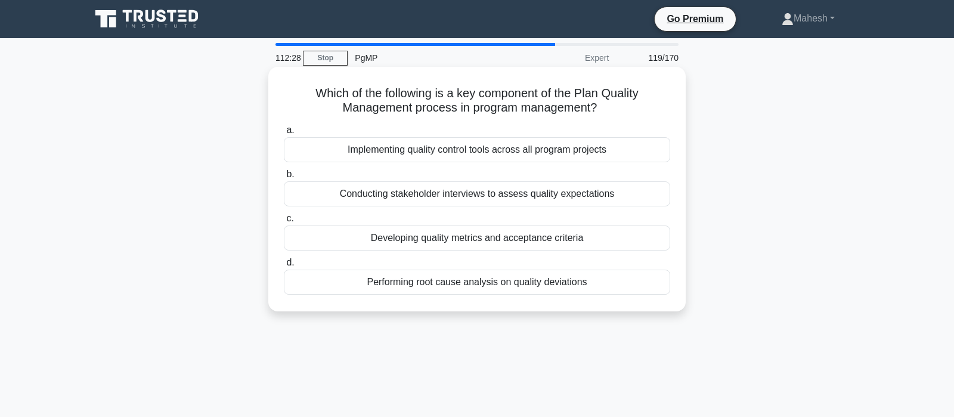
click at [500, 239] on div "Developing quality metrics and acceptance criteria" at bounding box center [477, 237] width 386 height 25
click at [284, 222] on input "c. Developing quality metrics and acceptance criteria" at bounding box center [284, 219] width 0 height 8
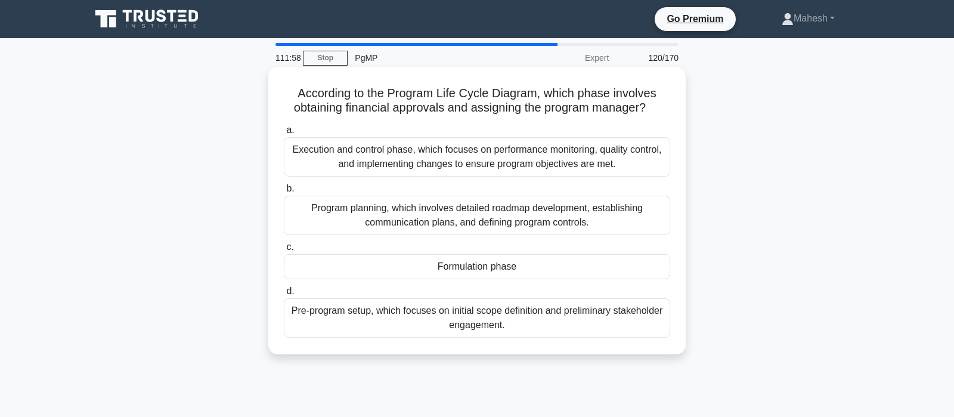
click at [497, 271] on div "Formulation phase" at bounding box center [477, 266] width 386 height 25
click at [284, 251] on input "c. Formulation phase" at bounding box center [284, 247] width 0 height 8
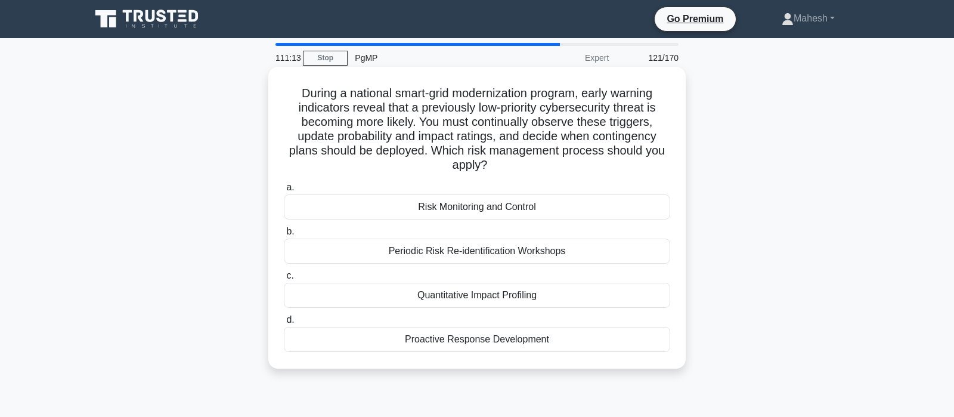
click at [495, 211] on div "Risk Monitoring and Control" at bounding box center [477, 206] width 386 height 25
click at [284, 191] on input "a. Risk Monitoring and Control" at bounding box center [284, 188] width 0 height 8
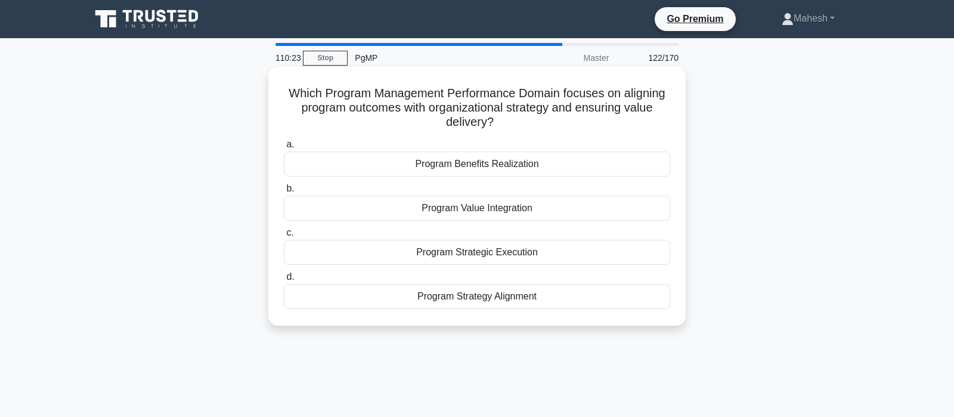
click at [498, 297] on div "Program Strategy Alignment" at bounding box center [477, 296] width 386 height 25
click at [284, 281] on input "d. Program Strategy Alignment" at bounding box center [284, 277] width 0 height 8
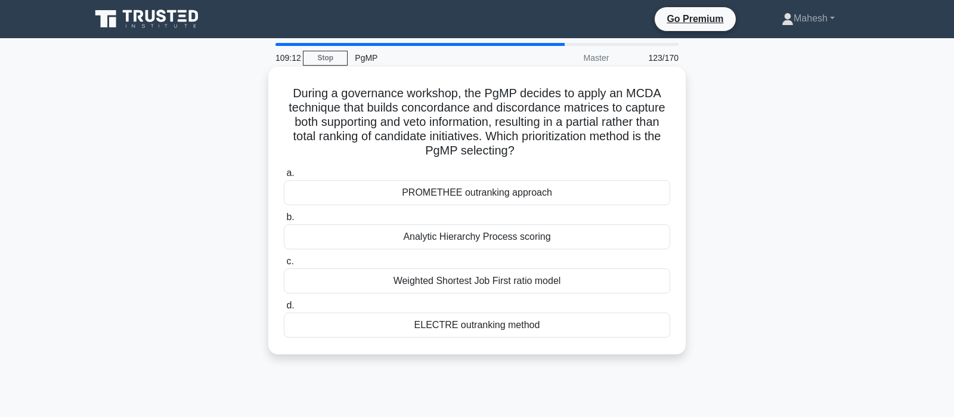
click at [504, 237] on div "Analytic Hierarchy Process scoring" at bounding box center [477, 236] width 386 height 25
click at [284, 221] on input "b. Analytic Hierarchy Process scoring" at bounding box center [284, 217] width 0 height 8
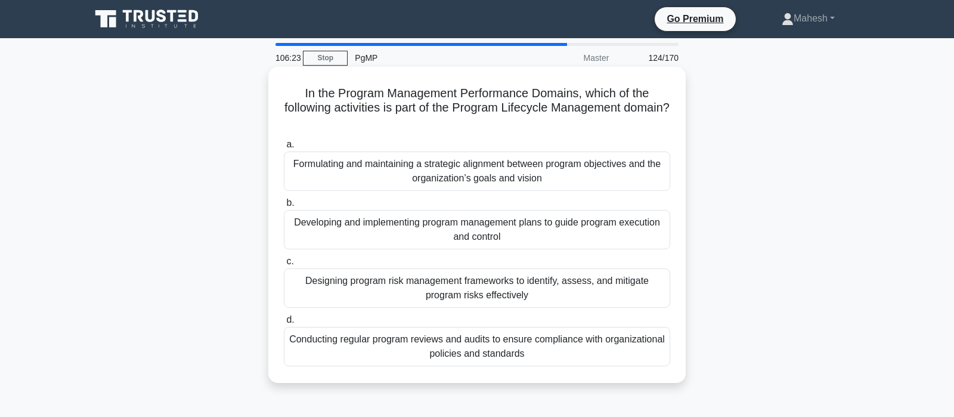
click at [510, 234] on div "Developing and implementing program management plans to guide program execution…" at bounding box center [477, 229] width 386 height 39
click at [284, 207] on input "b. Developing and implementing program management plans to guide program execut…" at bounding box center [284, 203] width 0 height 8
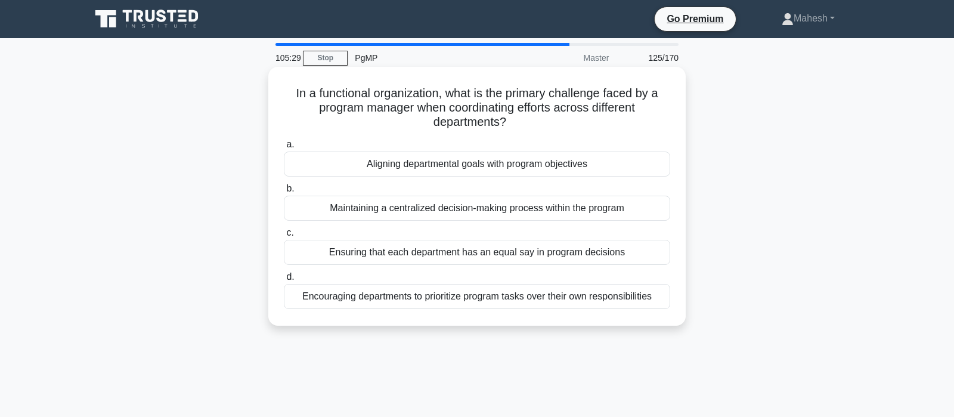
click at [521, 210] on div "Maintaining a centralized decision-making process within the program" at bounding box center [477, 208] width 386 height 25
click at [284, 193] on input "b. Maintaining a centralized decision-making process within the program" at bounding box center [284, 189] width 0 height 8
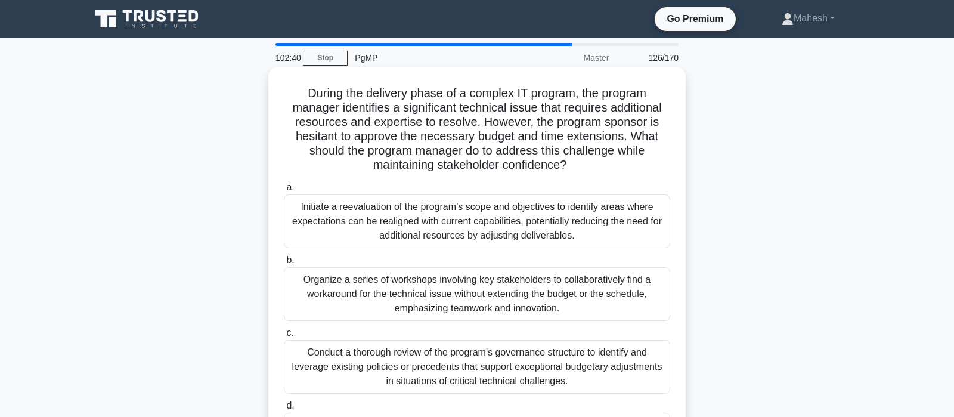
click at [503, 228] on div "Initiate a reevaluation of the program’s scope and objectives to identify areas…" at bounding box center [477, 221] width 386 height 54
click at [284, 191] on input "a. Initiate a reevaluation of the program’s scope and objectives to identify ar…" at bounding box center [284, 188] width 0 height 8
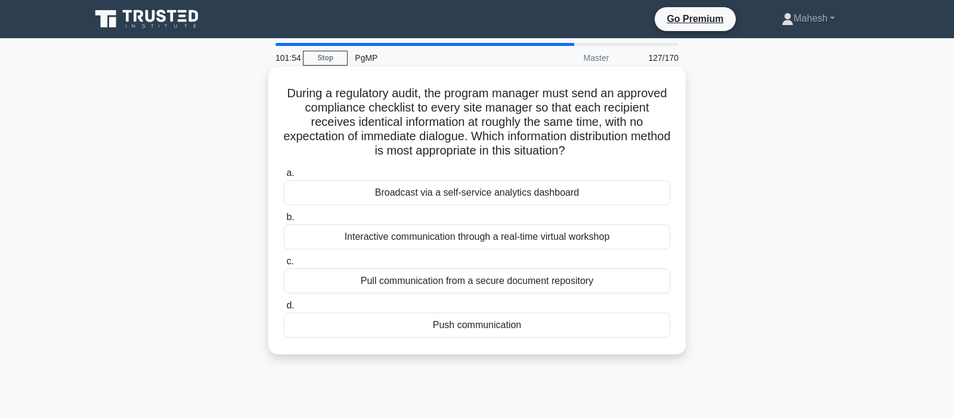
click at [488, 325] on div "Push communication" at bounding box center [477, 324] width 386 height 25
click at [284, 309] on input "d. Push communication" at bounding box center [284, 306] width 0 height 8
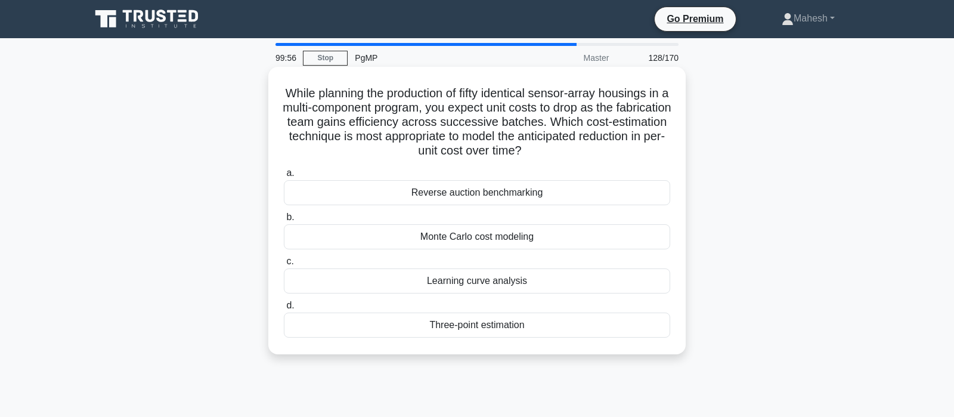
click at [477, 285] on div "Learning curve analysis" at bounding box center [477, 280] width 386 height 25
click at [284, 265] on input "c. Learning curve analysis" at bounding box center [284, 262] width 0 height 8
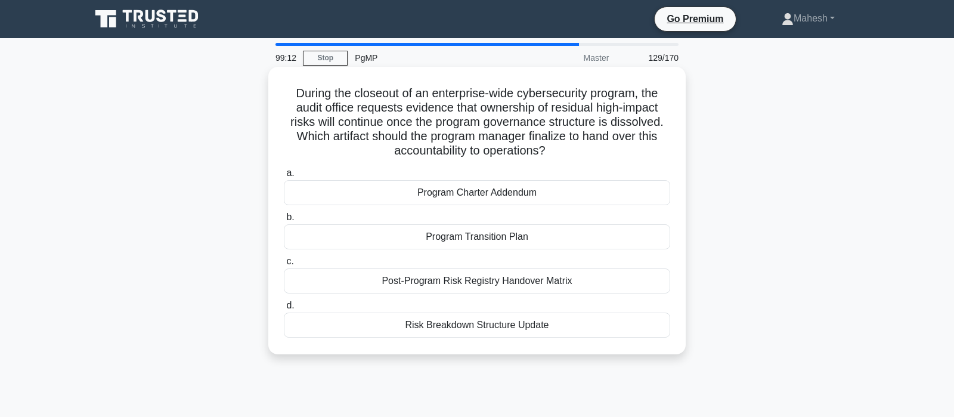
click at [507, 237] on div "Program Transition Plan" at bounding box center [477, 236] width 386 height 25
click at [284, 221] on input "b. Program Transition Plan" at bounding box center [284, 217] width 0 height 8
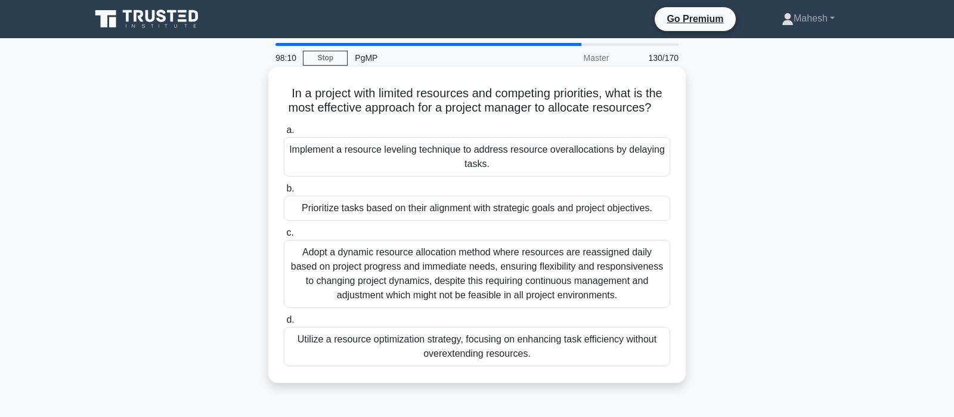
click at [454, 212] on div "Prioritize tasks based on their alignment with strategic goals and project obje…" at bounding box center [477, 208] width 386 height 25
click at [284, 193] on input "b. Prioritize tasks based on their alignment with strategic goals and project o…" at bounding box center [284, 189] width 0 height 8
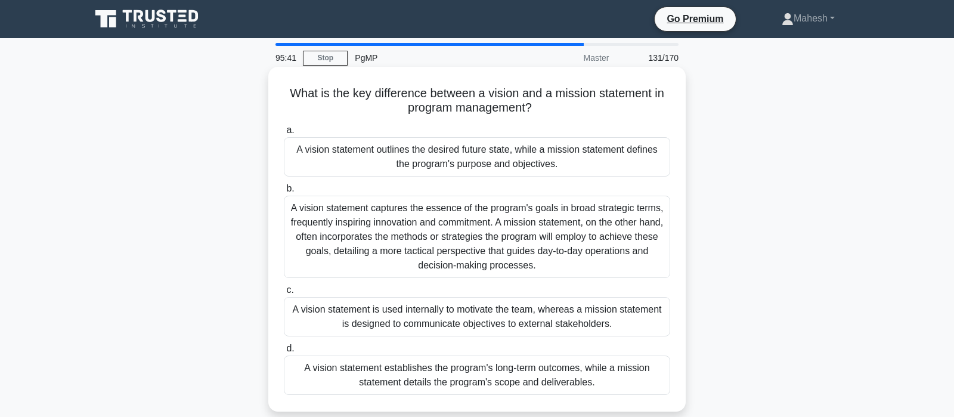
click at [588, 162] on div "A vision statement outlines the desired future state, while a mission statement…" at bounding box center [477, 156] width 386 height 39
click at [284, 134] on input "a. A vision statement outlines the desired future state, while a mission statem…" at bounding box center [284, 130] width 0 height 8
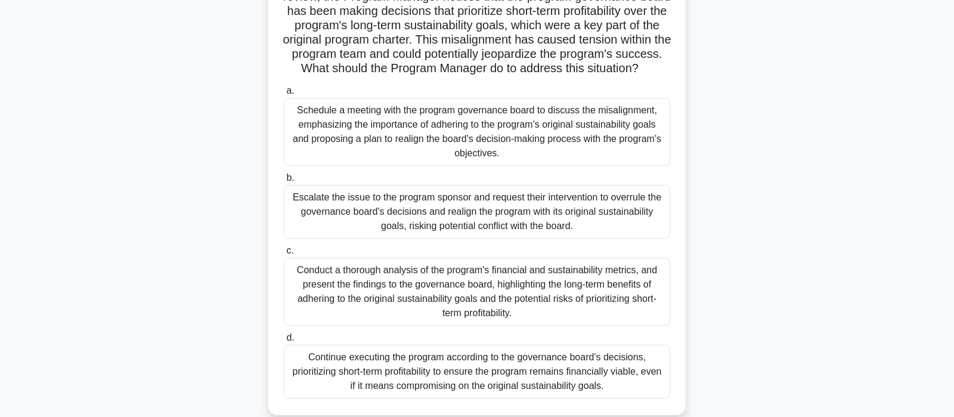
scroll to position [188, 0]
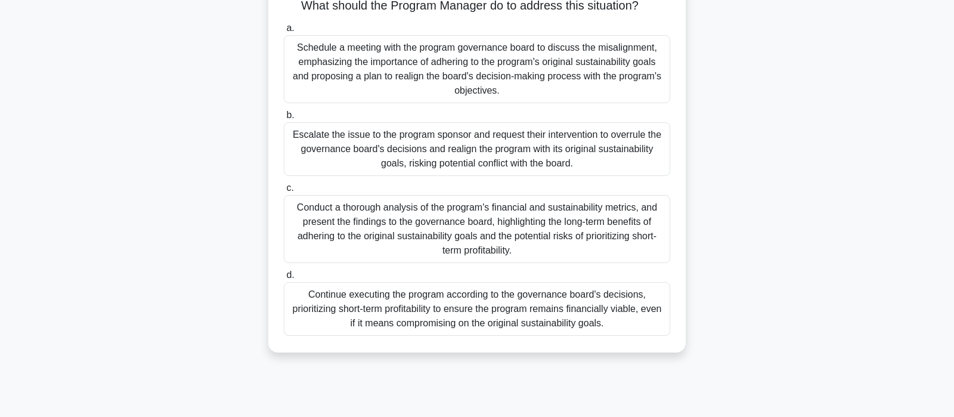
click at [543, 253] on div "Conduct a thorough analysis of the program's financial and sustainability metri…" at bounding box center [477, 229] width 386 height 68
click at [284, 192] on input "c. Conduct a thorough analysis of the program's financial and sustainability me…" at bounding box center [284, 188] width 0 height 8
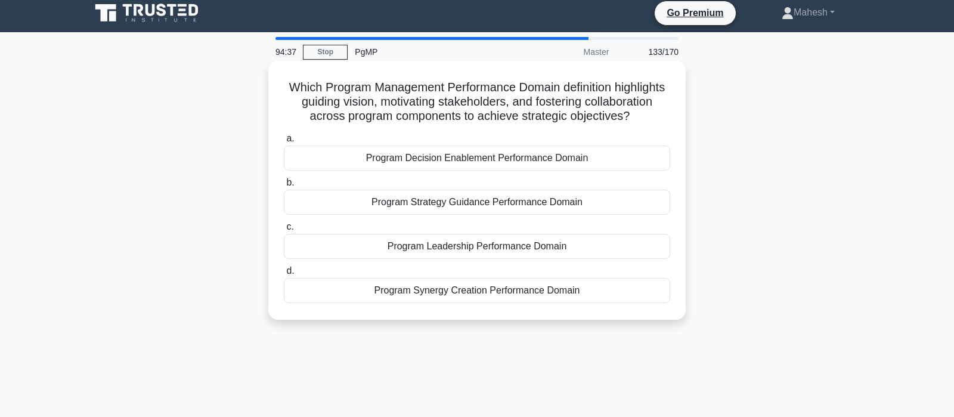
scroll to position [0, 0]
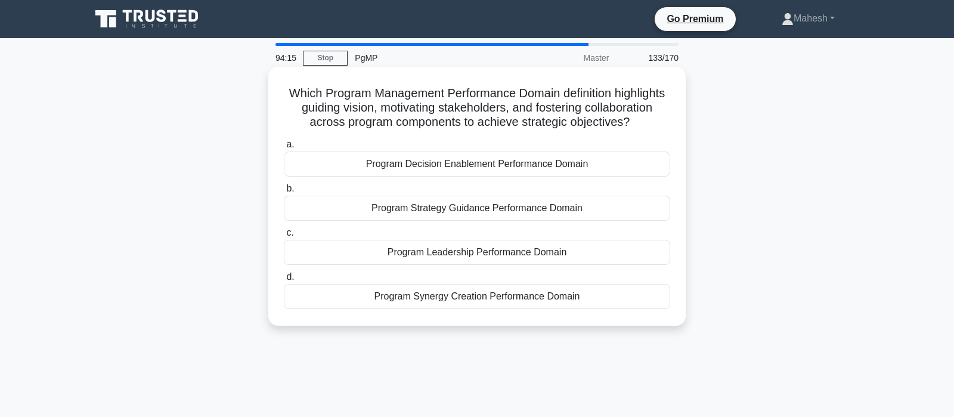
click at [500, 253] on div "Program Leadership Performance Domain" at bounding box center [477, 252] width 386 height 25
click at [284, 237] on input "c. Program Leadership Performance Domain" at bounding box center [284, 233] width 0 height 8
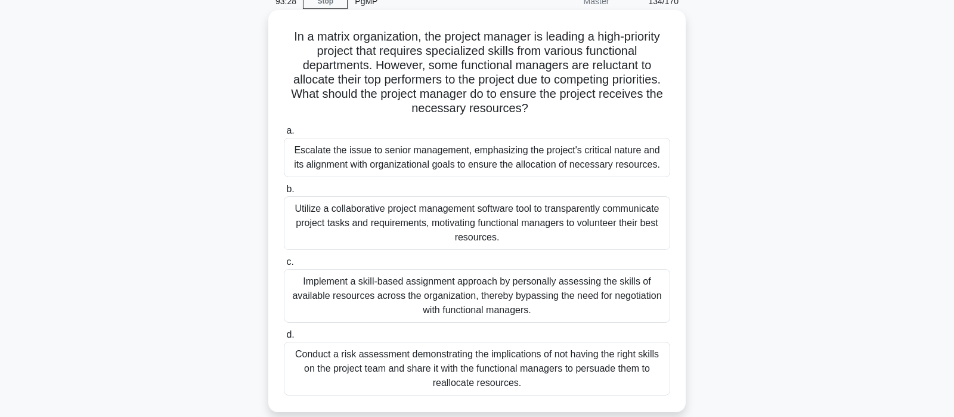
scroll to position [63, 0]
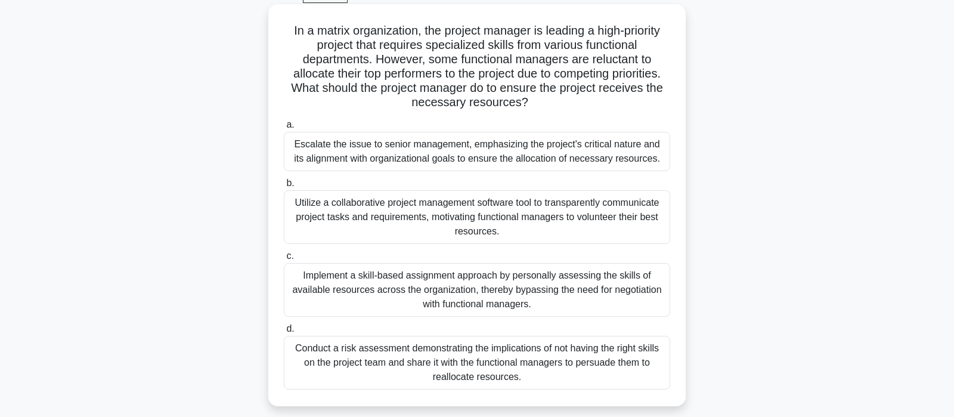
click at [506, 147] on div "Escalate the issue to senior management, emphasizing the project's critical nat…" at bounding box center [477, 151] width 386 height 39
click at [284, 129] on input "a. Escalate the issue to senior management, emphasizing the project's critical …" at bounding box center [284, 125] width 0 height 8
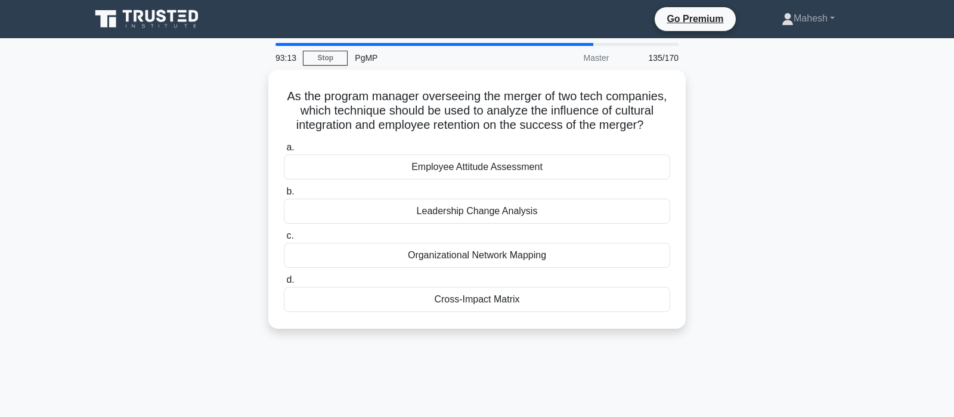
scroll to position [0, 0]
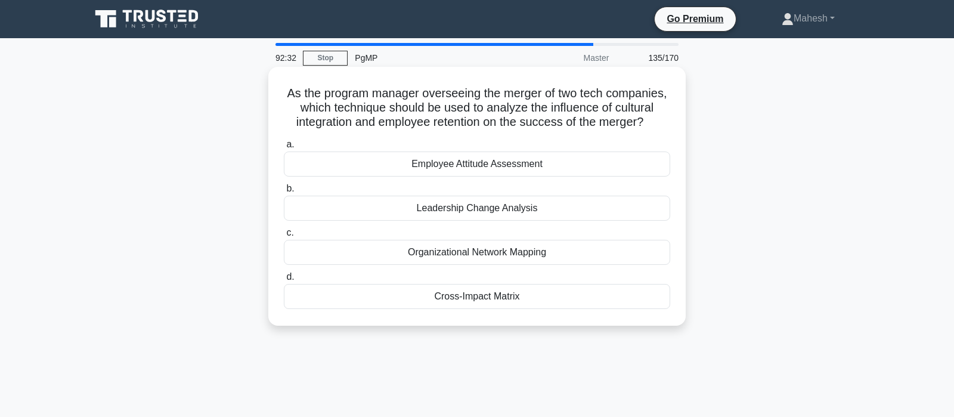
click at [533, 162] on div "Employee Attitude Assessment" at bounding box center [477, 163] width 386 height 25
click at [284, 148] on input "a. Employee Attitude Assessment" at bounding box center [284, 145] width 0 height 8
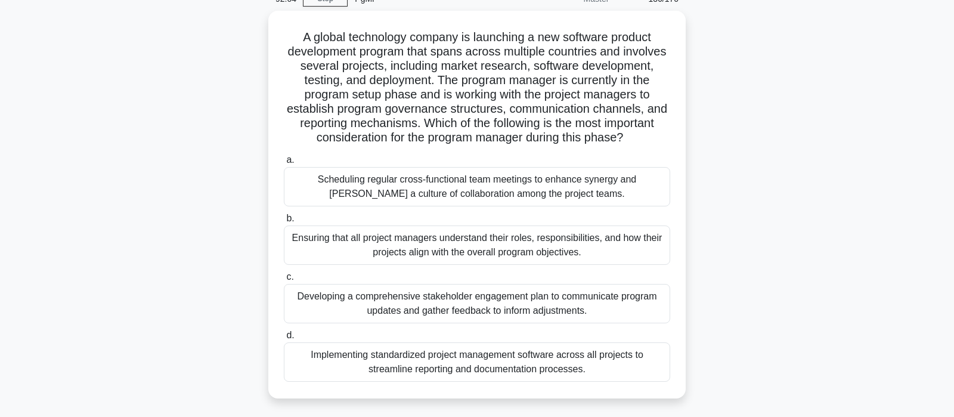
scroll to position [63, 0]
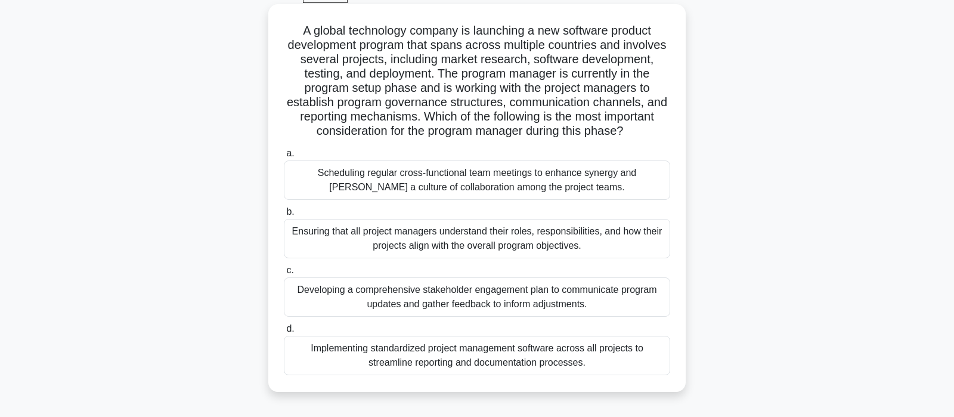
click at [523, 240] on div "Ensuring that all project managers understand their roles, responsibilities, an…" at bounding box center [477, 238] width 386 height 39
click at [284, 216] on input "b. Ensuring that all project managers understand their roles, responsibilities,…" at bounding box center [284, 212] width 0 height 8
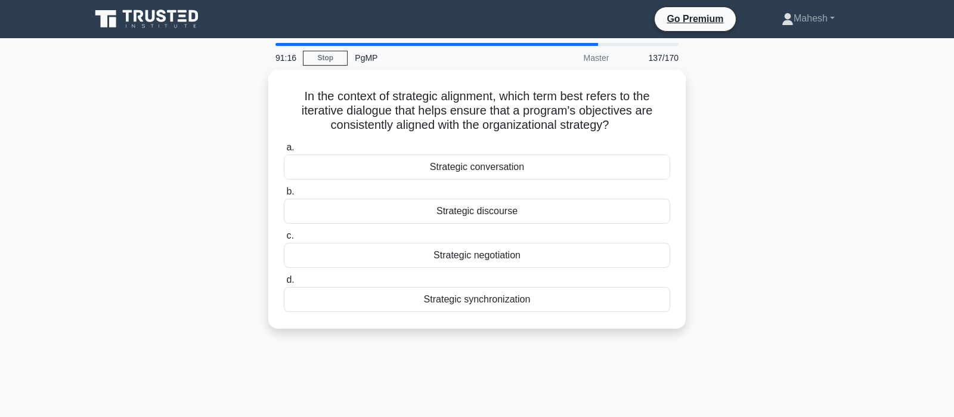
scroll to position [0, 0]
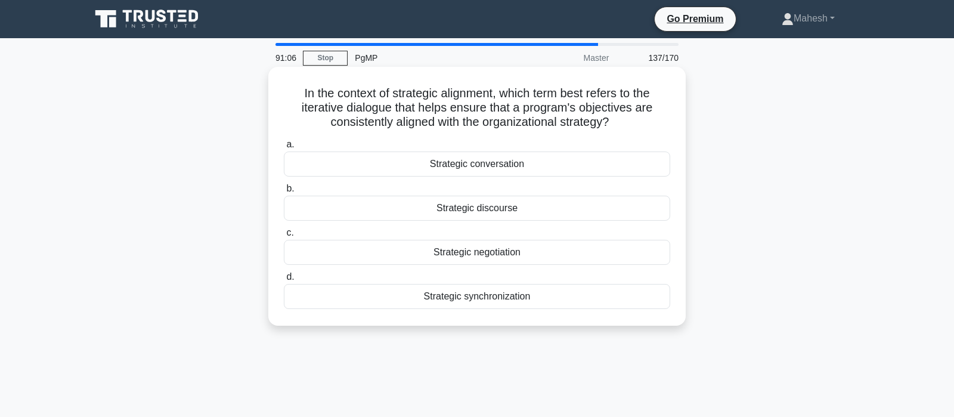
click at [508, 169] on div "Strategic conversation" at bounding box center [477, 163] width 386 height 25
click at [284, 148] on input "a. Strategic conversation" at bounding box center [284, 145] width 0 height 8
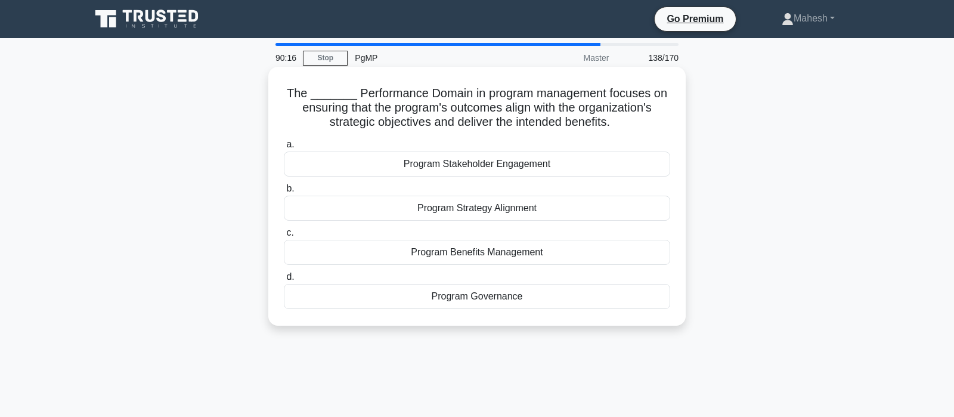
click at [513, 207] on div "Program Strategy Alignment" at bounding box center [477, 208] width 386 height 25
click at [284, 193] on input "b. Program Strategy Alignment" at bounding box center [284, 189] width 0 height 8
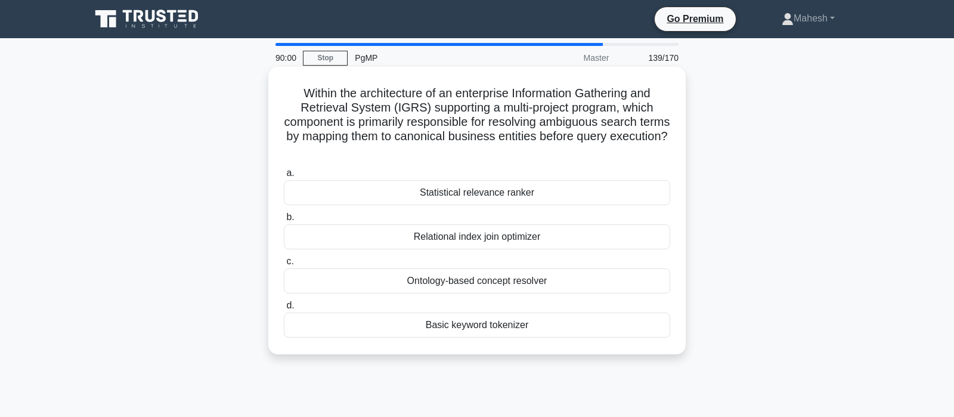
click at [491, 279] on div "Ontology-based concept resolver" at bounding box center [477, 280] width 386 height 25
click at [284, 265] on input "c. Ontology-based concept resolver" at bounding box center [284, 262] width 0 height 8
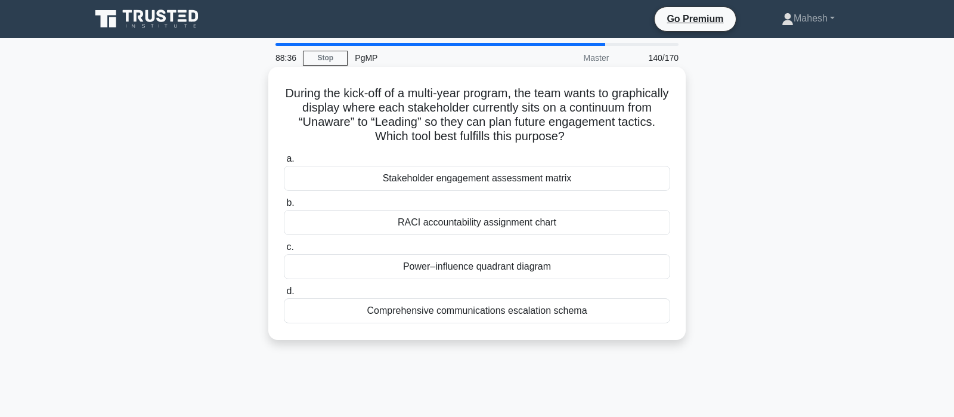
click at [485, 178] on div "Stakeholder engagement assessment matrix" at bounding box center [477, 178] width 386 height 25
click at [284, 163] on input "a. Stakeholder engagement assessment matrix" at bounding box center [284, 159] width 0 height 8
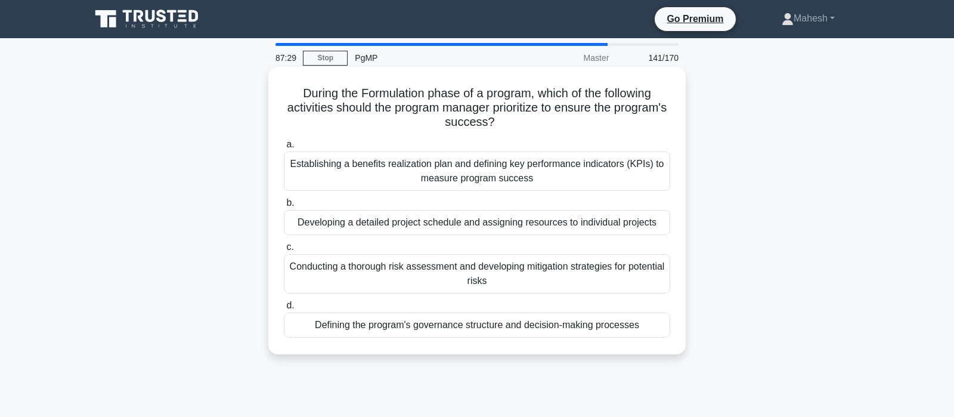
click at [531, 324] on div "Defining the program's governance structure and decision-making processes" at bounding box center [477, 324] width 386 height 25
click at [284, 309] on input "d. Defining the program's governance structure and decision-making processes" at bounding box center [284, 306] width 0 height 8
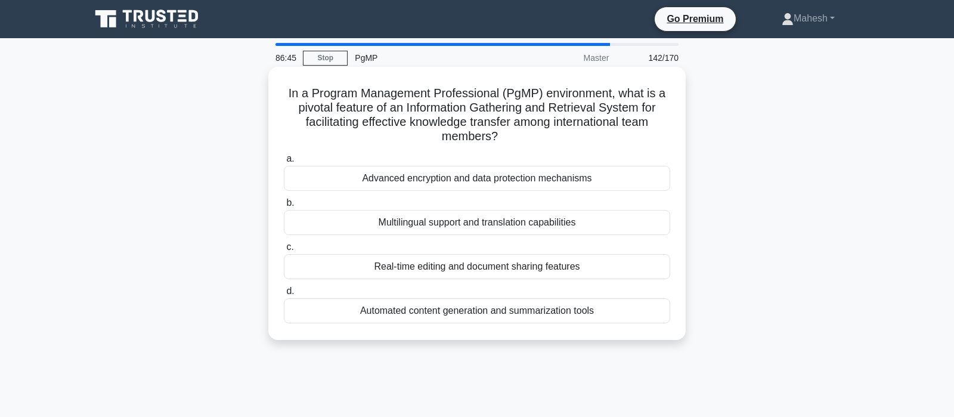
click at [504, 225] on div "Multilingual support and translation capabilities" at bounding box center [477, 222] width 386 height 25
click at [284, 207] on input "b. Multilingual support and translation capabilities" at bounding box center [284, 203] width 0 height 8
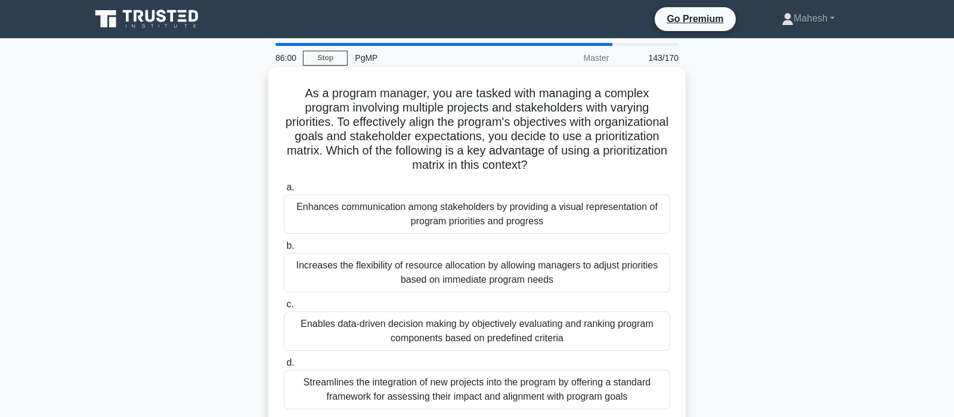
scroll to position [63, 0]
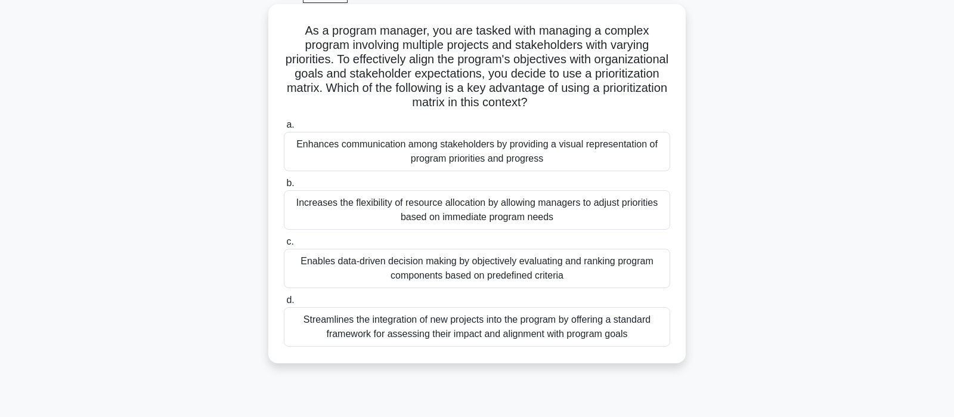
click at [472, 213] on div "Increases the flexibility of resource allocation by allowing managers to adjust…" at bounding box center [477, 209] width 386 height 39
click at [284, 187] on input "b. Increases the flexibility of resource allocation by allowing managers to adj…" at bounding box center [284, 183] width 0 height 8
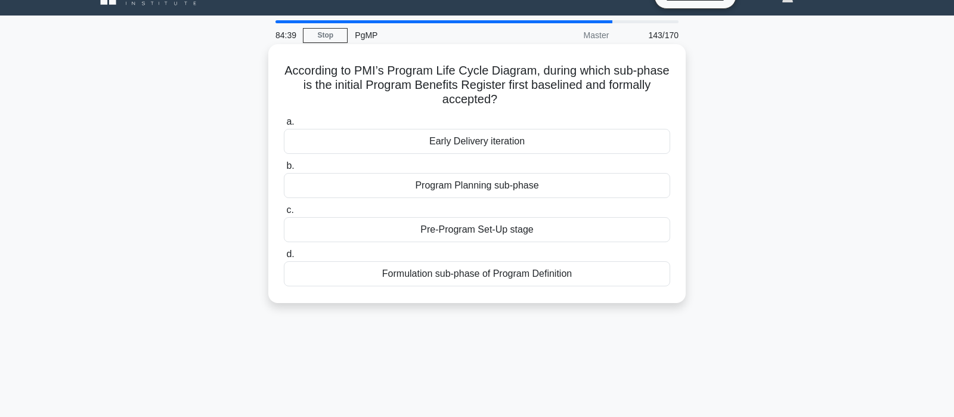
scroll to position [0, 0]
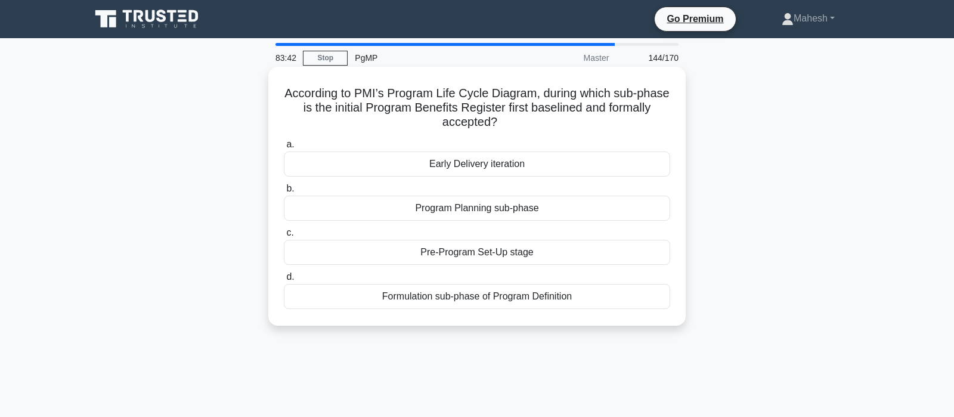
click at [495, 207] on div "Program Planning sub-phase" at bounding box center [477, 208] width 386 height 25
click at [284, 193] on input "b. Program Planning sub-phase" at bounding box center [284, 189] width 0 height 8
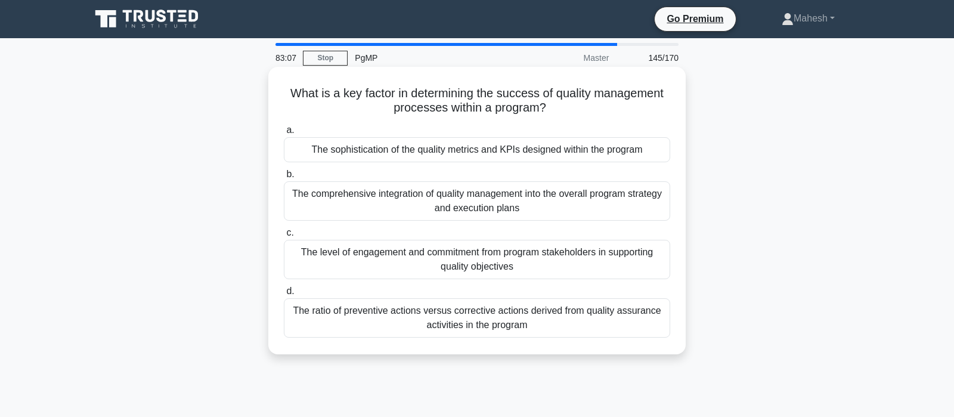
click at [541, 262] on div "The level of engagement and commitment from program stakeholders in supporting …" at bounding box center [477, 259] width 386 height 39
click at [284, 237] on input "c. The level of engagement and commitment from program stakeholders in supporti…" at bounding box center [284, 233] width 0 height 8
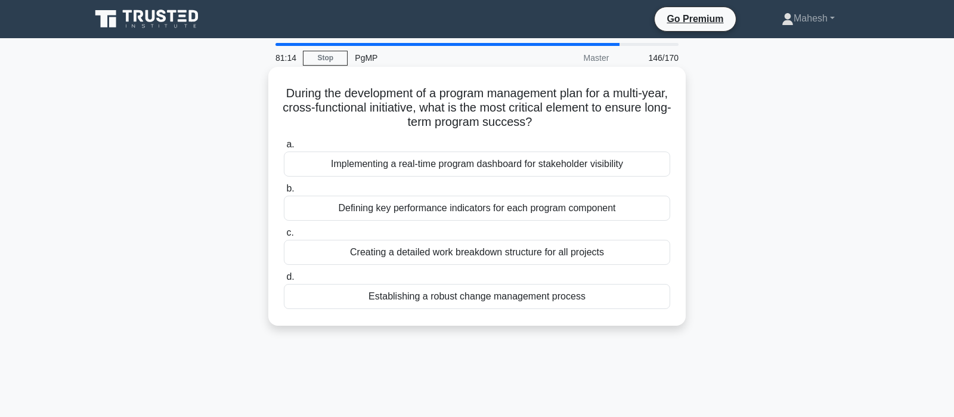
click at [488, 211] on div "Defining key performance indicators for each program component" at bounding box center [477, 208] width 386 height 25
click at [284, 193] on input "b. Defining key performance indicators for each program component" at bounding box center [284, 189] width 0 height 8
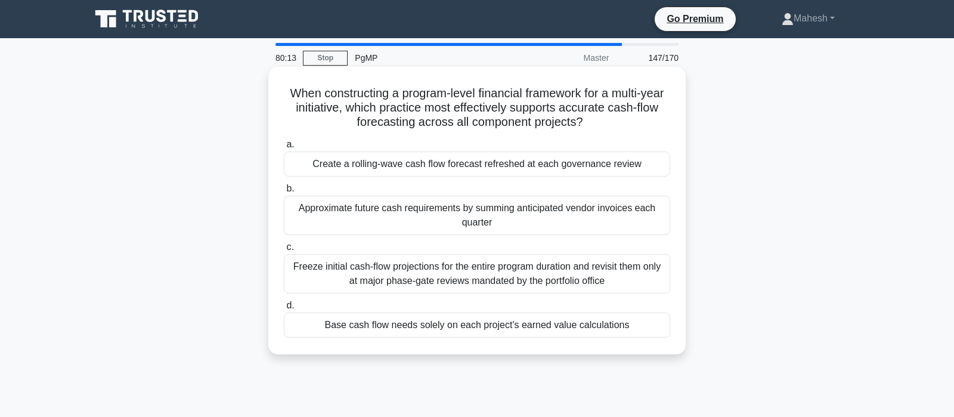
click at [480, 167] on div "Create a rolling-wave cash flow forecast refreshed at each governance review" at bounding box center [477, 163] width 386 height 25
click at [284, 148] on input "a. Create a rolling-wave cash flow forecast refreshed at each governance review" at bounding box center [284, 145] width 0 height 8
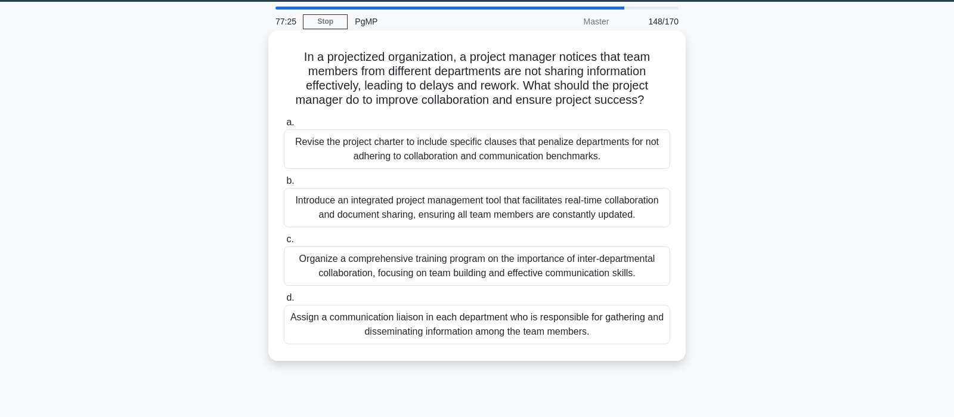
scroll to position [63, 0]
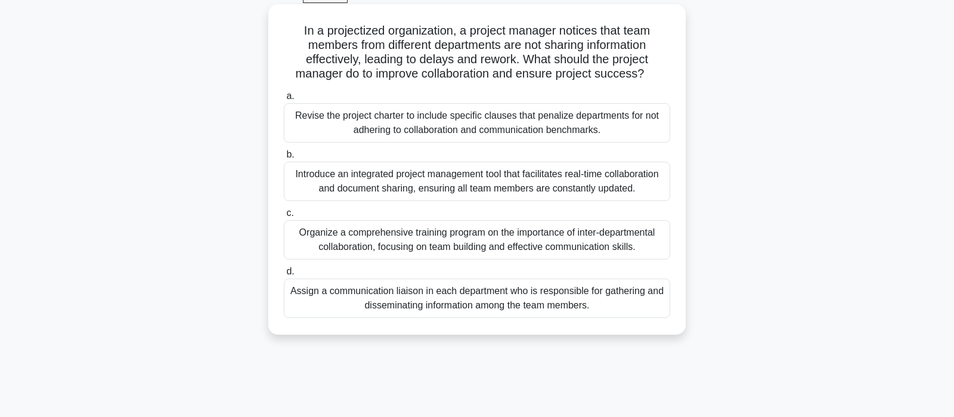
click at [526, 244] on div "Organize a comprehensive training program on the importance of inter-department…" at bounding box center [477, 239] width 386 height 39
click at [284, 217] on input "c. Organize a comprehensive training program on the importance of inter-departm…" at bounding box center [284, 213] width 0 height 8
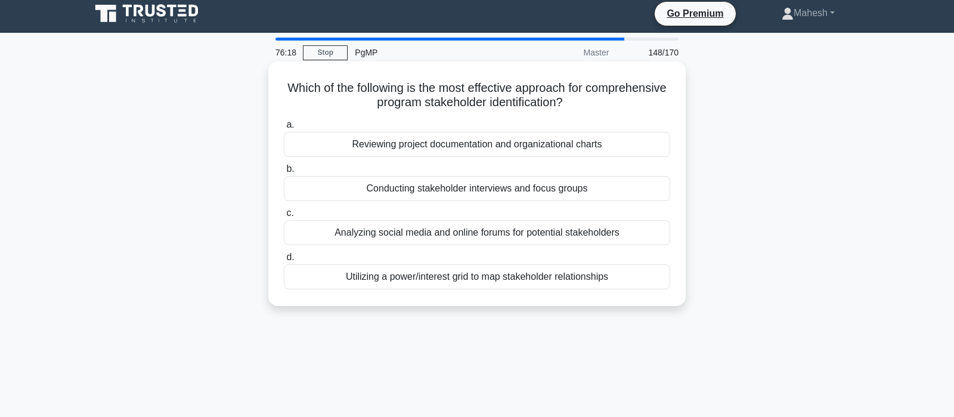
scroll to position [0, 0]
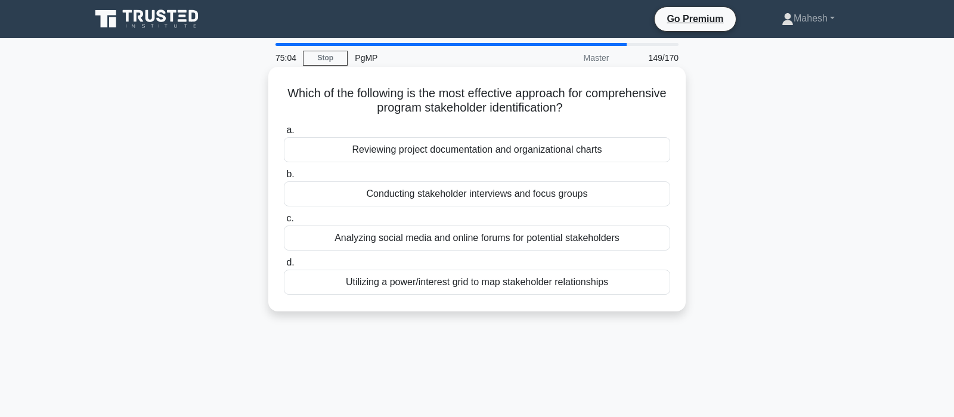
click at [495, 194] on div "Conducting stakeholder interviews and focus groups" at bounding box center [477, 193] width 386 height 25
click at [284, 178] on input "b. Conducting stakeholder interviews and focus groups" at bounding box center [284, 175] width 0 height 8
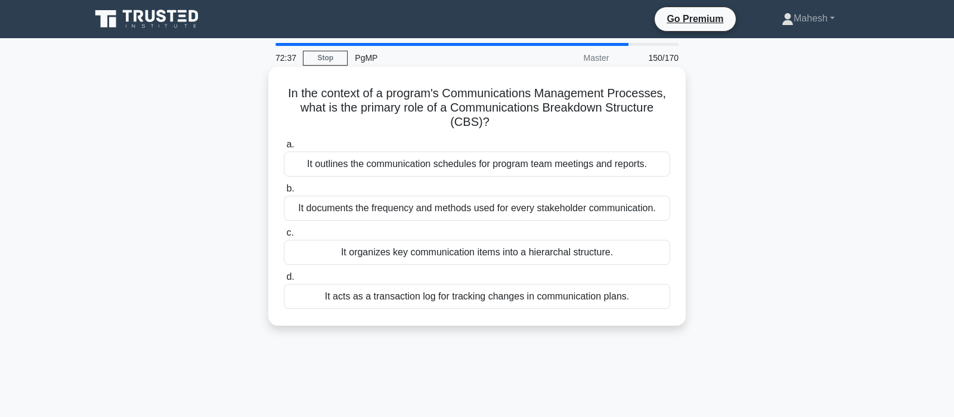
click at [525, 212] on div "It documents the frequency and methods used for every stakeholder communication." at bounding box center [477, 208] width 386 height 25
click at [284, 193] on input "b. It documents the frequency and methods used for every stakeholder communicat…" at bounding box center [284, 189] width 0 height 8
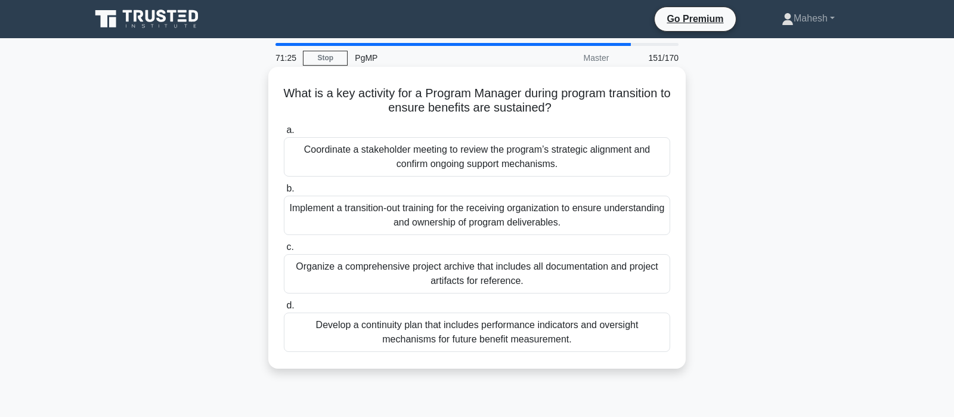
click at [500, 333] on div "Develop a continuity plan that includes performance indicators and oversight me…" at bounding box center [477, 331] width 386 height 39
click at [284, 309] on input "d. Develop a continuity plan that includes performance indicators and oversight…" at bounding box center [284, 306] width 0 height 8
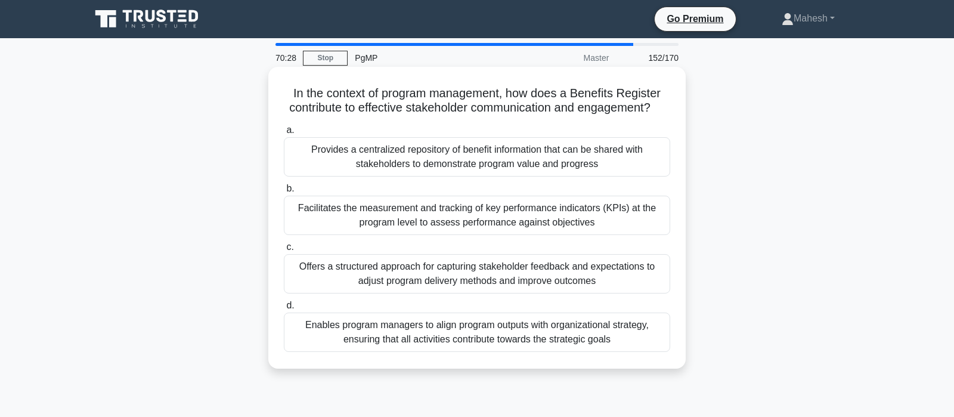
click at [506, 156] on div "Provides a centralized repository of benefit information that can be shared wit…" at bounding box center [477, 156] width 386 height 39
click at [284, 134] on input "a. Provides a centralized repository of benefit information that can be shared …" at bounding box center [284, 130] width 0 height 8
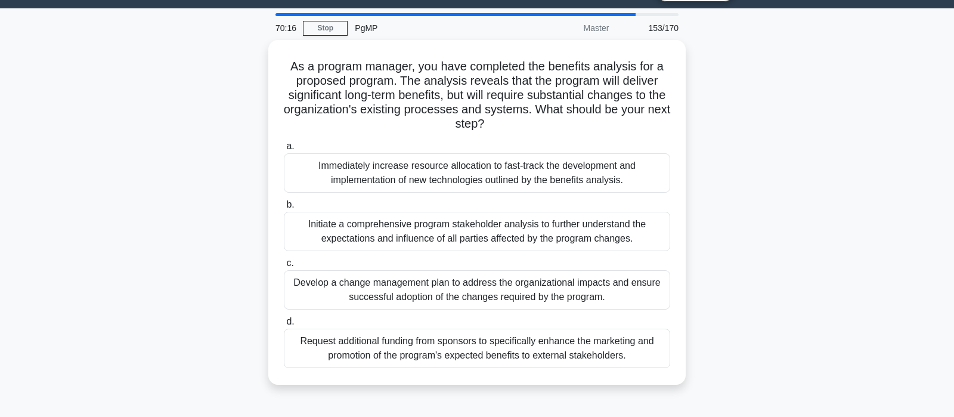
scroll to position [63, 0]
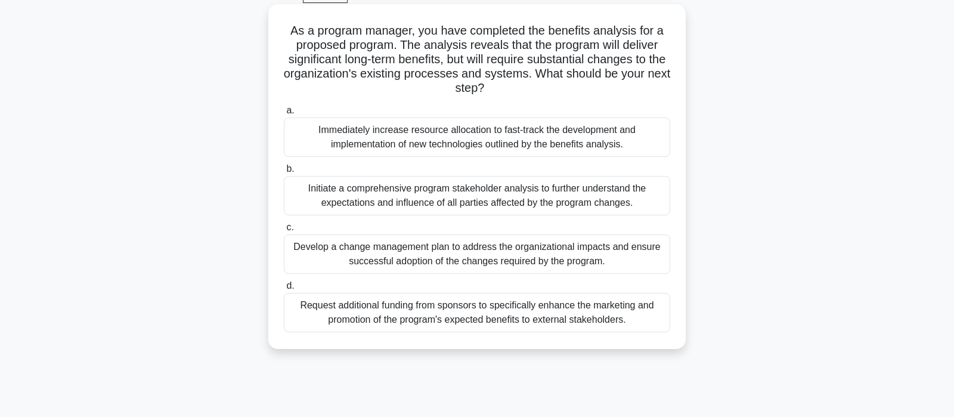
click at [489, 202] on div "Initiate a comprehensive program stakeholder analysis to further understand the…" at bounding box center [477, 195] width 386 height 39
click at [284, 173] on input "b. Initiate a comprehensive program stakeholder analysis to further understand …" at bounding box center [284, 169] width 0 height 8
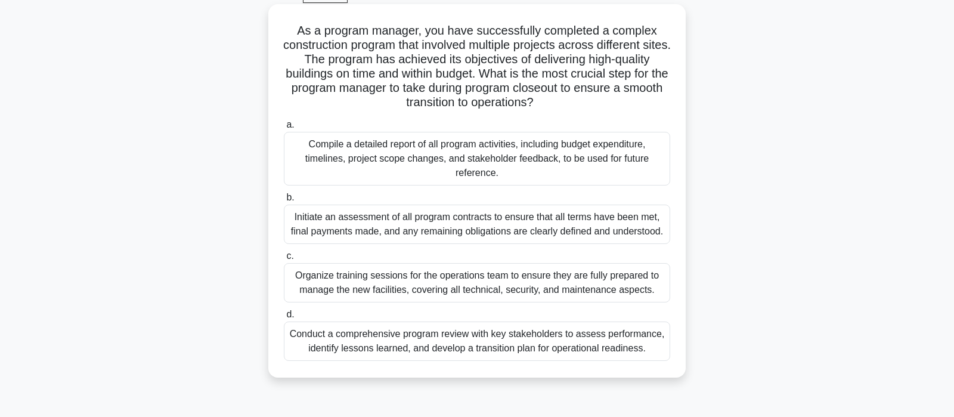
click at [471, 225] on div "Initiate an assessment of all program contracts to ensure that all terms have b…" at bounding box center [477, 223] width 386 height 39
click at [284, 202] on input "b. Initiate an assessment of all program contracts to ensure that all terms hav…" at bounding box center [284, 198] width 0 height 8
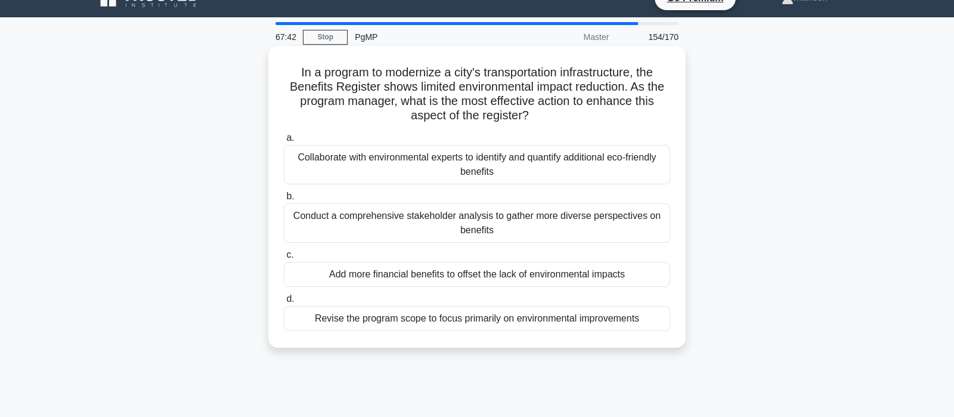
scroll to position [0, 0]
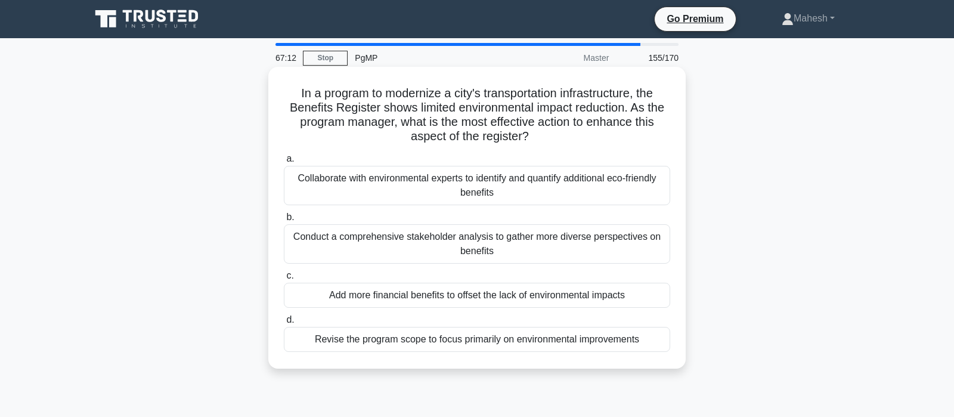
click at [420, 190] on div "Collaborate with environmental experts to identify and quantify additional eco-…" at bounding box center [477, 185] width 386 height 39
click at [284, 163] on input "a. Collaborate with environmental experts to identify and quantify additional e…" at bounding box center [284, 159] width 0 height 8
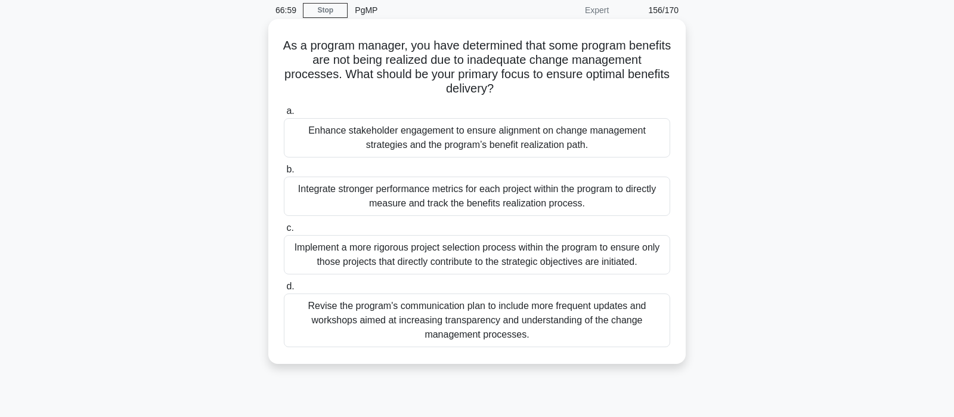
scroll to position [63, 0]
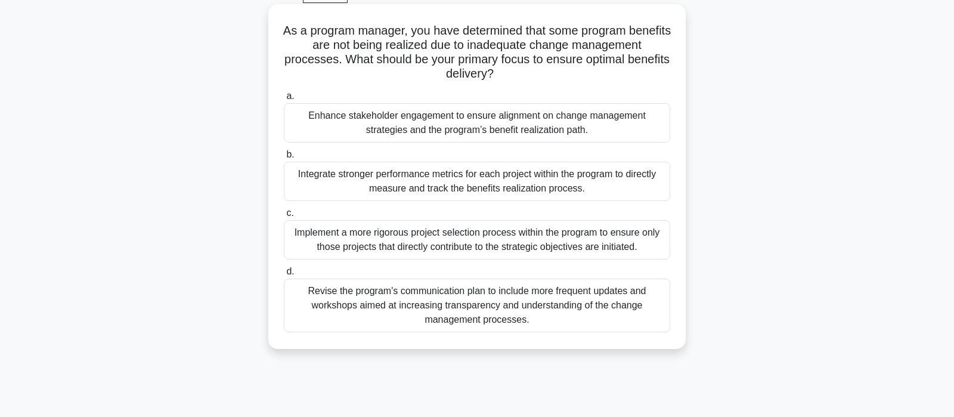
click at [590, 128] on div "Enhance stakeholder engagement to ensure alignment on change management strateg…" at bounding box center [477, 122] width 386 height 39
click at [284, 100] on input "a. Enhance stakeholder engagement to ensure alignment on change management stra…" at bounding box center [284, 96] width 0 height 8
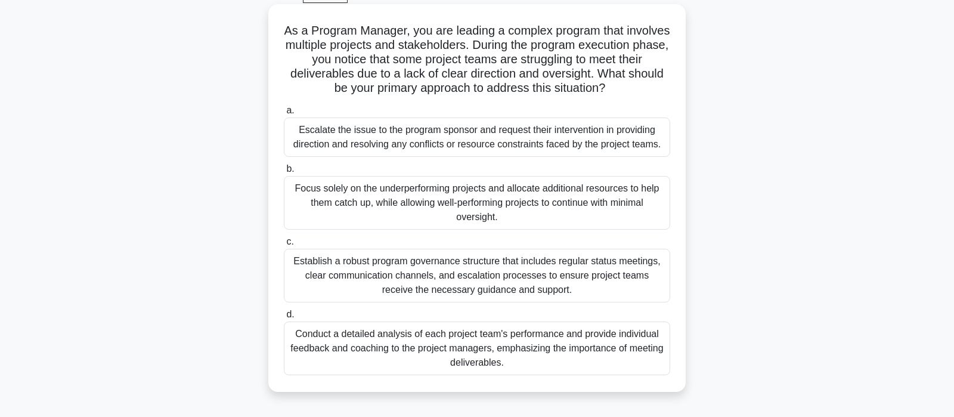
click at [482, 285] on div "Establish a robust program governance structure that includes regular status me…" at bounding box center [477, 276] width 386 height 54
click at [284, 246] on input "c. Establish a robust program governance structure that includes regular status…" at bounding box center [284, 242] width 0 height 8
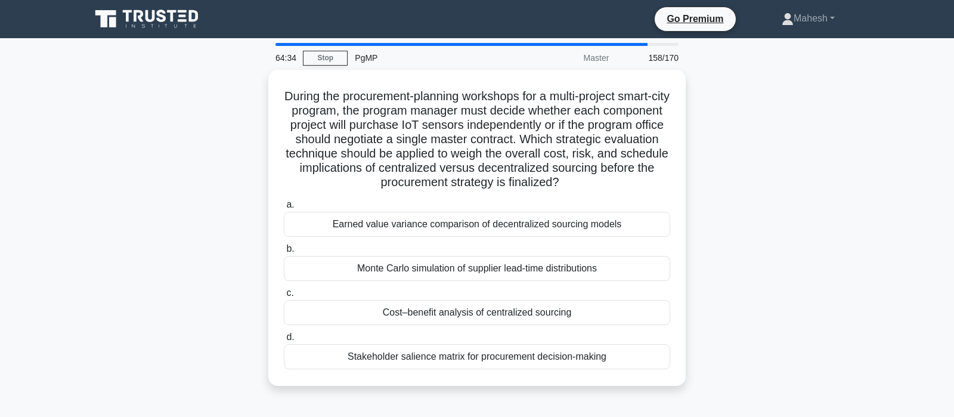
scroll to position [0, 0]
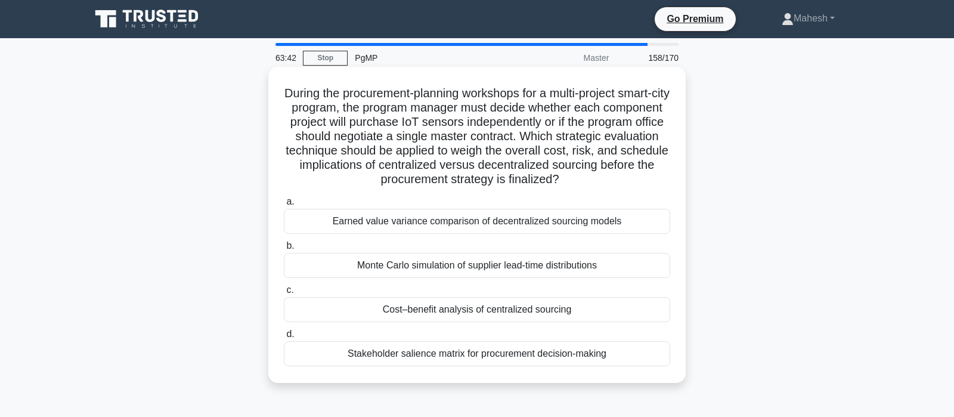
click at [571, 268] on div "Monte Carlo simulation of supplier lead-time distributions" at bounding box center [477, 265] width 386 height 25
click at [284, 250] on input "b. Monte Carlo simulation of supplier lead-time distributions" at bounding box center [284, 246] width 0 height 8
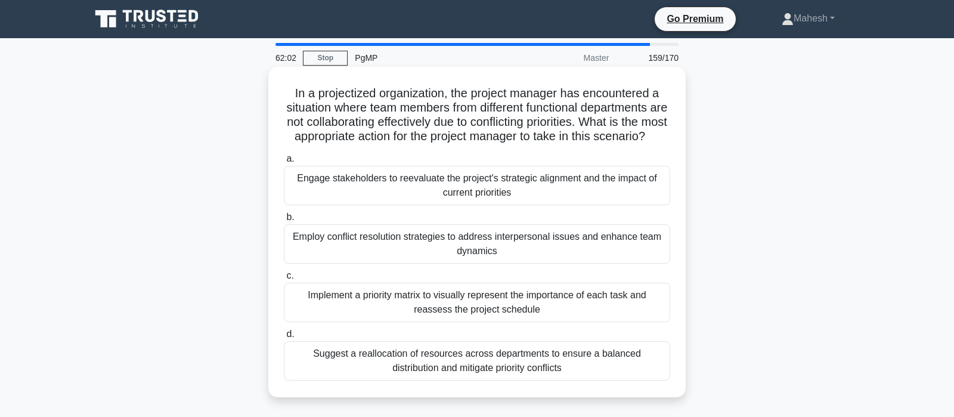
click at [541, 249] on div "Employ conflict resolution strategies to address interpersonal issues and enhan…" at bounding box center [477, 243] width 386 height 39
click at [284, 221] on input "b. Employ conflict resolution strategies to address interpersonal issues and en…" at bounding box center [284, 217] width 0 height 8
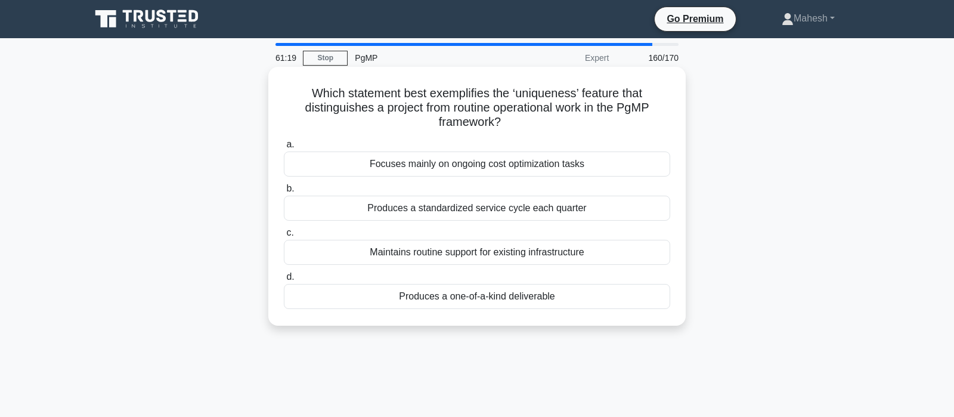
click at [520, 298] on div "Produces a one-of-a-kind deliverable" at bounding box center [477, 296] width 386 height 25
click at [284, 281] on input "d. Produces a one-of-a-kind deliverable" at bounding box center [284, 277] width 0 height 8
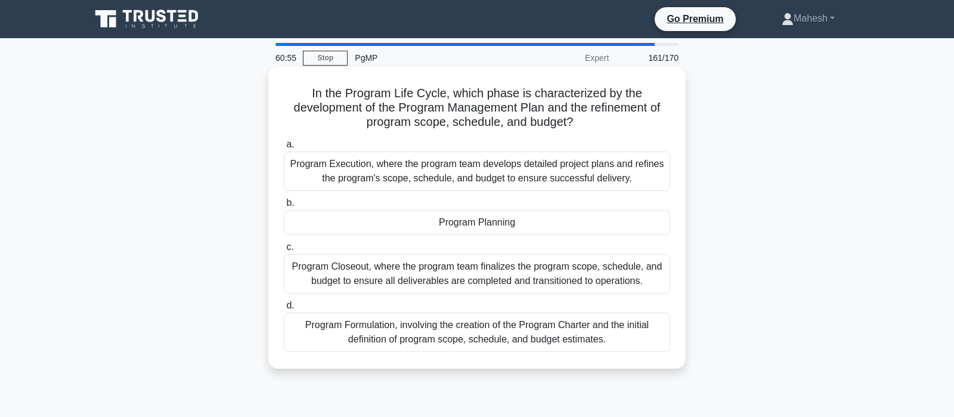
click at [520, 227] on div "Program Planning" at bounding box center [477, 222] width 386 height 25
click at [284, 207] on input "b. Program Planning" at bounding box center [284, 203] width 0 height 8
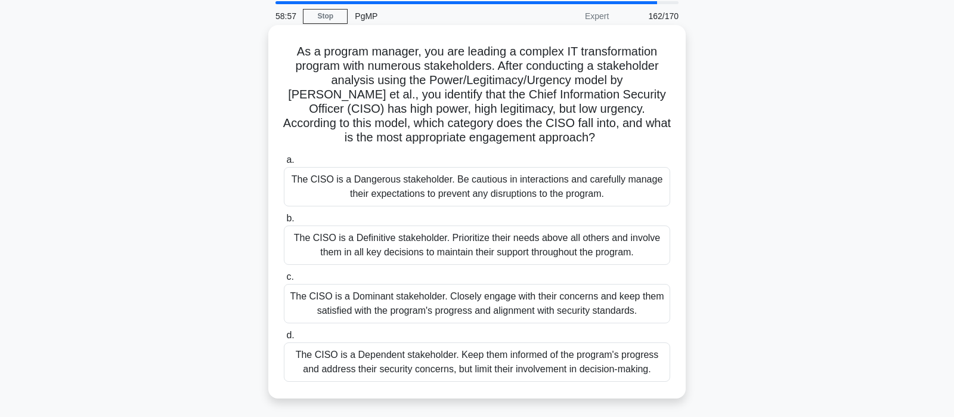
scroll to position [63, 0]
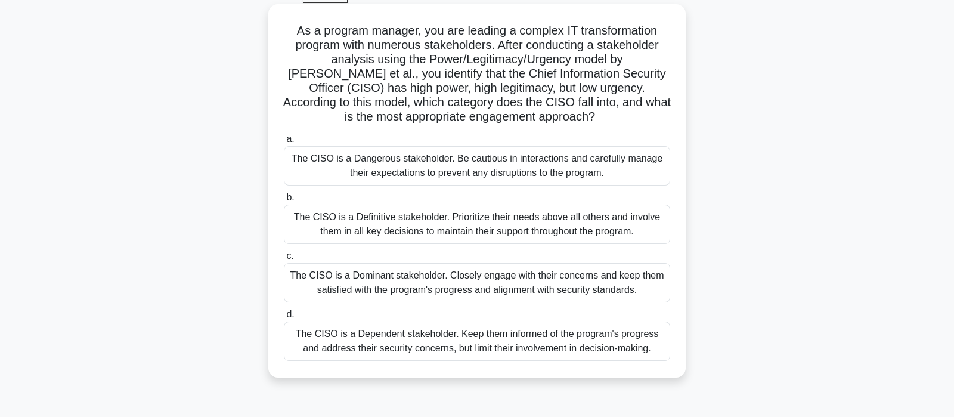
click at [478, 229] on div "The CISO is a Definitive stakeholder. Prioritize their needs above all others a…" at bounding box center [477, 223] width 386 height 39
click at [284, 202] on input "b. The CISO is a Definitive stakeholder. Prioritize their needs above all other…" at bounding box center [284, 198] width 0 height 8
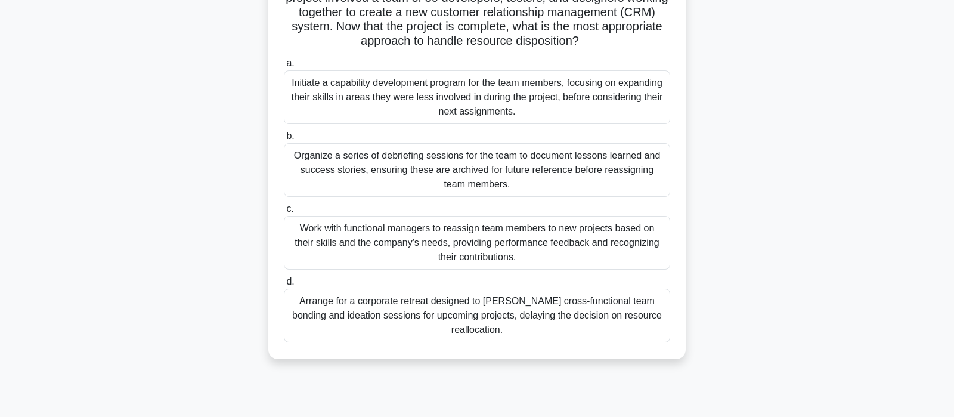
scroll to position [125, 0]
click at [537, 243] on div "Work with functional managers to reassign team members to new projects based on…" at bounding box center [477, 242] width 386 height 54
click at [284, 212] on input "c. Work with functional managers to reassign team members to new projects based…" at bounding box center [284, 208] width 0 height 8
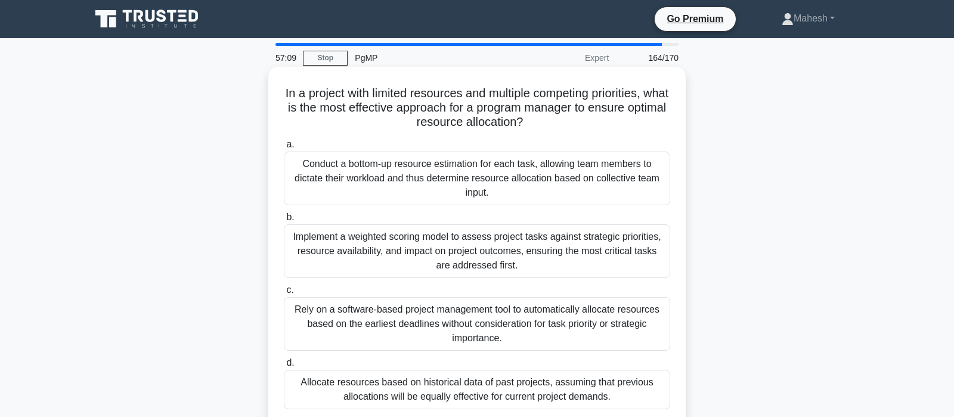
scroll to position [63, 0]
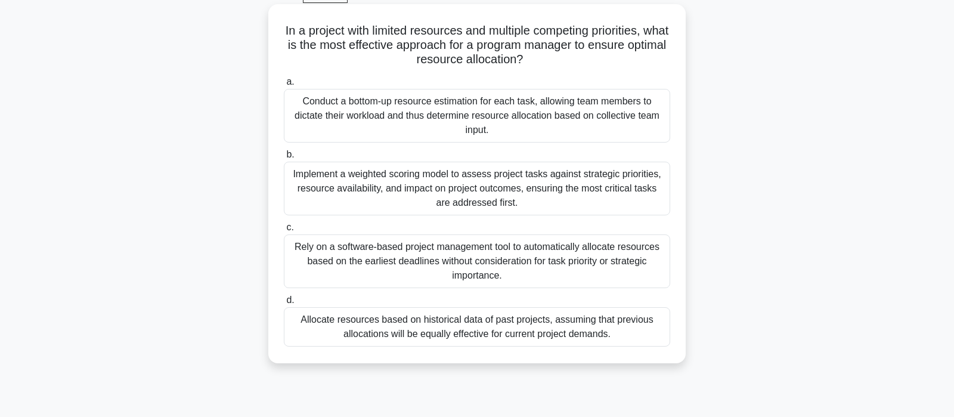
click at [526, 185] on div "Implement a weighted scoring model to assess project tasks against strategic pr…" at bounding box center [477, 189] width 386 height 54
click at [284, 159] on input "b. Implement a weighted scoring model to assess project tasks against strategic…" at bounding box center [284, 155] width 0 height 8
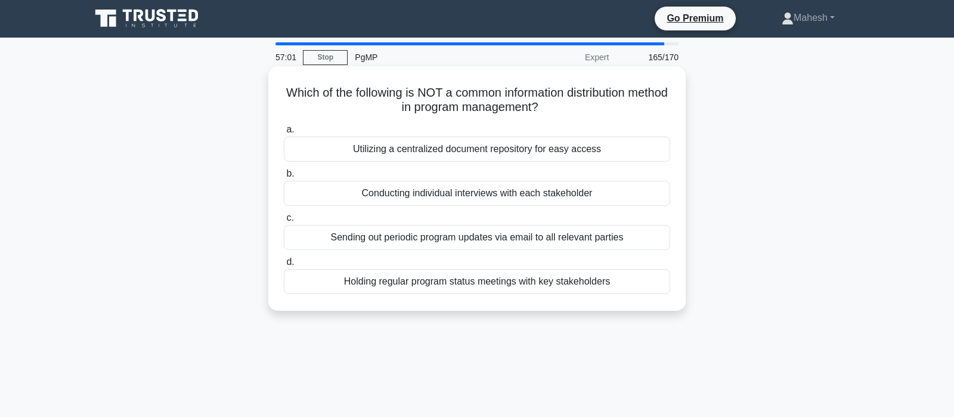
scroll to position [0, 0]
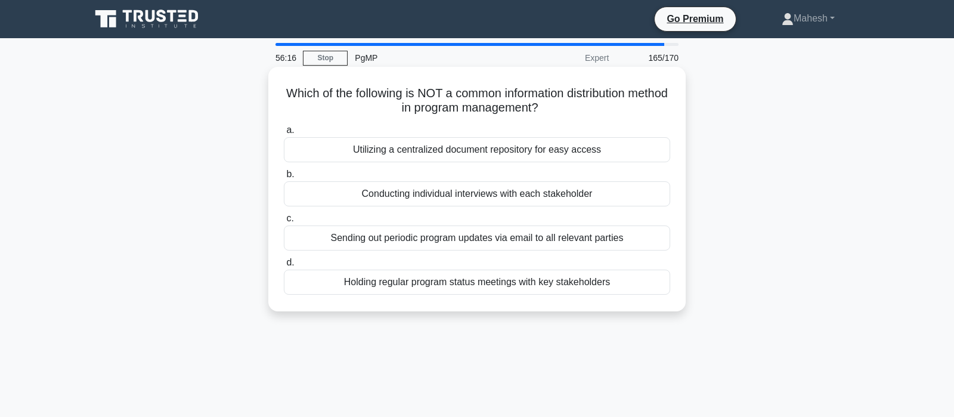
click at [526, 196] on div "Conducting individual interviews with each stakeholder" at bounding box center [477, 193] width 386 height 25
click at [284, 178] on input "b. Conducting individual interviews with each stakeholder" at bounding box center [284, 175] width 0 height 8
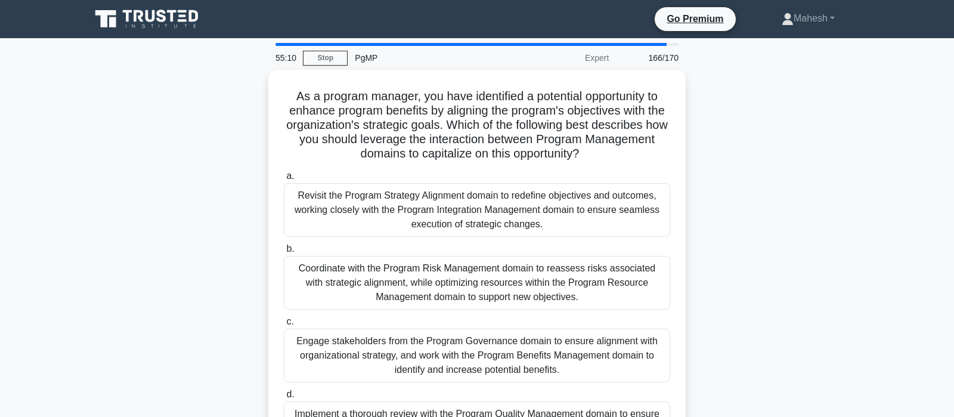
scroll to position [63, 0]
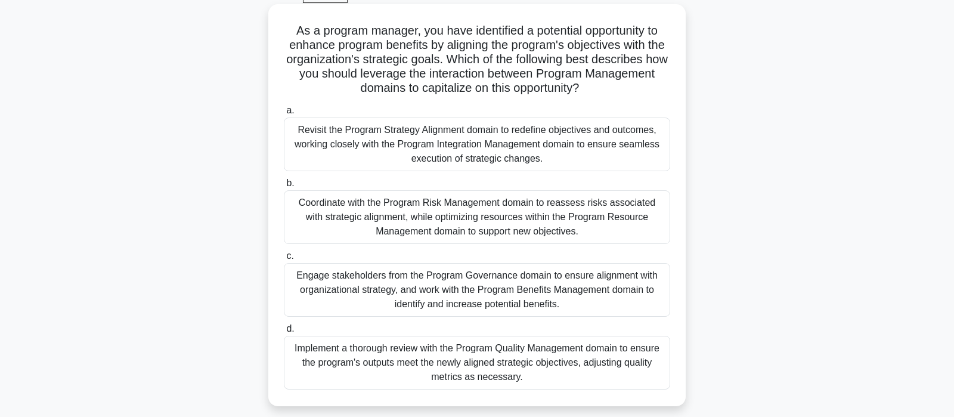
click at [574, 295] on div "Engage stakeholders from the Program Governance domain to ensure alignment with…" at bounding box center [477, 290] width 386 height 54
click at [284, 260] on input "c. Engage stakeholders from the Program Governance domain to ensure alignment w…" at bounding box center [284, 256] width 0 height 8
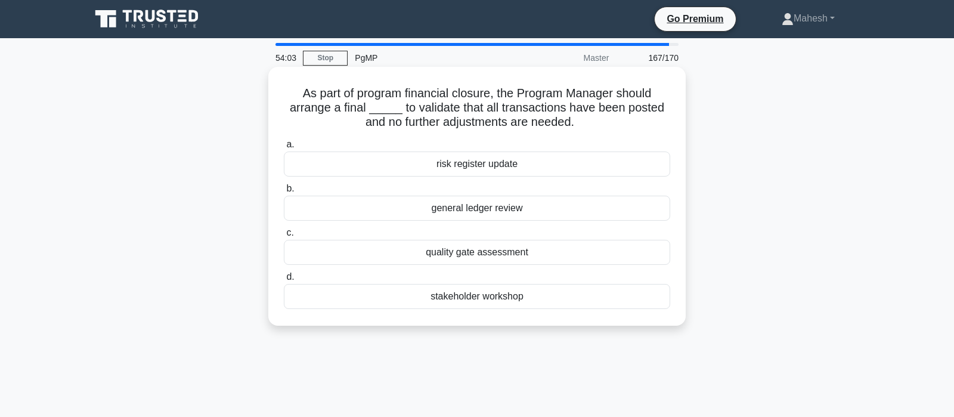
scroll to position [0, 0]
click at [498, 254] on div "quality gate assessment" at bounding box center [477, 252] width 386 height 25
click at [284, 237] on input "c. quality gate assessment" at bounding box center [284, 233] width 0 height 8
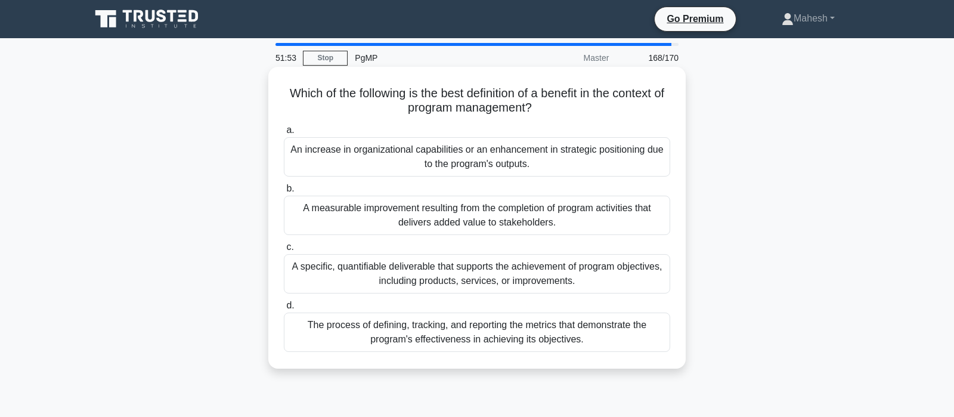
click at [565, 221] on div "A measurable improvement resulting from the completion of program activities th…" at bounding box center [477, 215] width 386 height 39
click at [284, 193] on input "b. A measurable improvement resulting from the completion of program activities…" at bounding box center [284, 189] width 0 height 8
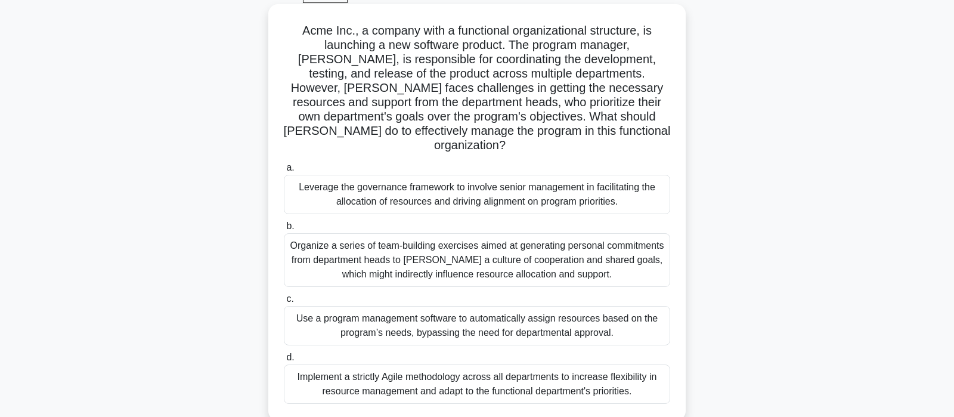
scroll to position [63, 0]
click at [438, 185] on div "Leverage the governance framework to involve senior management in facilitating …" at bounding box center [477, 194] width 386 height 39
click at [284, 172] on input "a. Leverage the governance framework to involve senior management in facilitati…" at bounding box center [284, 168] width 0 height 8
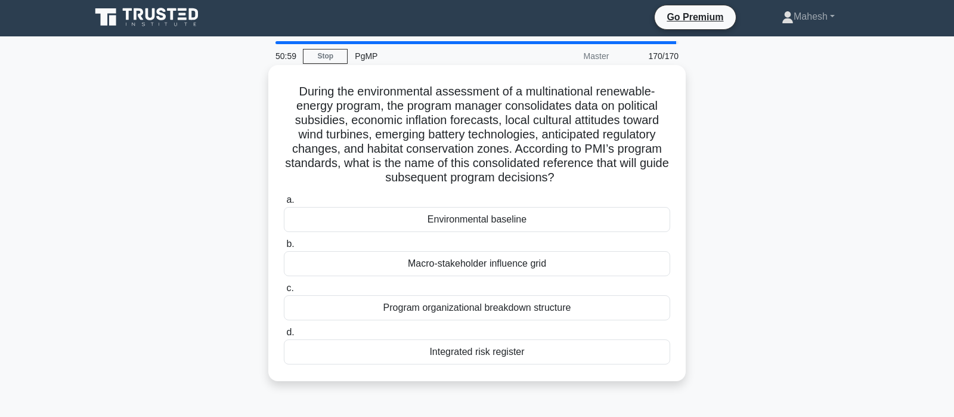
scroll to position [0, 0]
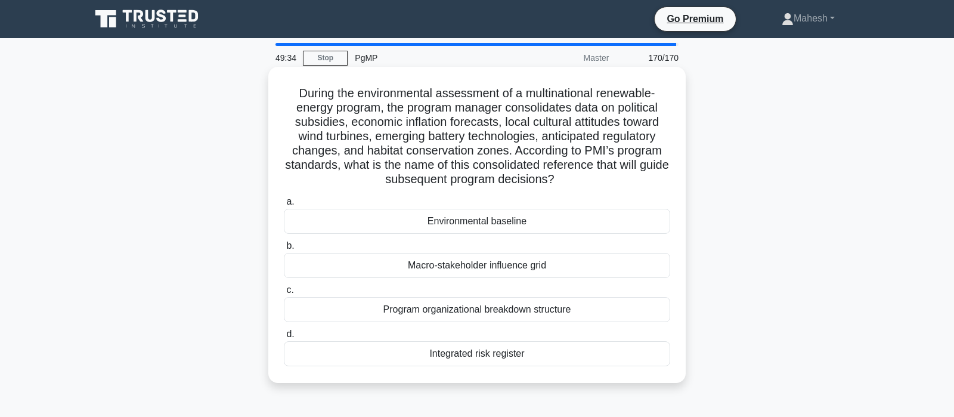
click at [506, 219] on div "Environmental baseline" at bounding box center [477, 221] width 386 height 25
click at [284, 206] on input "a. Environmental baseline" at bounding box center [284, 202] width 0 height 8
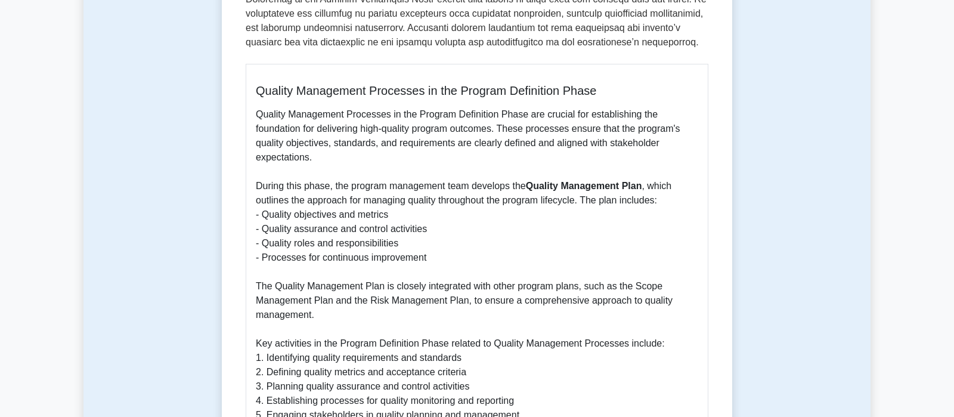
scroll to position [530, 0]
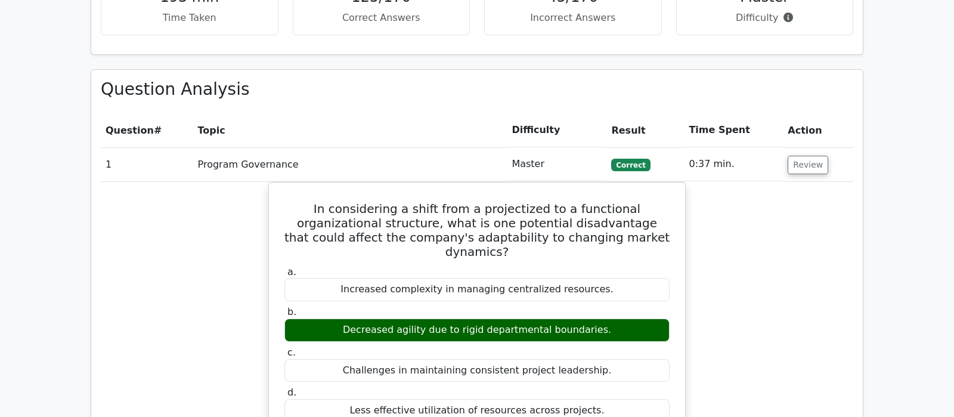
scroll to position [1002, 0]
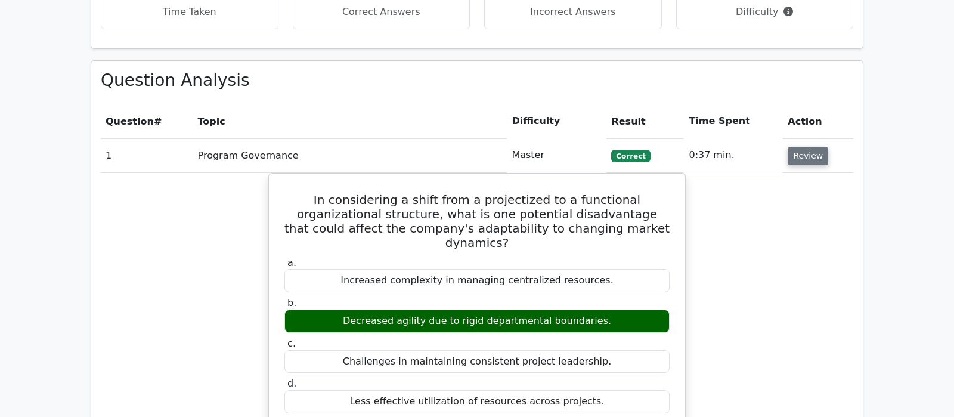
click at [810, 147] on button "Review" at bounding box center [808, 156] width 41 height 18
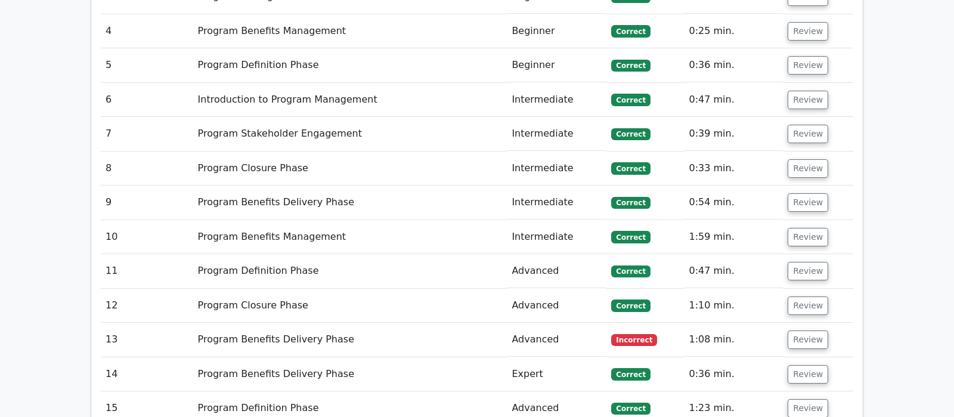
scroll to position [1252, 0]
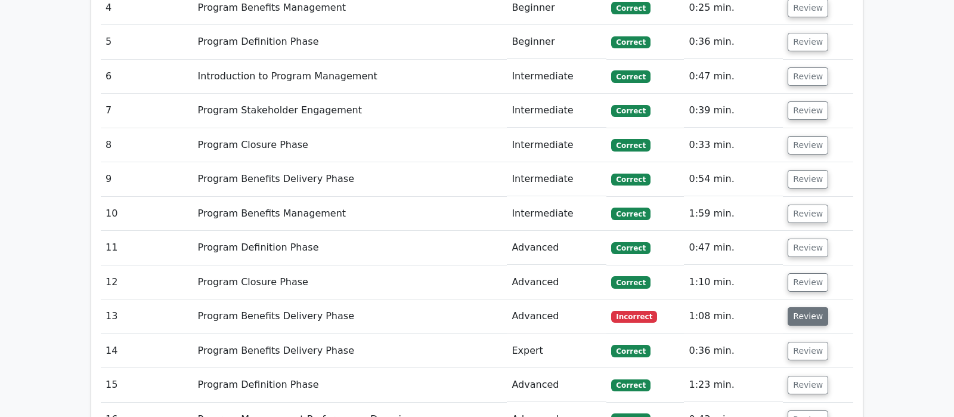
click at [800, 307] on button "Review" at bounding box center [808, 316] width 41 height 18
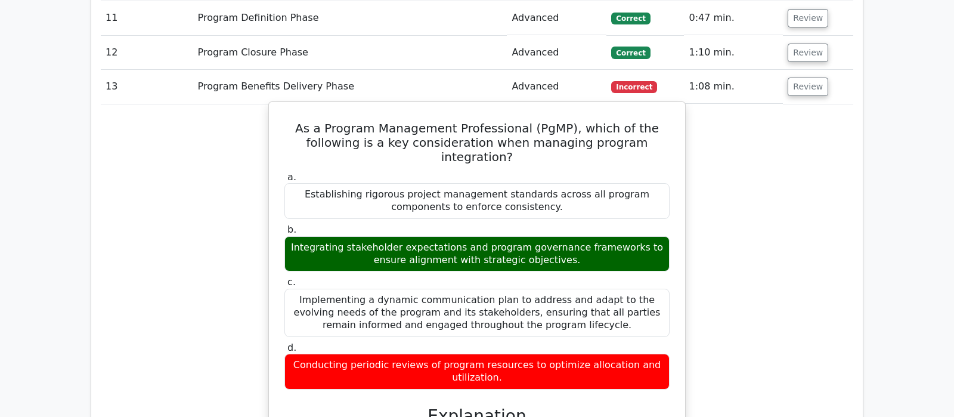
scroll to position [1502, 0]
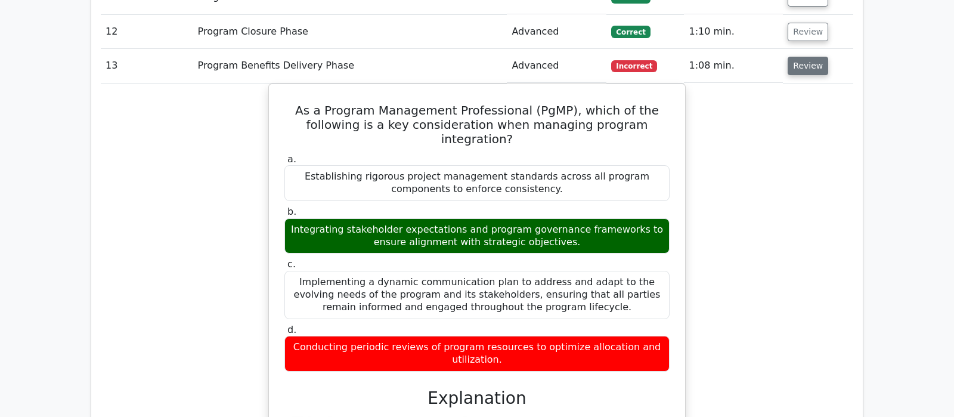
click at [804, 57] on button "Review" at bounding box center [808, 66] width 41 height 18
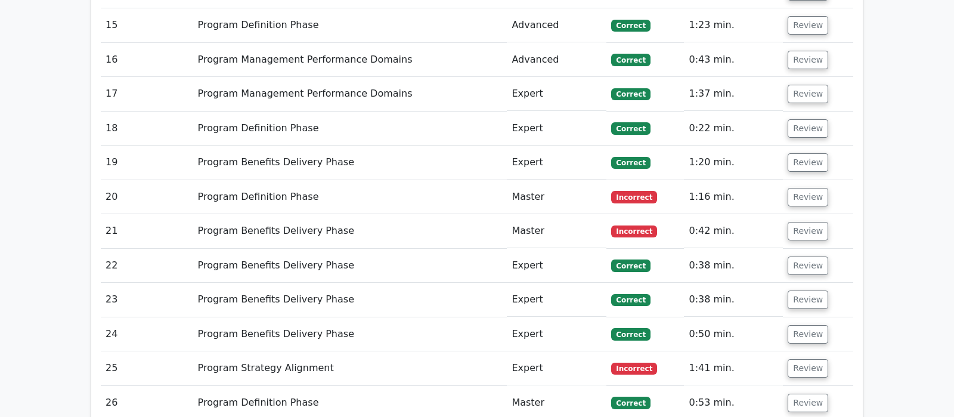
scroll to position [1628, 0]
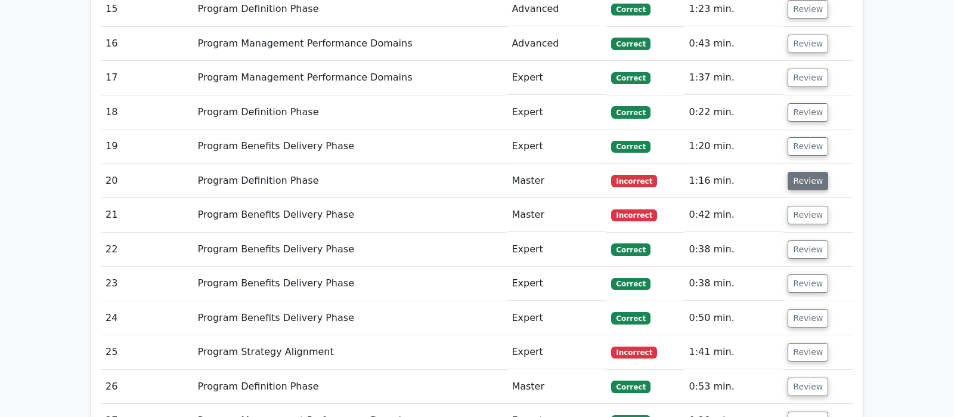
click at [808, 172] on button "Review" at bounding box center [808, 181] width 41 height 18
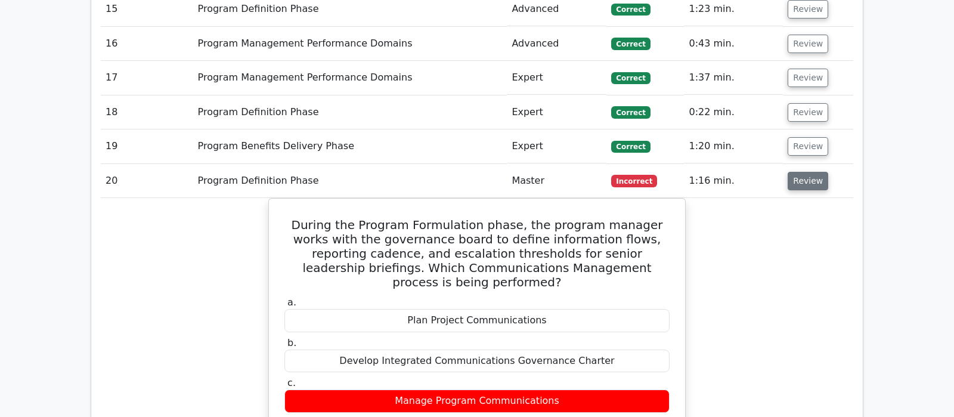
click at [808, 172] on button "Review" at bounding box center [808, 181] width 41 height 18
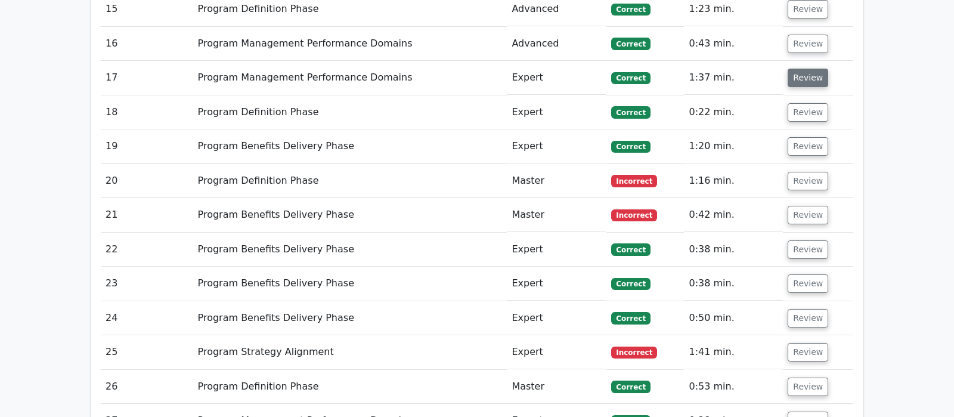
click at [804, 69] on button "Review" at bounding box center [808, 78] width 41 height 18
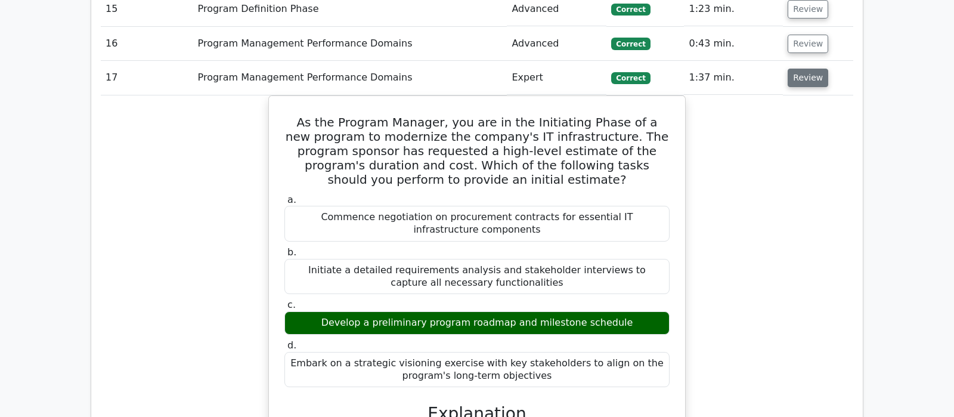
click at [804, 69] on button "Review" at bounding box center [808, 78] width 41 height 18
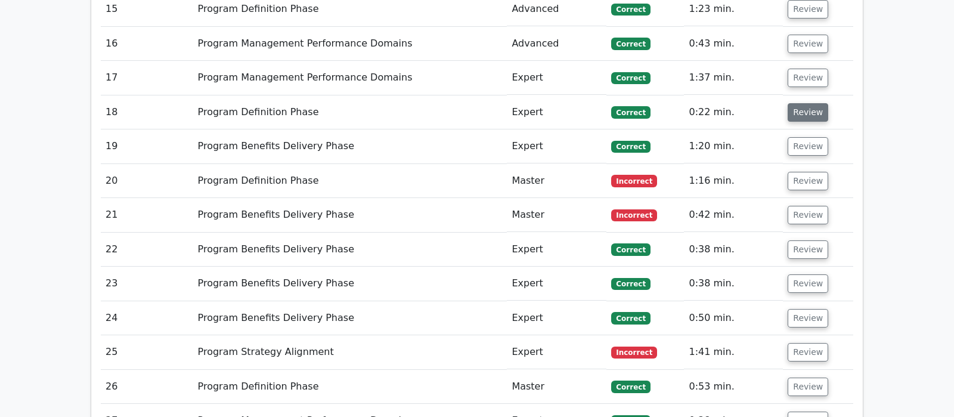
click at [804, 103] on button "Review" at bounding box center [808, 112] width 41 height 18
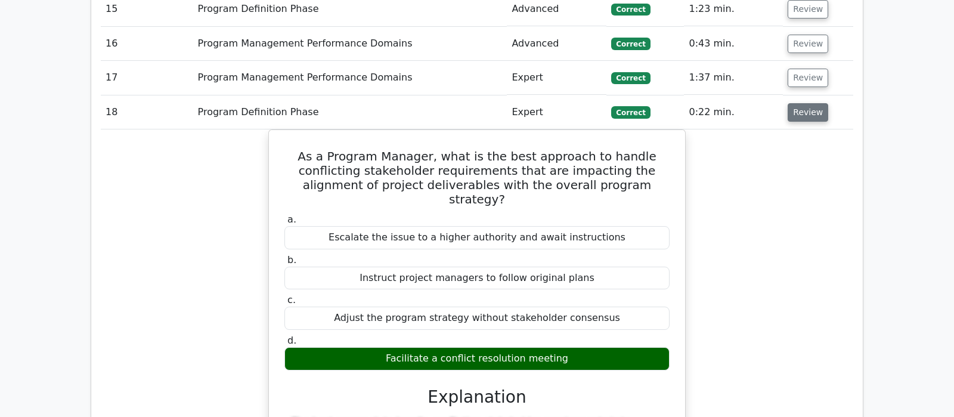
click at [804, 103] on button "Review" at bounding box center [808, 112] width 41 height 18
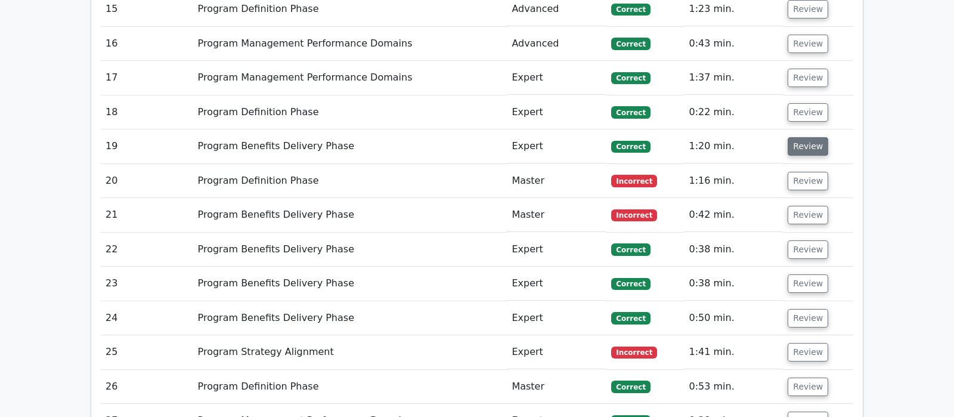
click at [810, 137] on button "Review" at bounding box center [808, 146] width 41 height 18
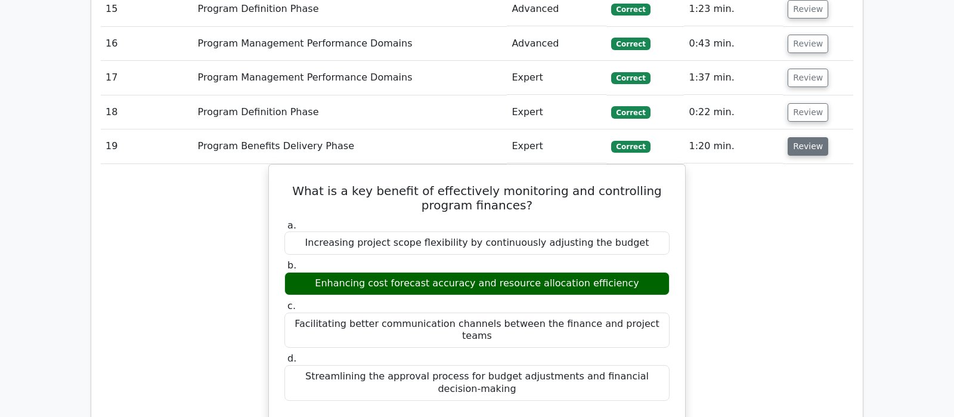
click at [798, 137] on button "Review" at bounding box center [808, 146] width 41 height 18
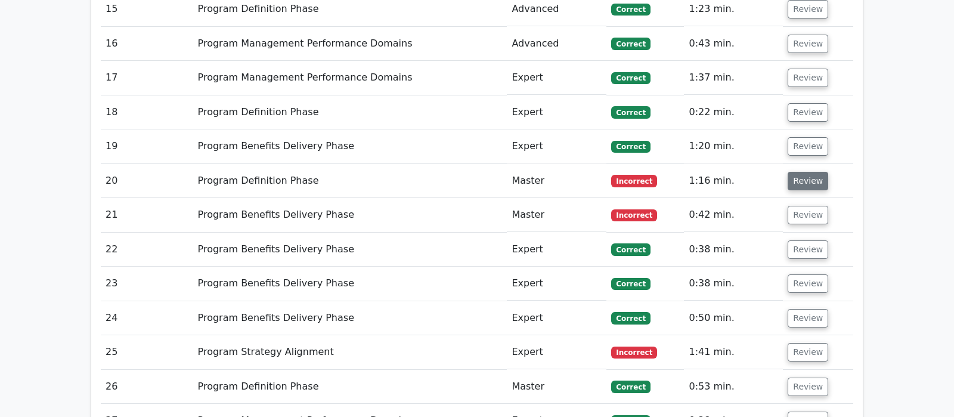
click at [805, 172] on button "Review" at bounding box center [808, 181] width 41 height 18
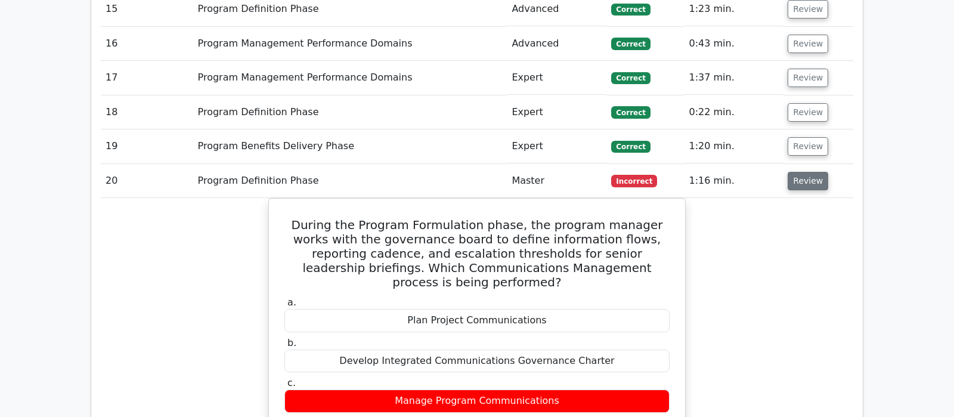
click at [796, 172] on button "Review" at bounding box center [808, 181] width 41 height 18
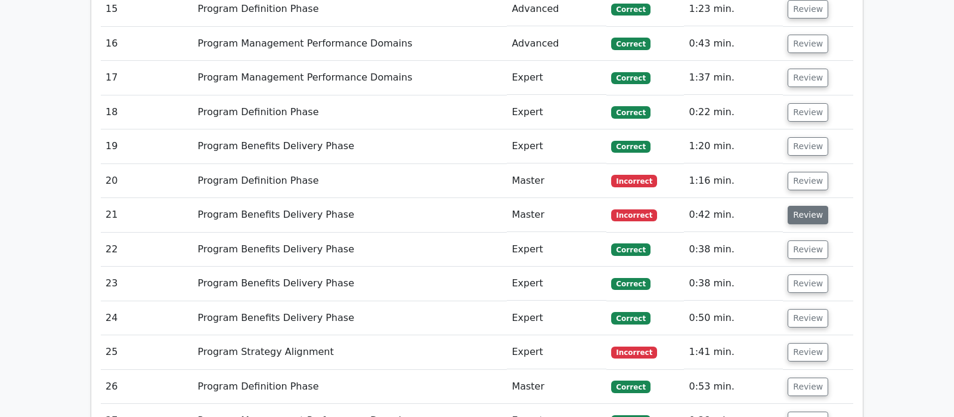
click at [797, 206] on button "Review" at bounding box center [808, 215] width 41 height 18
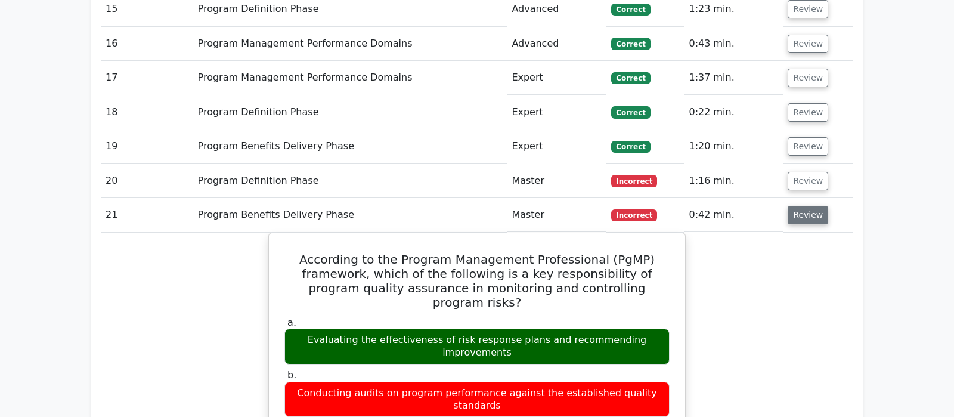
click at [797, 206] on button "Review" at bounding box center [808, 215] width 41 height 18
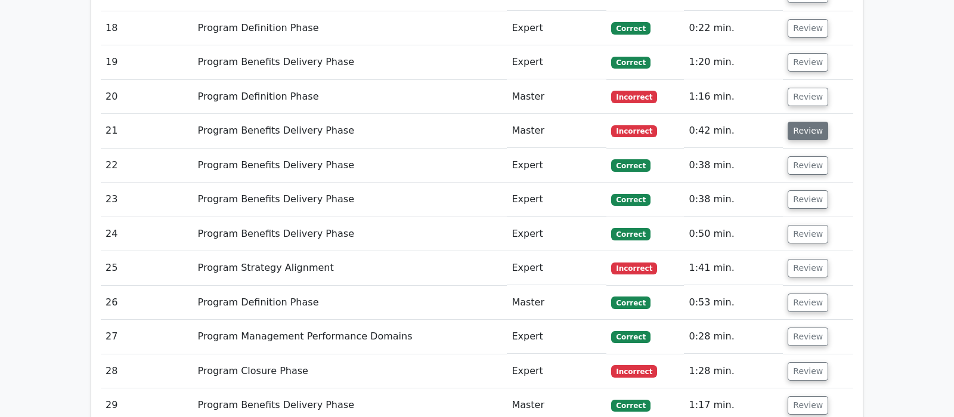
scroll to position [1753, 0]
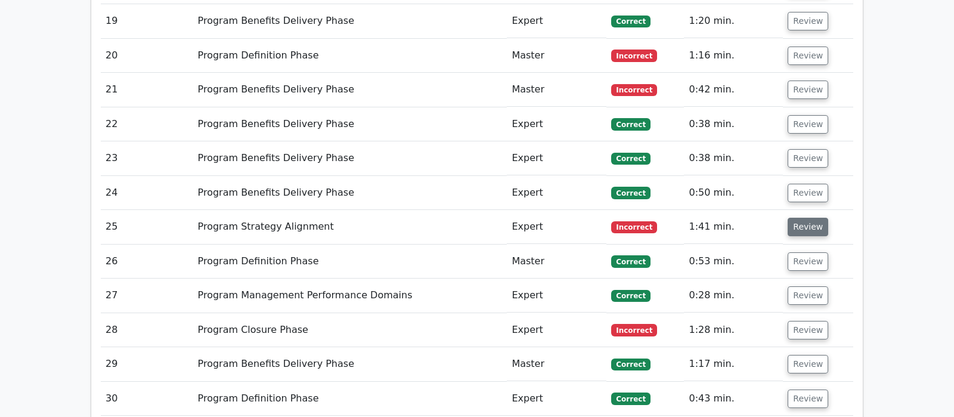
click at [801, 218] on button "Review" at bounding box center [808, 227] width 41 height 18
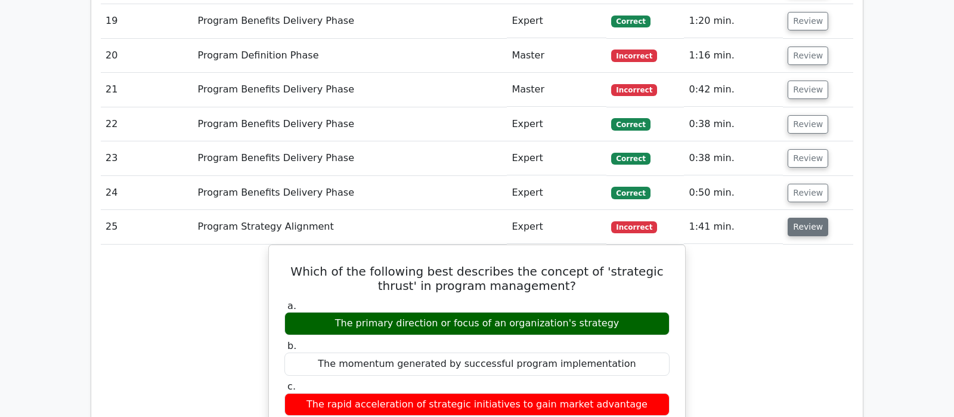
click at [801, 218] on button "Review" at bounding box center [808, 227] width 41 height 18
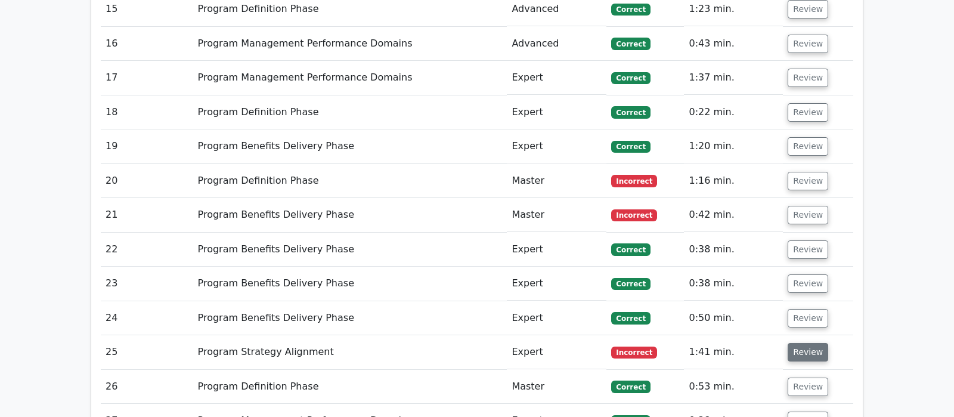
scroll to position [1628, 0]
click at [807, 206] on button "Review" at bounding box center [808, 215] width 41 height 18
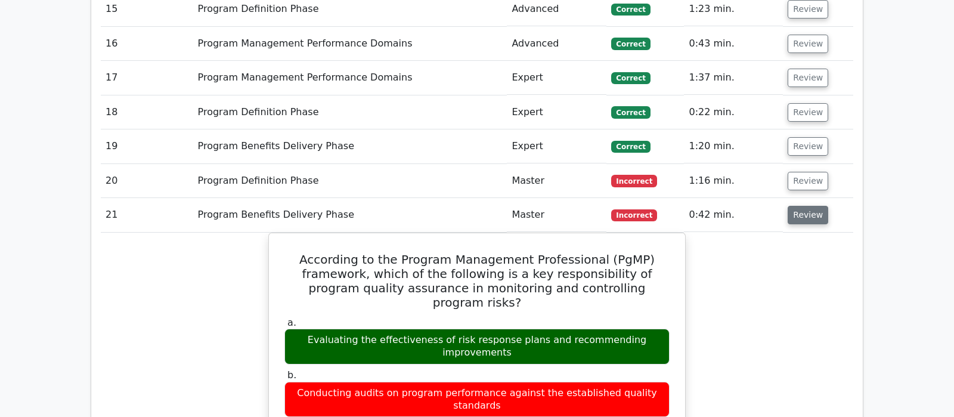
click at [795, 206] on button "Review" at bounding box center [808, 215] width 41 height 18
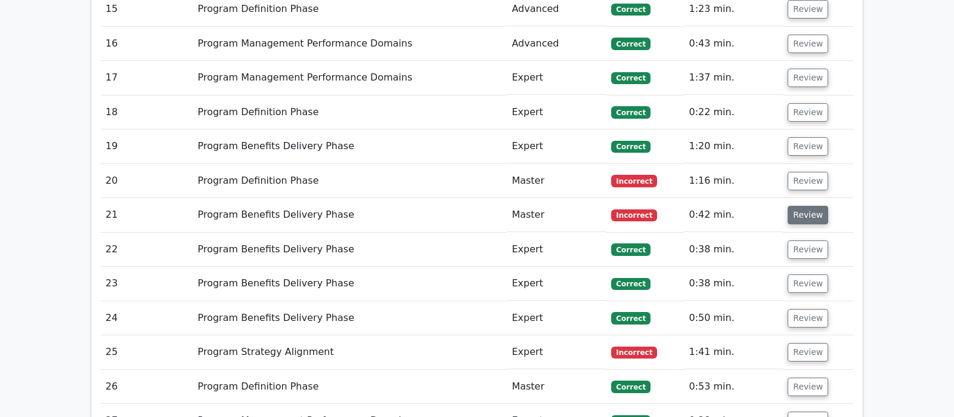
click at [795, 206] on button "Review" at bounding box center [808, 215] width 41 height 18
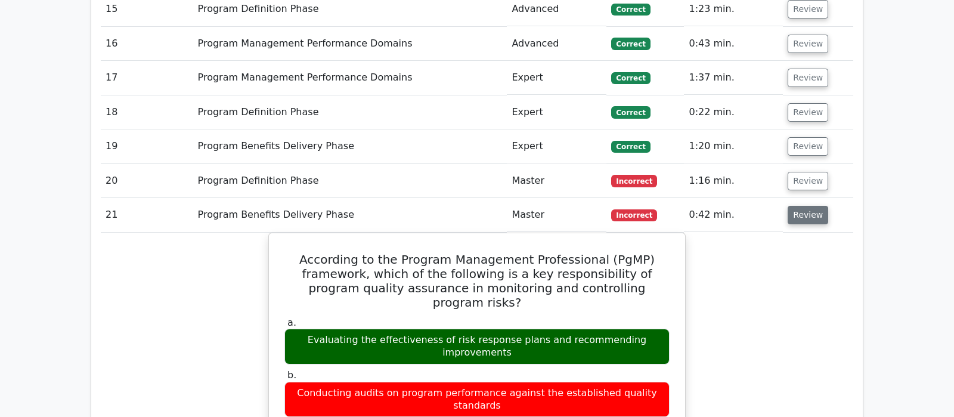
click at [795, 206] on button "Review" at bounding box center [808, 215] width 41 height 18
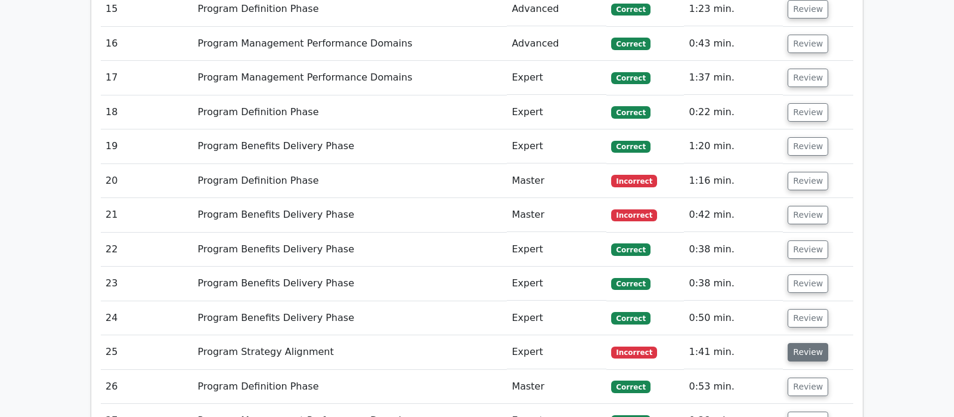
click at [804, 343] on button "Review" at bounding box center [808, 352] width 41 height 18
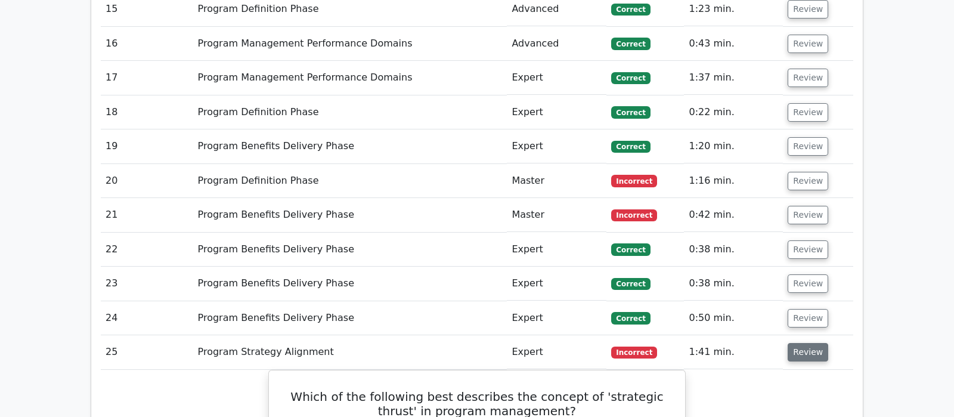
click at [804, 343] on button "Review" at bounding box center [808, 352] width 41 height 18
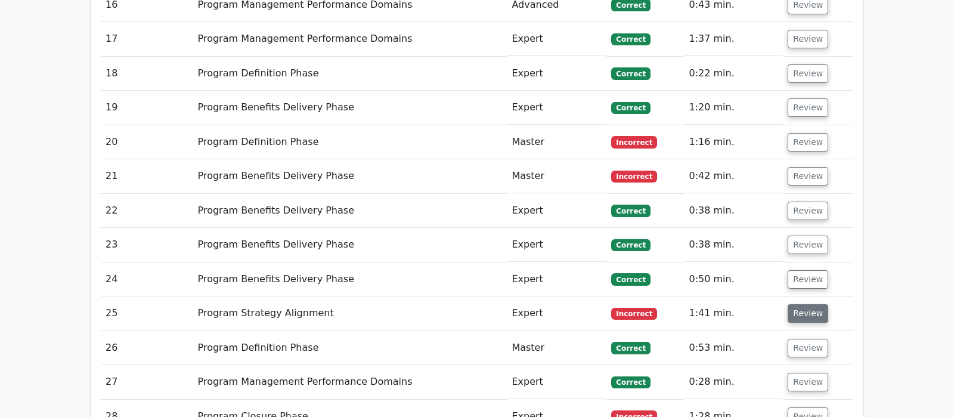
scroll to position [1690, 0]
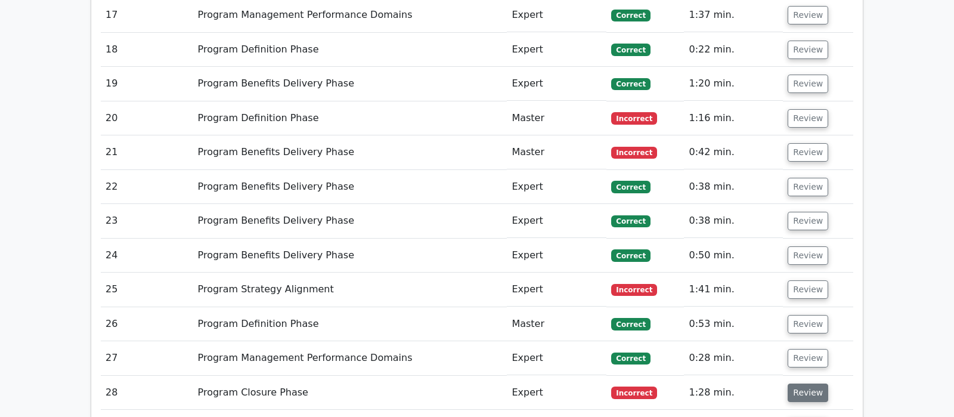
click at [807, 383] on button "Review" at bounding box center [808, 392] width 41 height 18
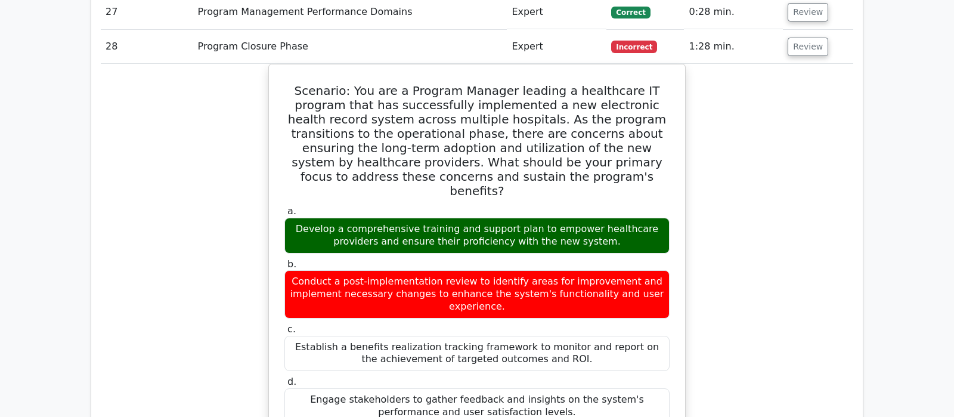
scroll to position [2003, 0]
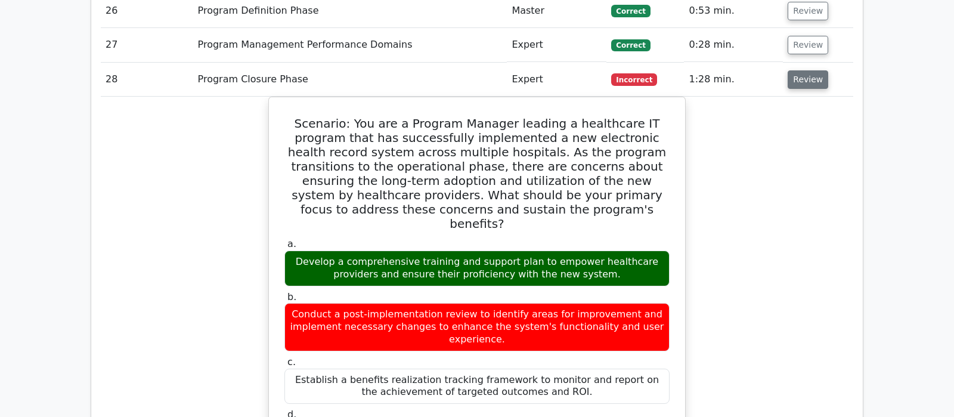
click at [800, 70] on button "Review" at bounding box center [808, 79] width 41 height 18
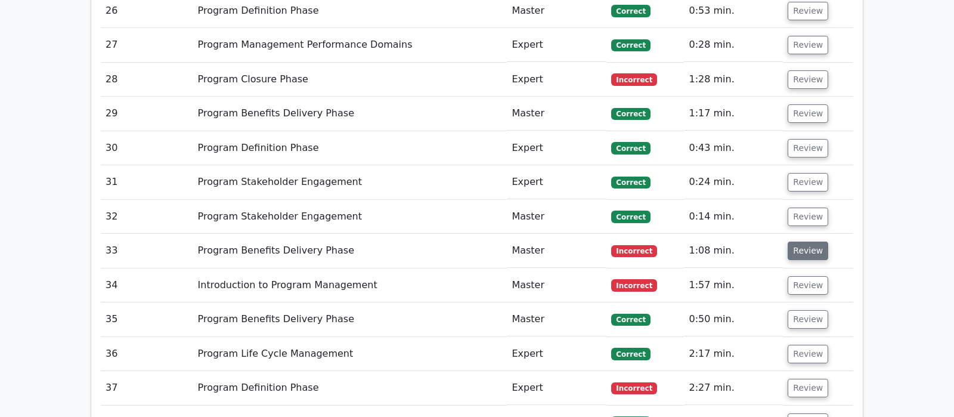
click at [806, 241] on button "Review" at bounding box center [808, 250] width 41 height 18
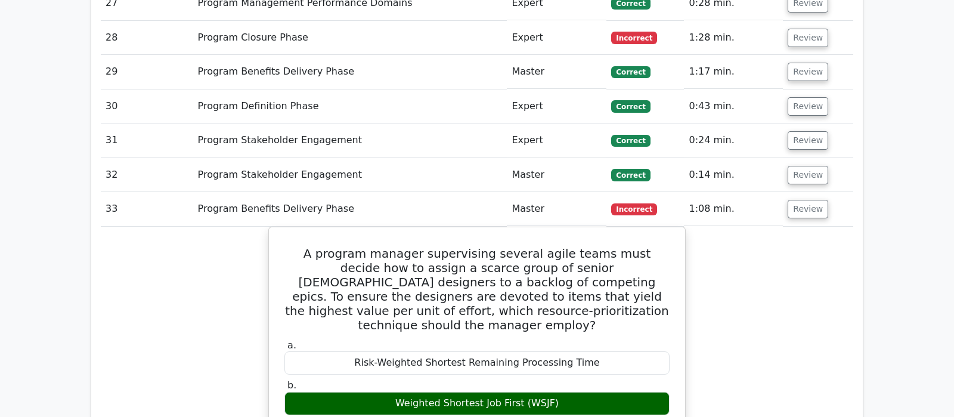
scroll to position [2066, 0]
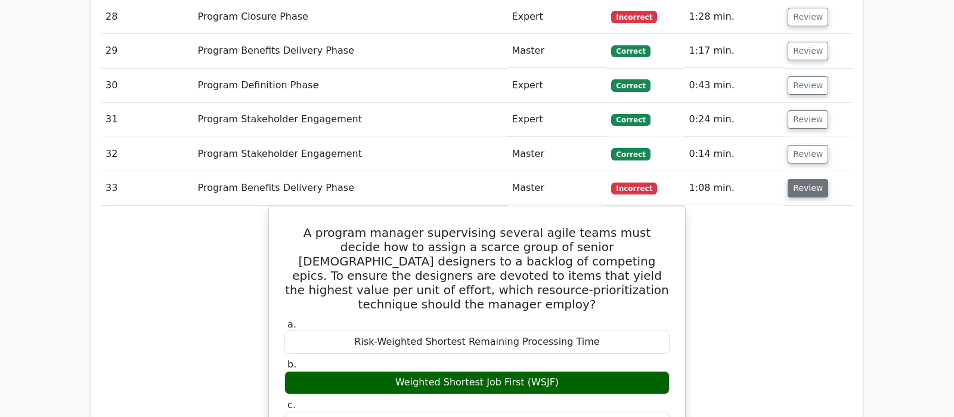
click at [807, 179] on button "Review" at bounding box center [808, 188] width 41 height 18
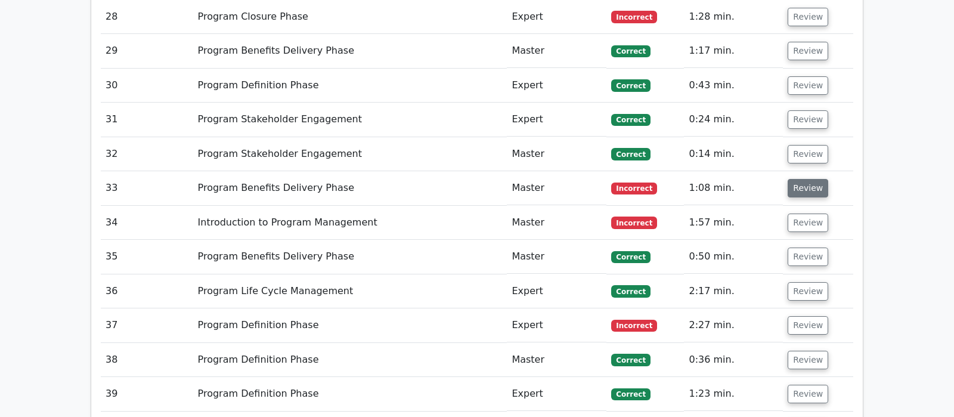
click at [804, 179] on button "Review" at bounding box center [808, 188] width 41 height 18
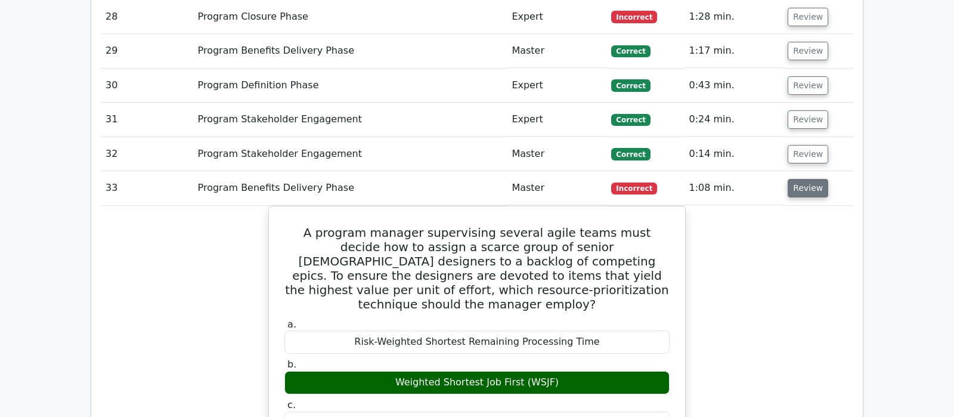
click at [816, 179] on button "Review" at bounding box center [808, 188] width 41 height 18
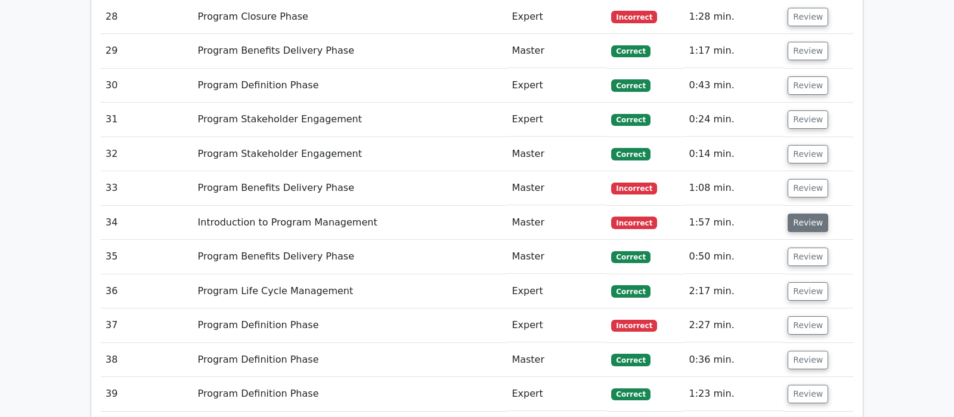
click at [800, 213] on button "Review" at bounding box center [808, 222] width 41 height 18
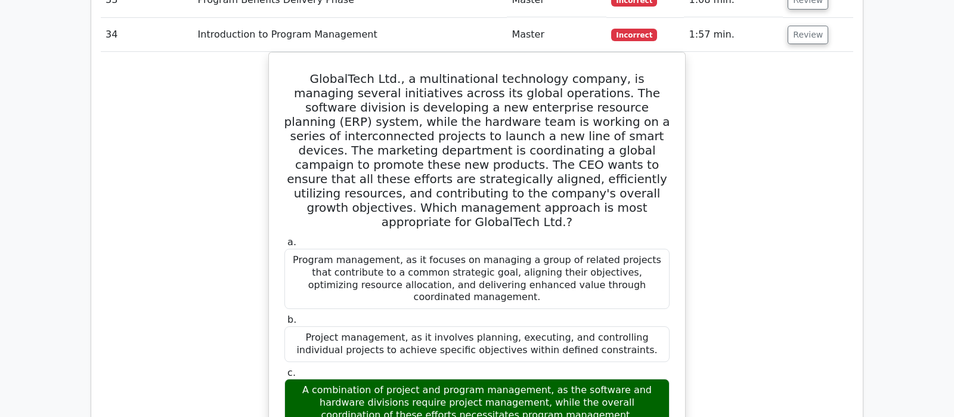
scroll to position [2128, 0]
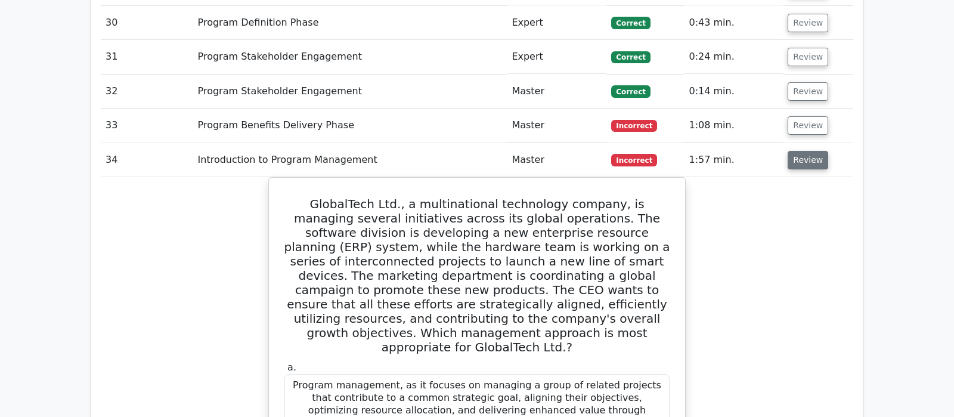
click at [798, 151] on button "Review" at bounding box center [808, 160] width 41 height 18
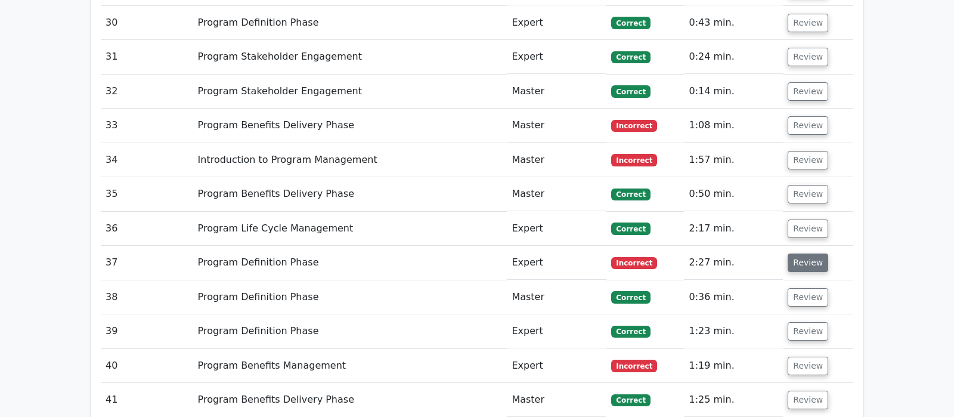
click at [806, 253] on button "Review" at bounding box center [808, 262] width 41 height 18
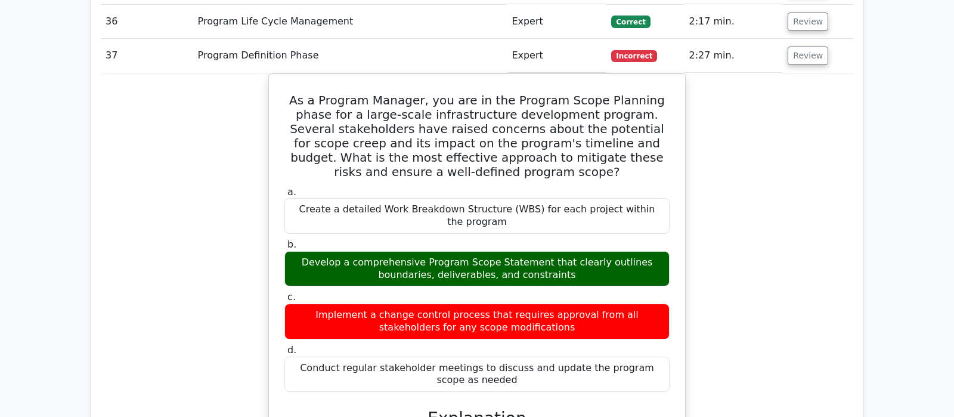
scroll to position [2316, 0]
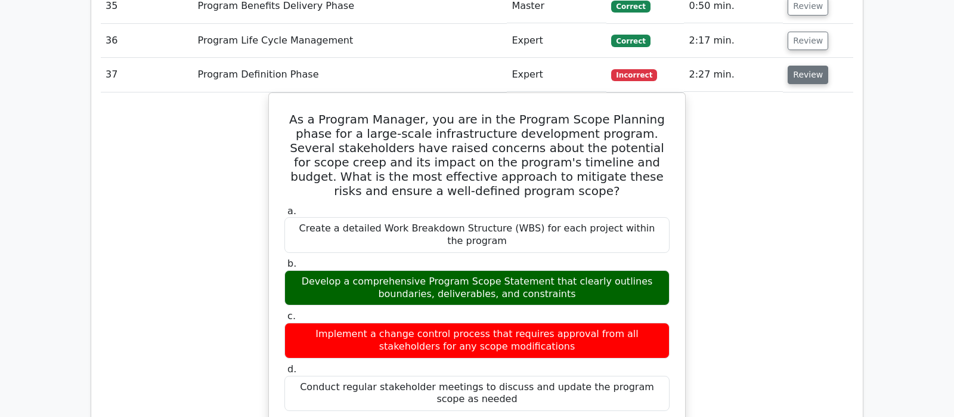
click at [805, 66] on button "Review" at bounding box center [808, 75] width 41 height 18
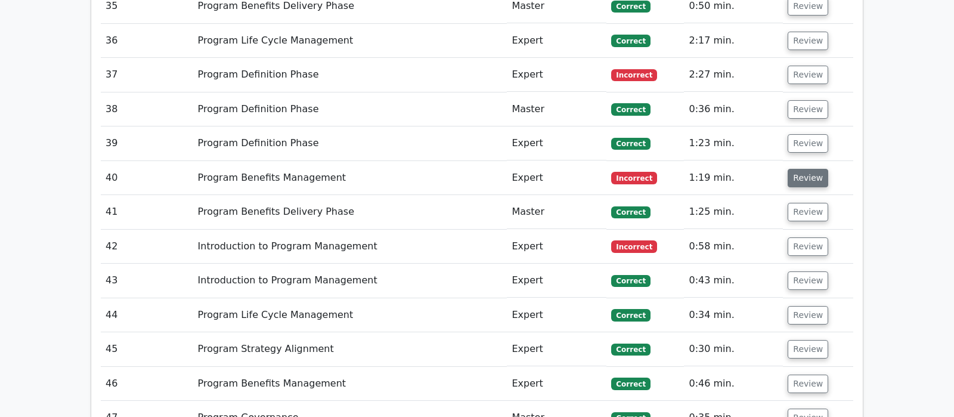
click at [798, 169] on button "Review" at bounding box center [808, 178] width 41 height 18
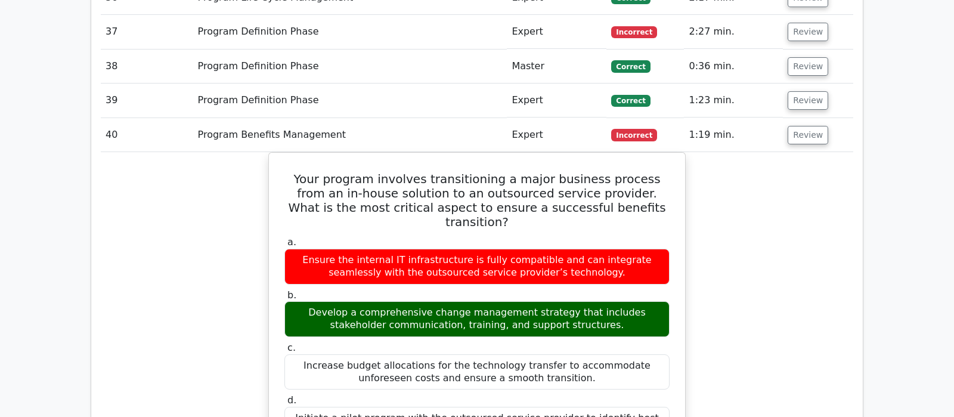
scroll to position [2379, 0]
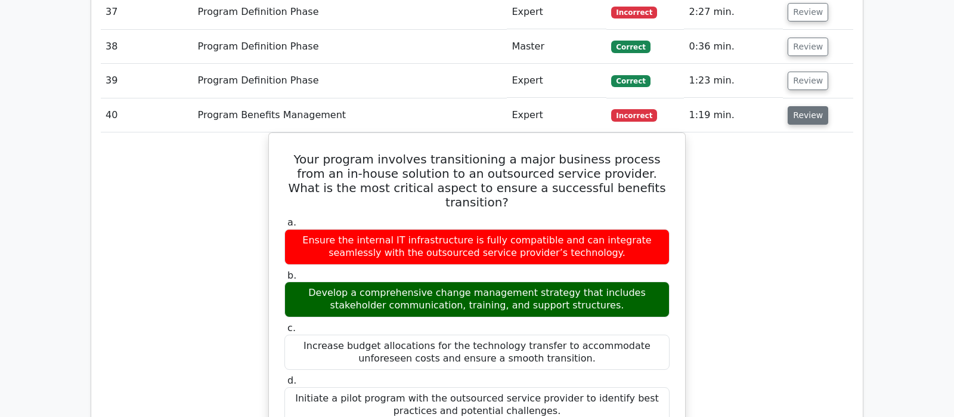
click at [812, 106] on button "Review" at bounding box center [808, 115] width 41 height 18
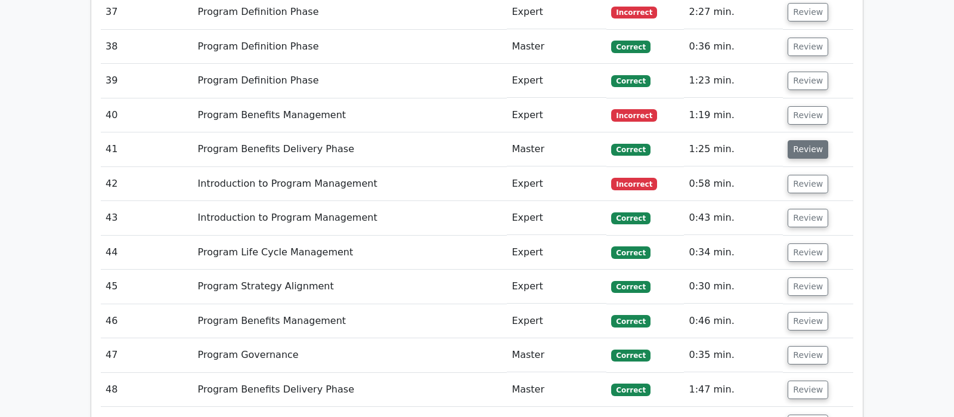
click at [807, 140] on button "Review" at bounding box center [808, 149] width 41 height 18
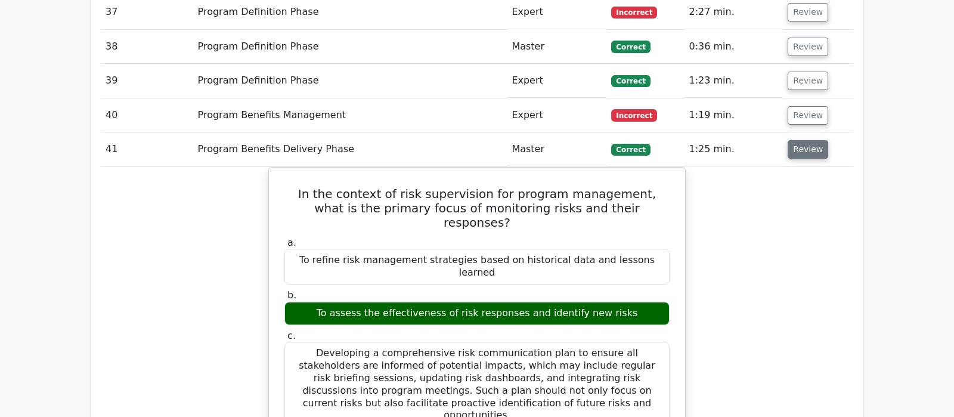
click at [807, 140] on button "Review" at bounding box center [808, 149] width 41 height 18
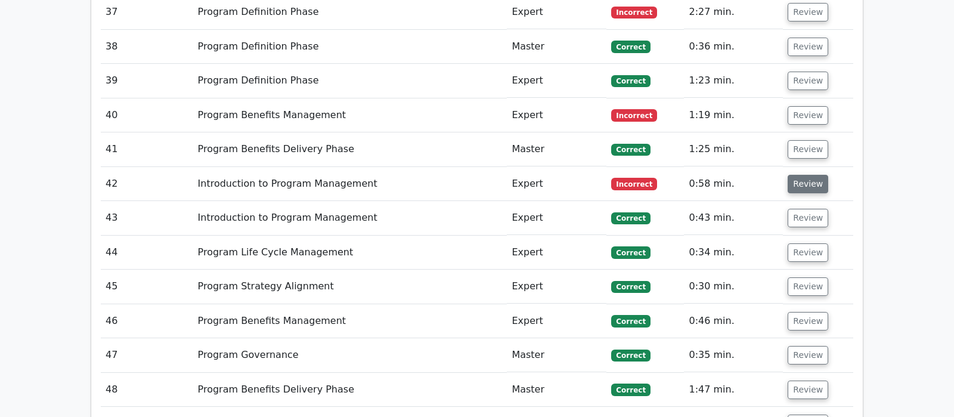
click at [804, 175] on button "Review" at bounding box center [808, 184] width 41 height 18
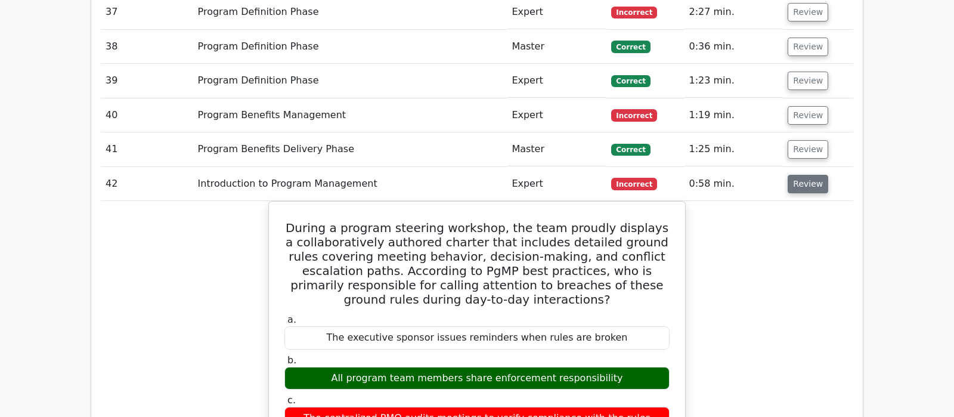
click at [807, 175] on button "Review" at bounding box center [808, 184] width 41 height 18
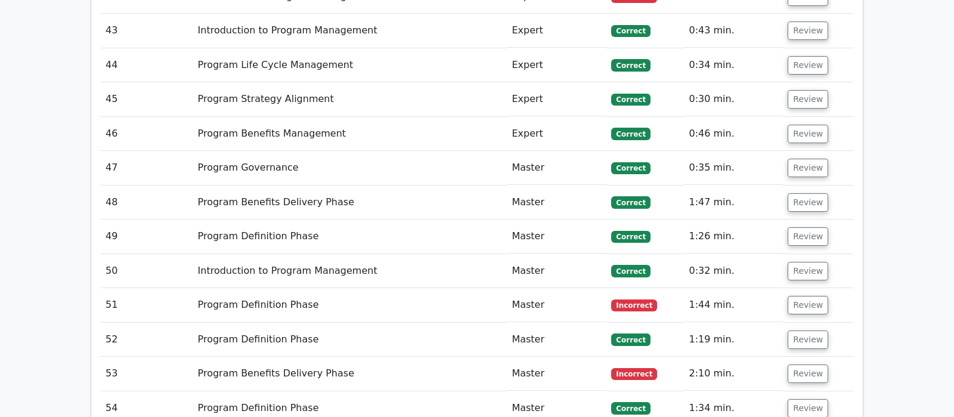
scroll to position [2567, 0]
click at [802, 295] on button "Review" at bounding box center [808, 304] width 41 height 18
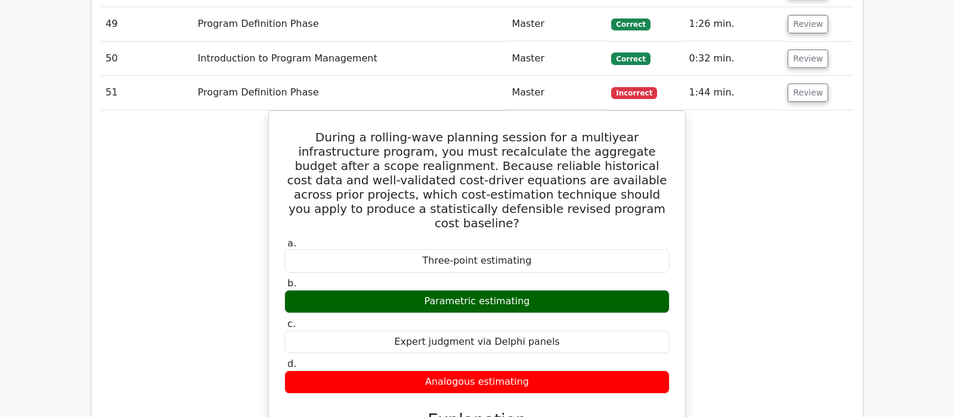
scroll to position [2754, 0]
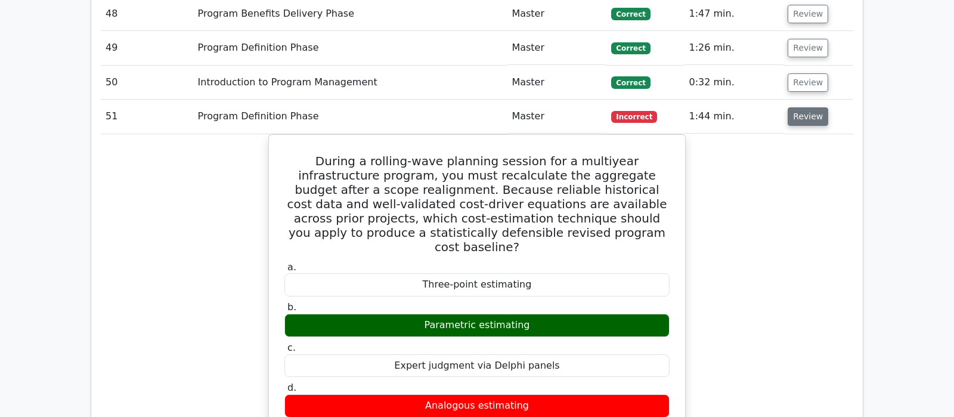
click at [801, 107] on button "Review" at bounding box center [808, 116] width 41 height 18
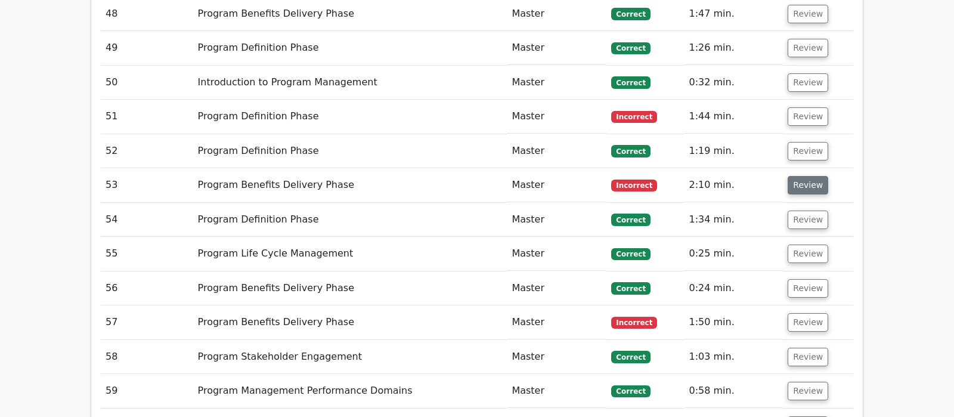
click at [805, 176] on button "Review" at bounding box center [808, 185] width 41 height 18
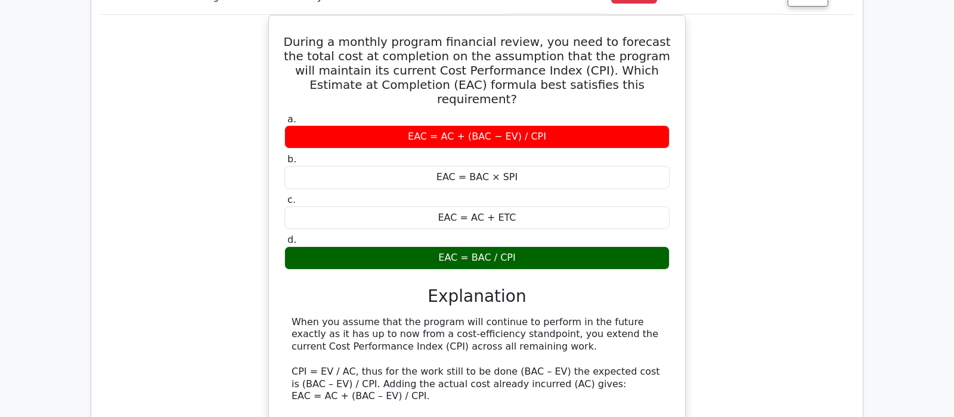
scroll to position [2817, 0]
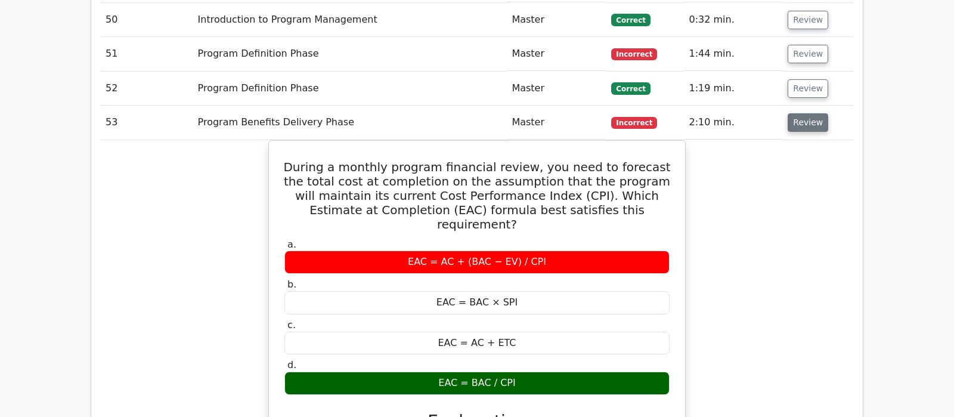
click at [806, 113] on button "Review" at bounding box center [808, 122] width 41 height 18
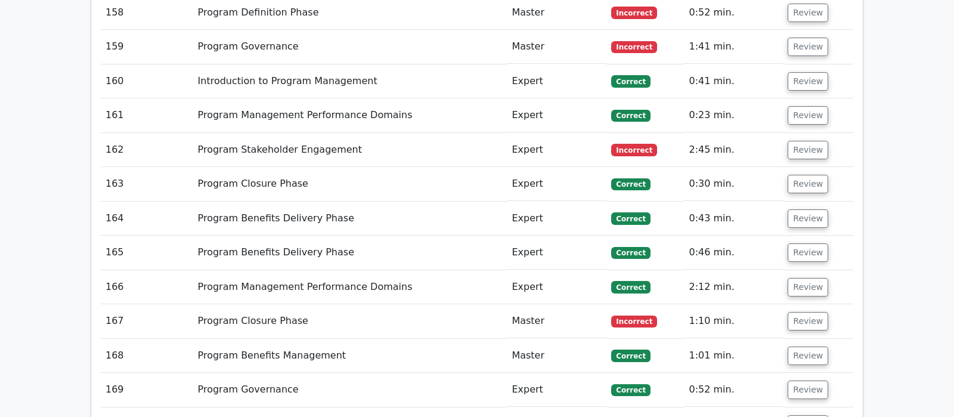
scroll to position [6511, 0]
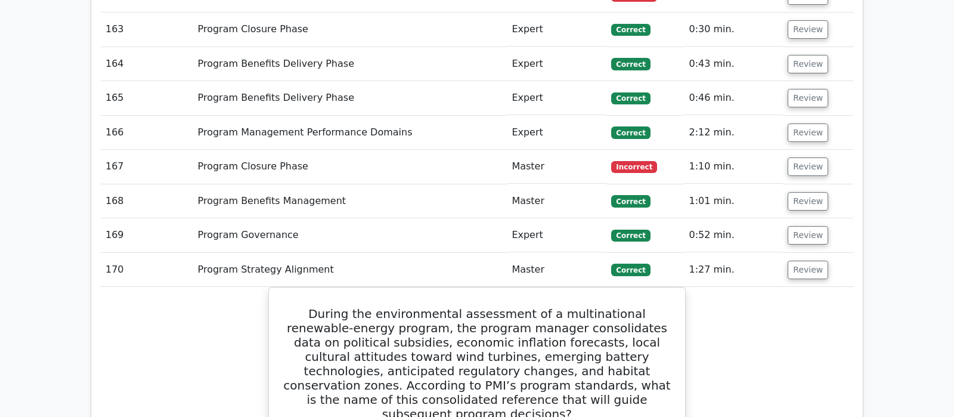
scroll to position [6636, 0]
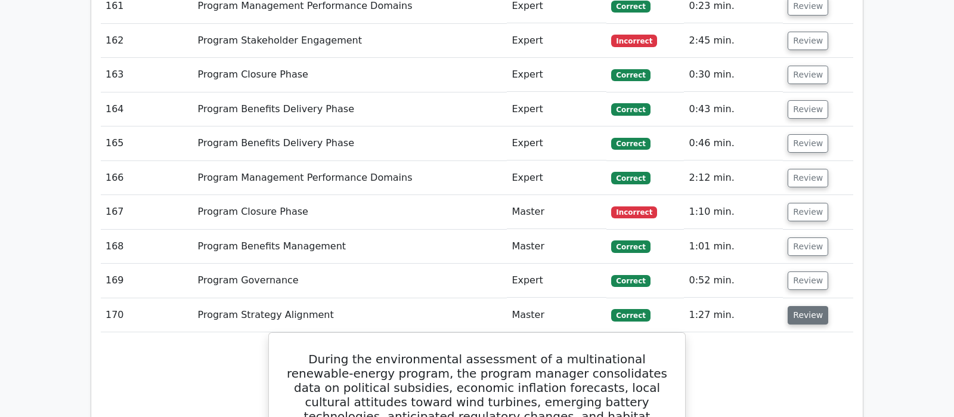
click at [807, 306] on button "Review" at bounding box center [808, 315] width 41 height 18
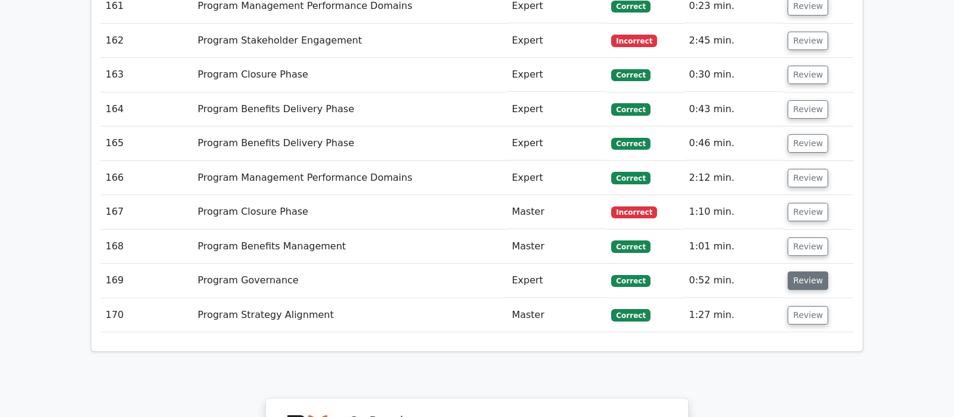
click at [807, 271] on button "Review" at bounding box center [808, 280] width 41 height 18
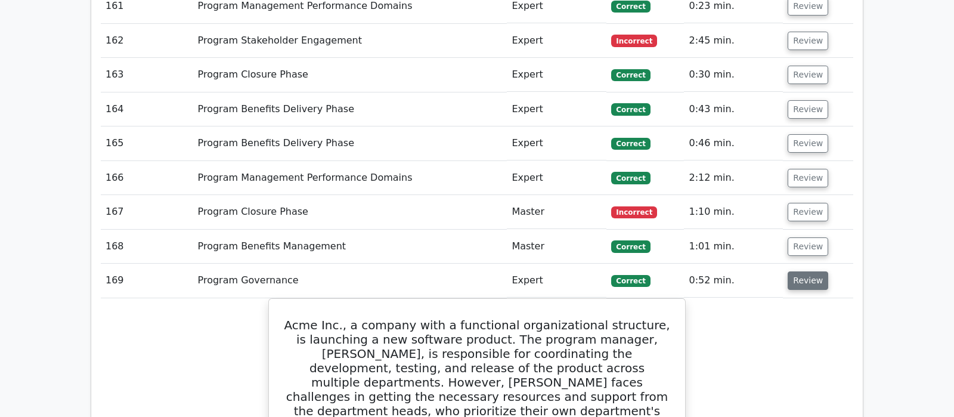
click at [807, 271] on button "Review" at bounding box center [808, 280] width 41 height 18
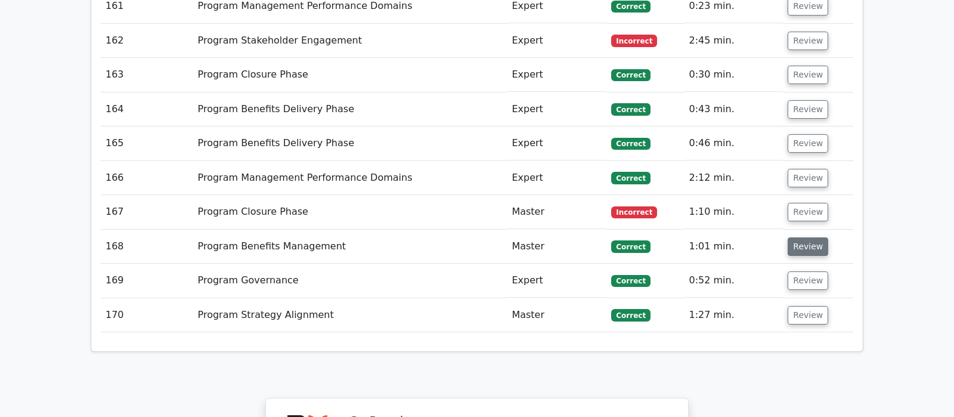
click at [812, 237] on button "Review" at bounding box center [808, 246] width 41 height 18
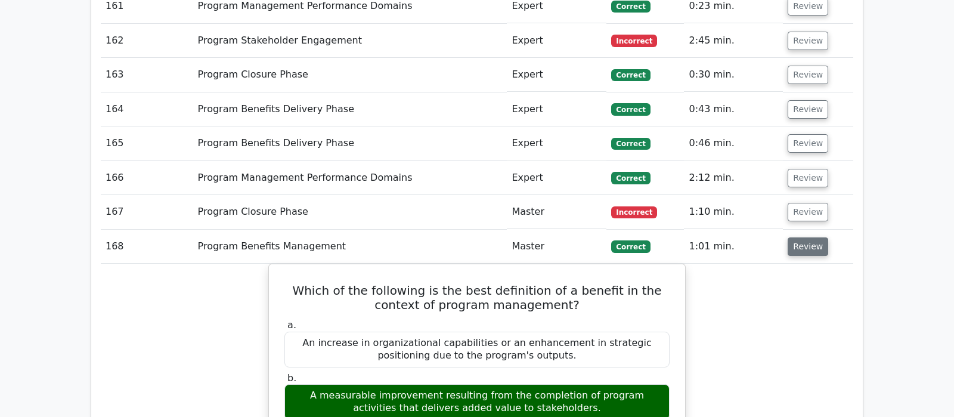
click at [812, 237] on button "Review" at bounding box center [808, 246] width 41 height 18
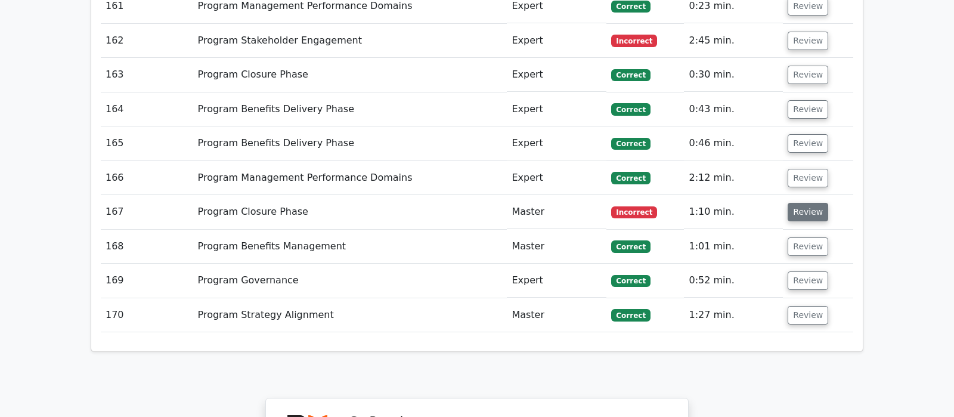
click at [808, 203] on button "Review" at bounding box center [808, 212] width 41 height 18
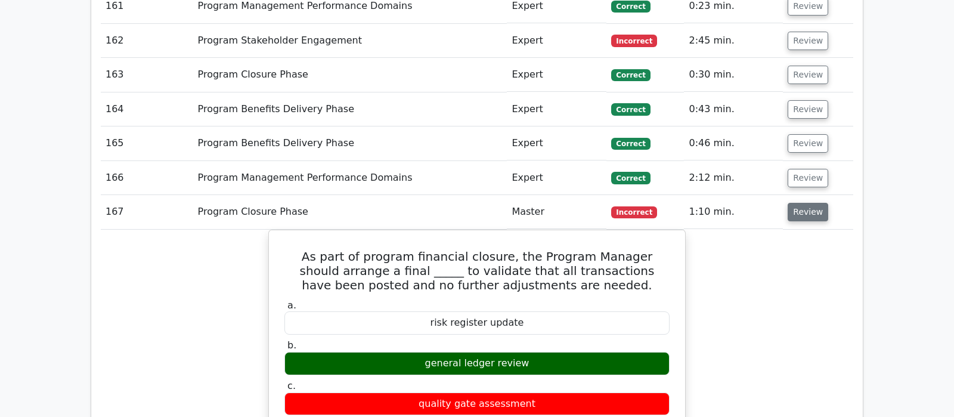
click at [807, 203] on button "Review" at bounding box center [808, 212] width 41 height 18
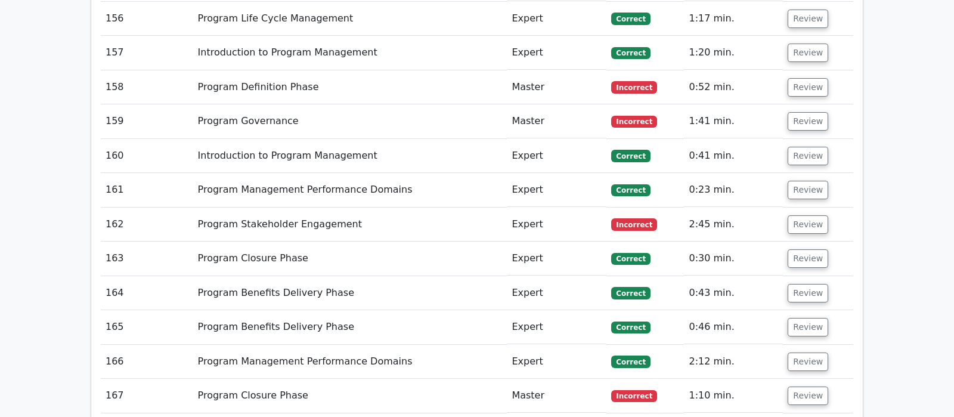
scroll to position [6448, 0]
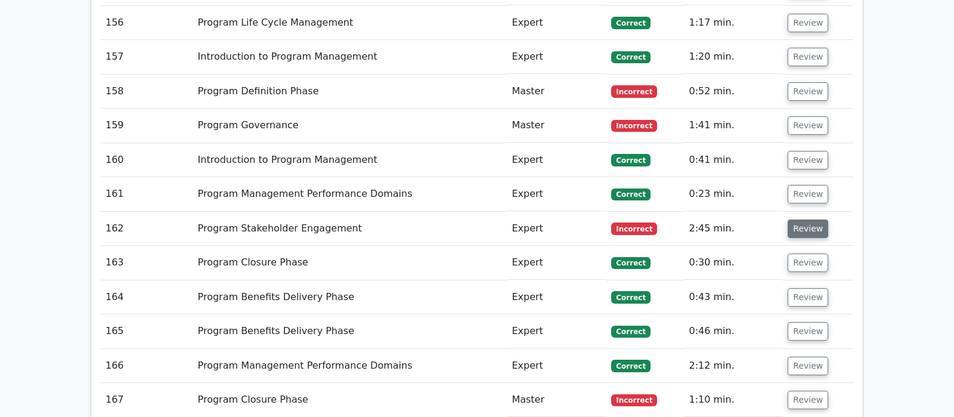
click at [810, 219] on button "Review" at bounding box center [808, 228] width 41 height 18
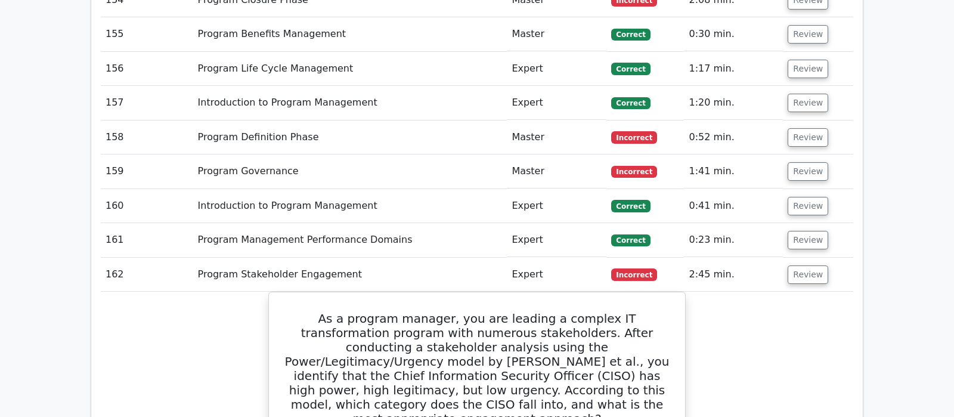
scroll to position [6385, 0]
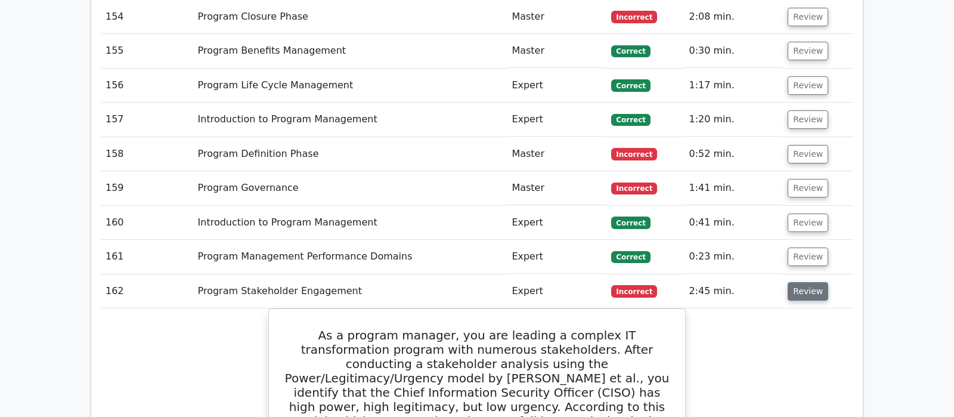
click at [801, 282] on button "Review" at bounding box center [808, 291] width 41 height 18
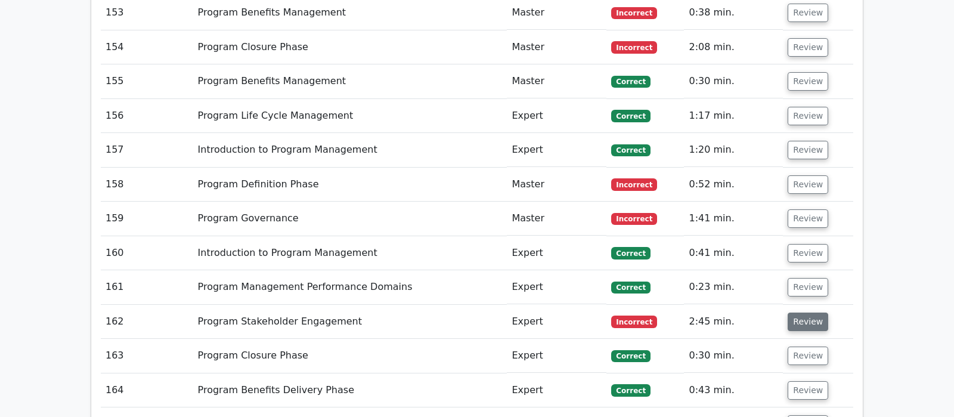
scroll to position [6323, 0]
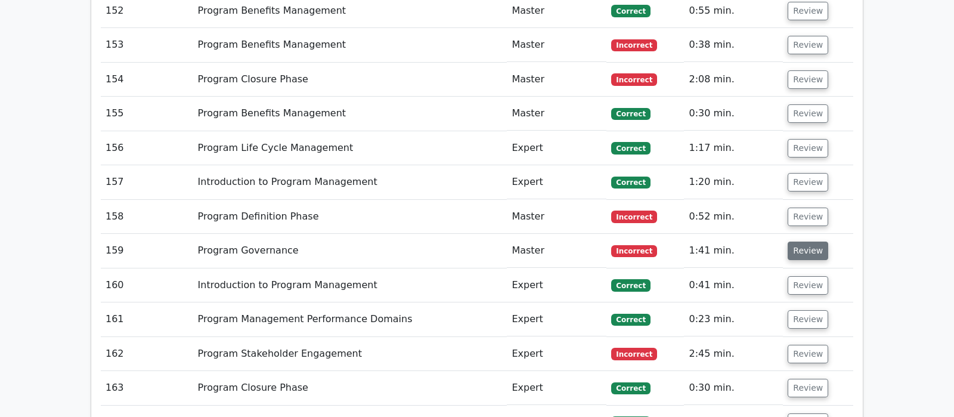
click at [804, 241] on button "Review" at bounding box center [808, 250] width 41 height 18
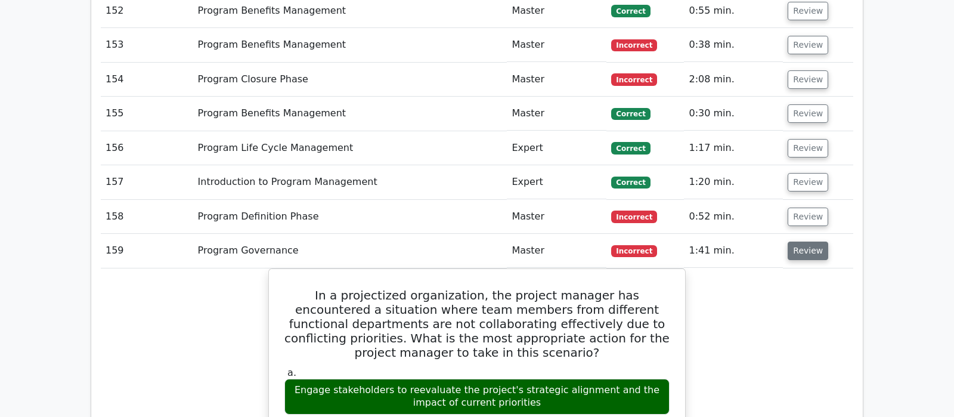
click at [804, 241] on button "Review" at bounding box center [808, 250] width 41 height 18
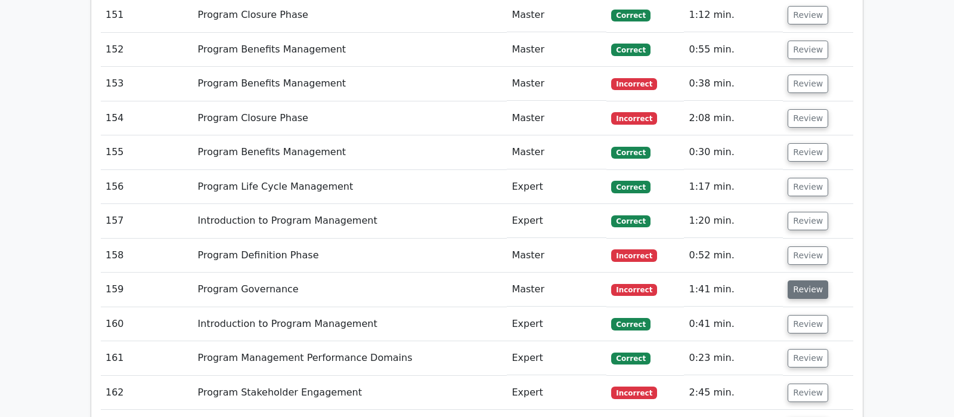
scroll to position [6260, 0]
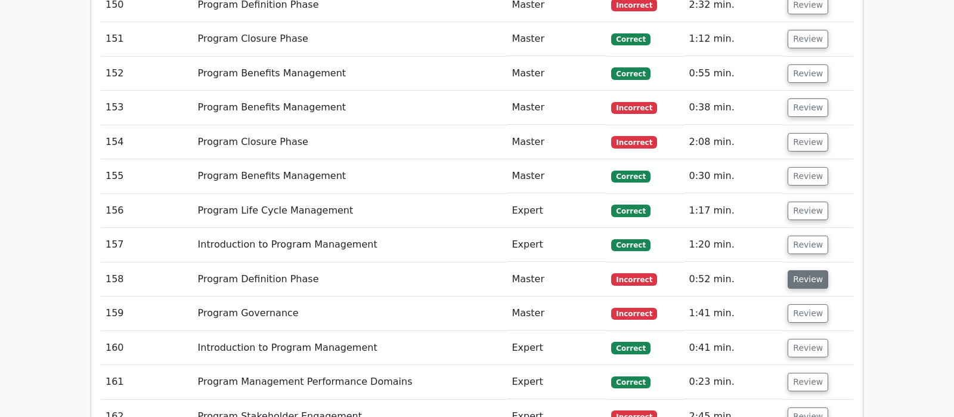
click at [804, 270] on button "Review" at bounding box center [808, 279] width 41 height 18
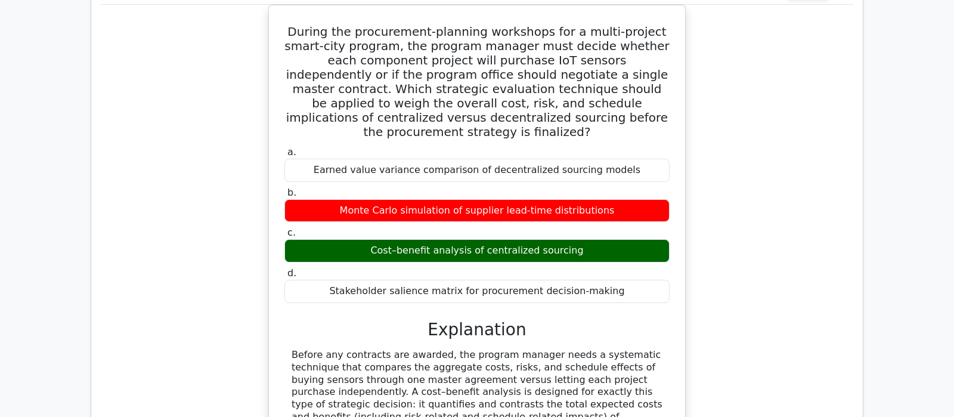
scroll to position [6573, 0]
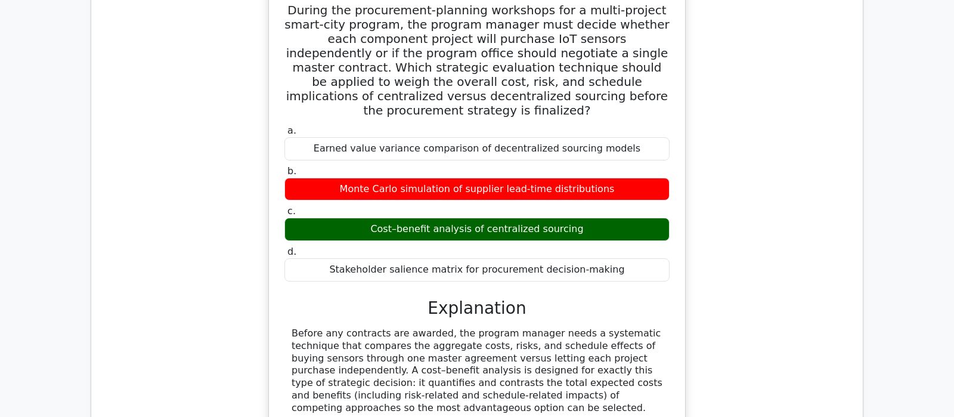
click at [803, 157] on div "During the procurement-planning workshops for a multi-project smart-city progra…" at bounding box center [477, 298] width 752 height 631
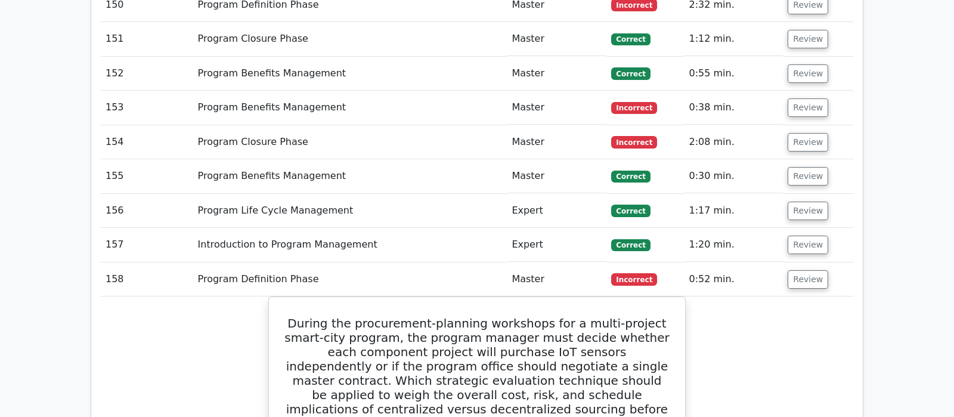
scroll to position [6260, 0]
click at [810, 270] on button "Review" at bounding box center [808, 279] width 41 height 18
